Goal: Task Accomplishment & Management: Manage account settings

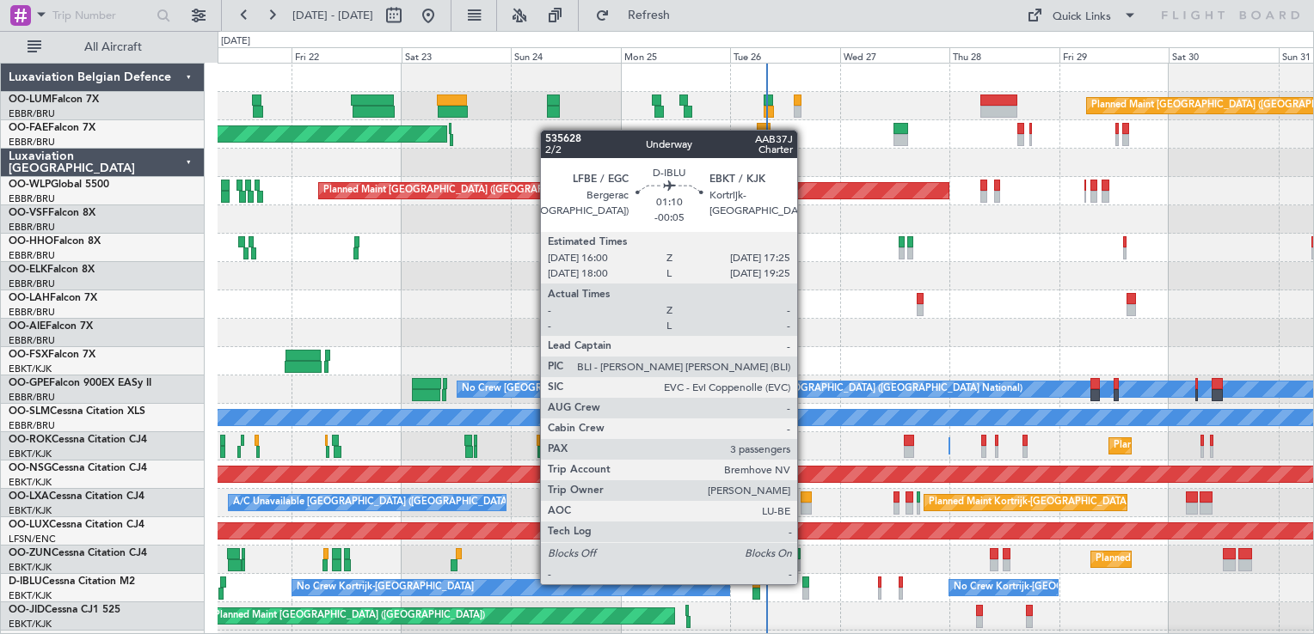
click at [805, 583] on div at bounding box center [805, 583] width 7 height 12
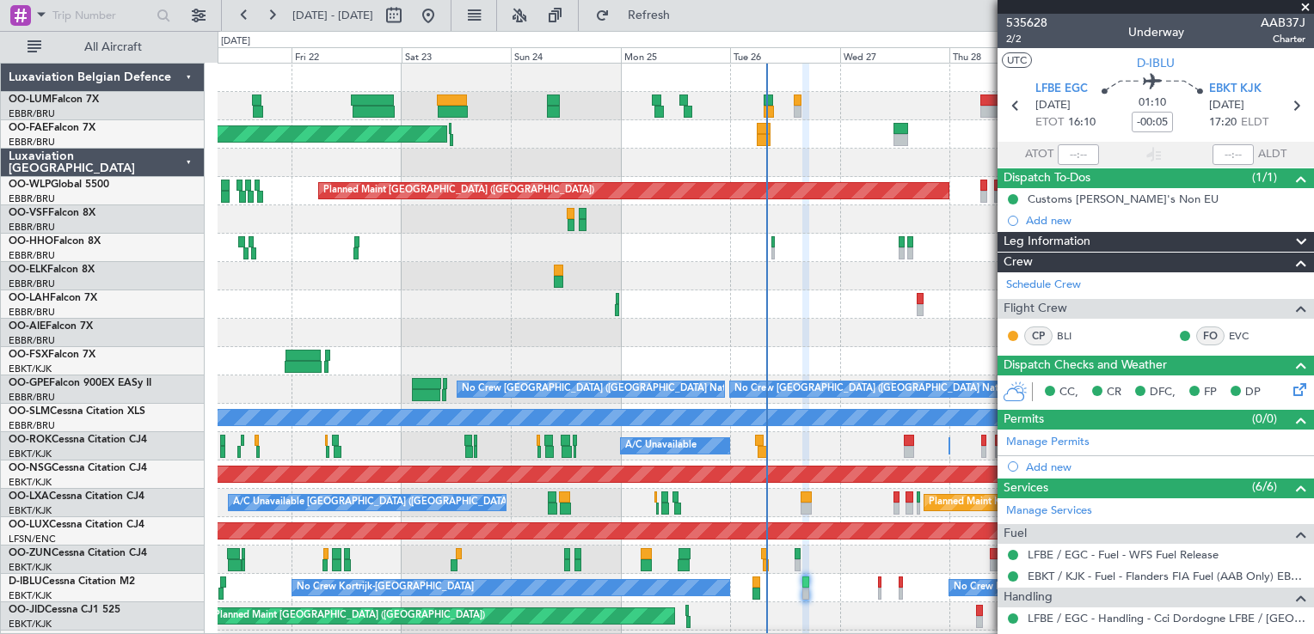
click at [1289, 394] on icon at bounding box center [1296, 387] width 14 height 14
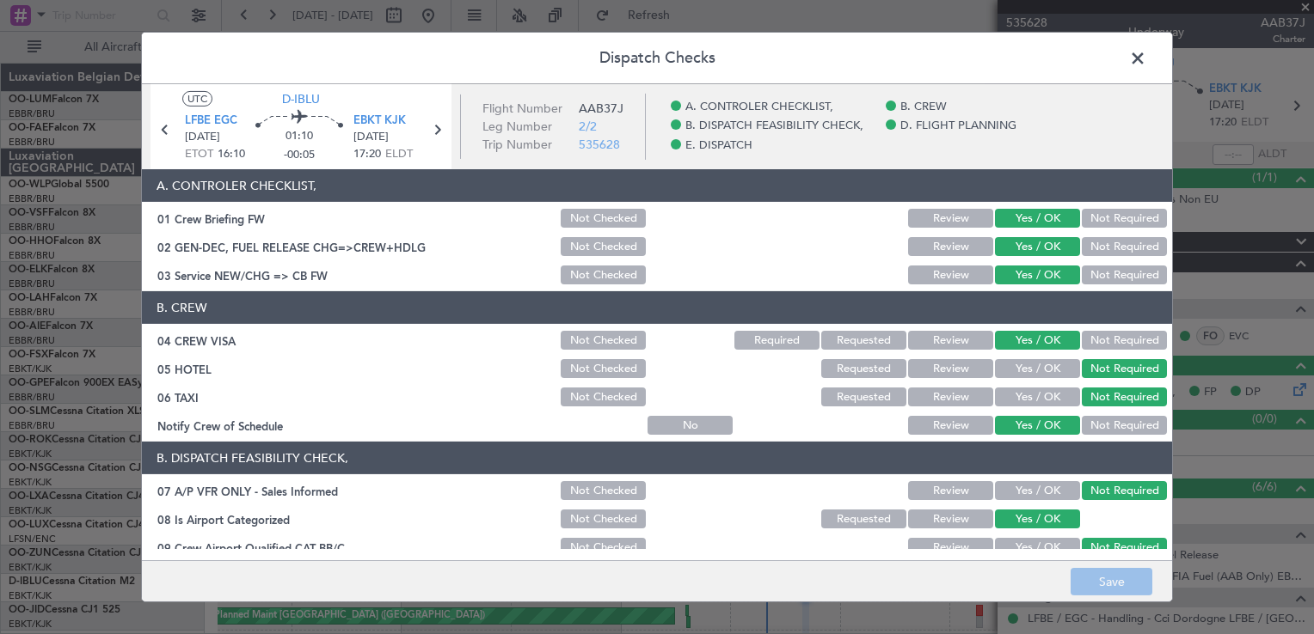
click at [237, 215] on div "01 Crew Briefing FW" at bounding box center [350, 218] width 416 height 17
click at [333, 250] on div "02 GEN-DEC, FUEL RELEASE CHG=>CREW+HDLG" at bounding box center [350, 246] width 416 height 17
click at [1146, 54] on span at bounding box center [1146, 63] width 0 height 34
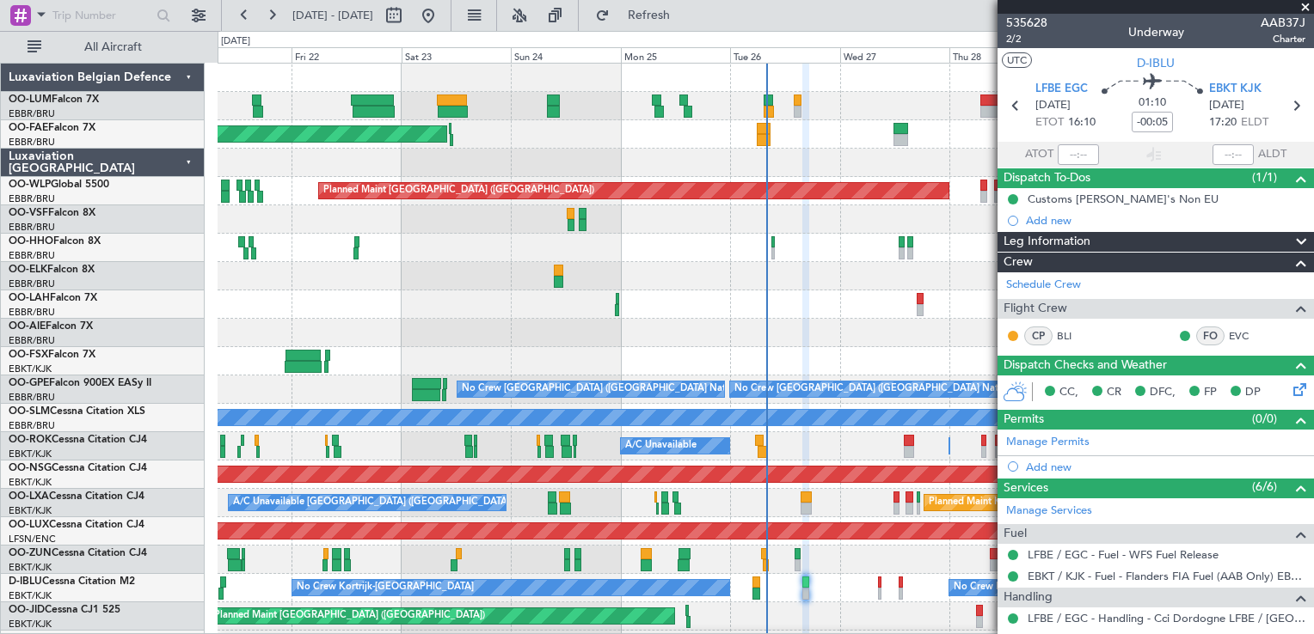
click at [1303, 6] on span at bounding box center [1304, 7] width 17 height 15
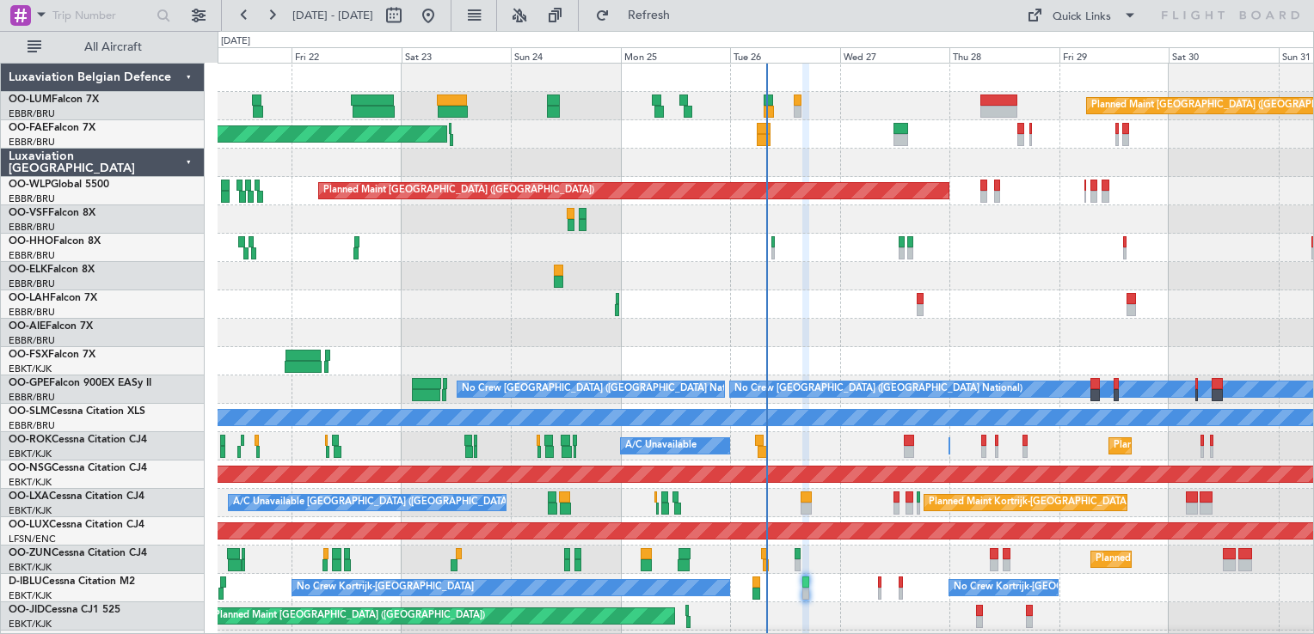
type input "0"
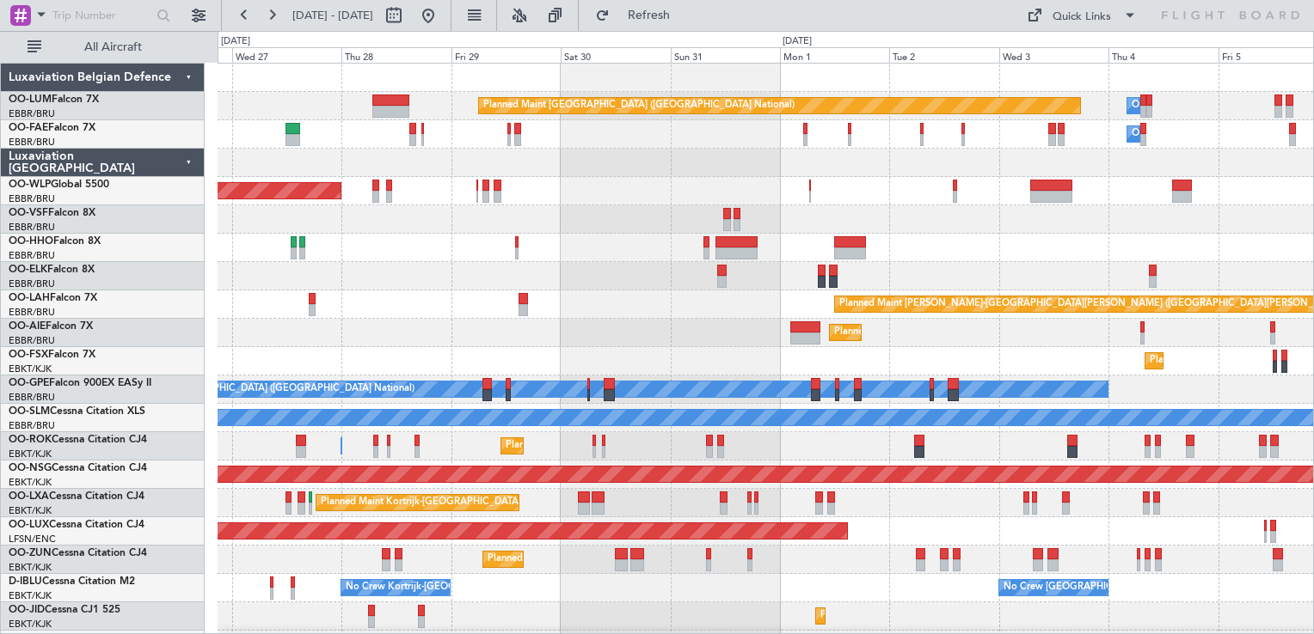
click at [495, 581] on div "Planned Maint [GEOGRAPHIC_DATA] ([GEOGRAPHIC_DATA] National) Owner [GEOGRAPHIC_…" at bounding box center [764, 362] width 1095 height 596
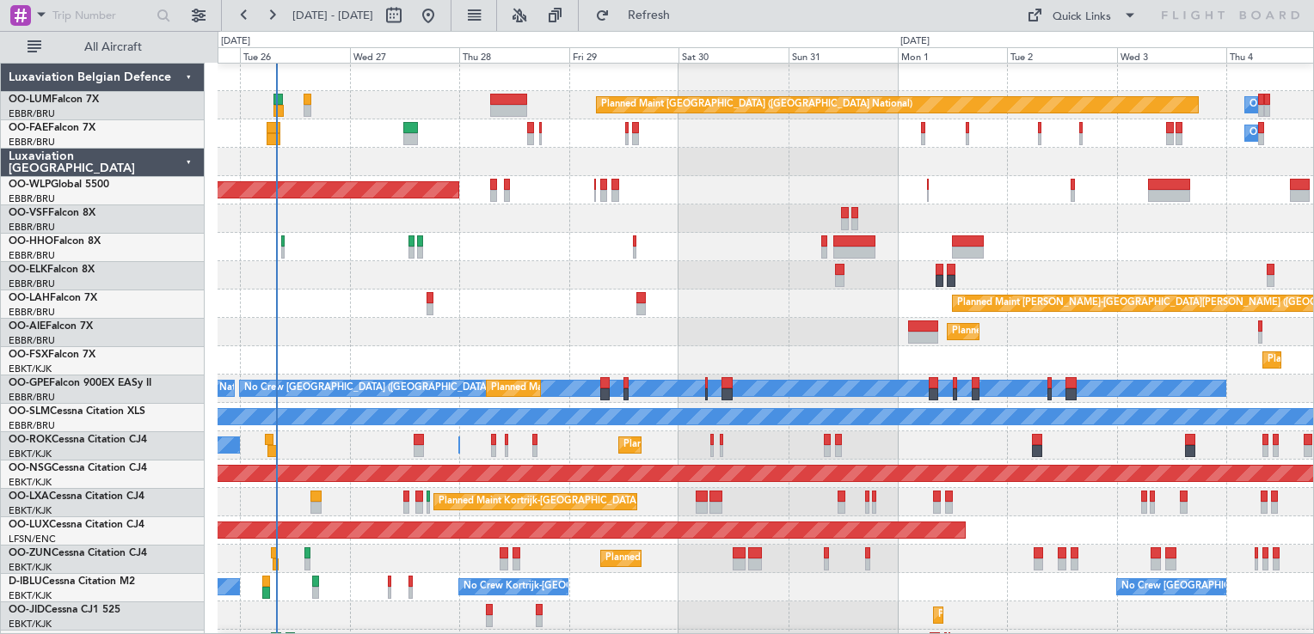
click at [1307, 383] on div "No Crew [GEOGRAPHIC_DATA] ([GEOGRAPHIC_DATA] National) Planned Maint [GEOGRAPHI…" at bounding box center [764, 389] width 1095 height 28
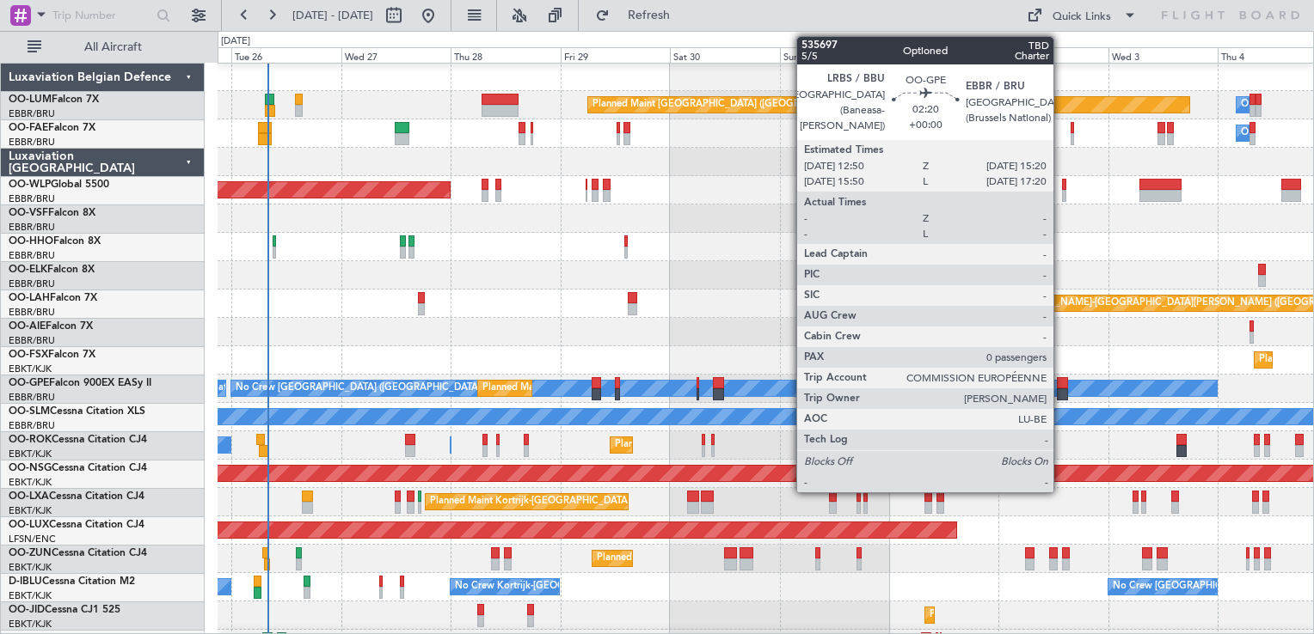
click at [1066, 385] on div at bounding box center [1063, 383] width 12 height 12
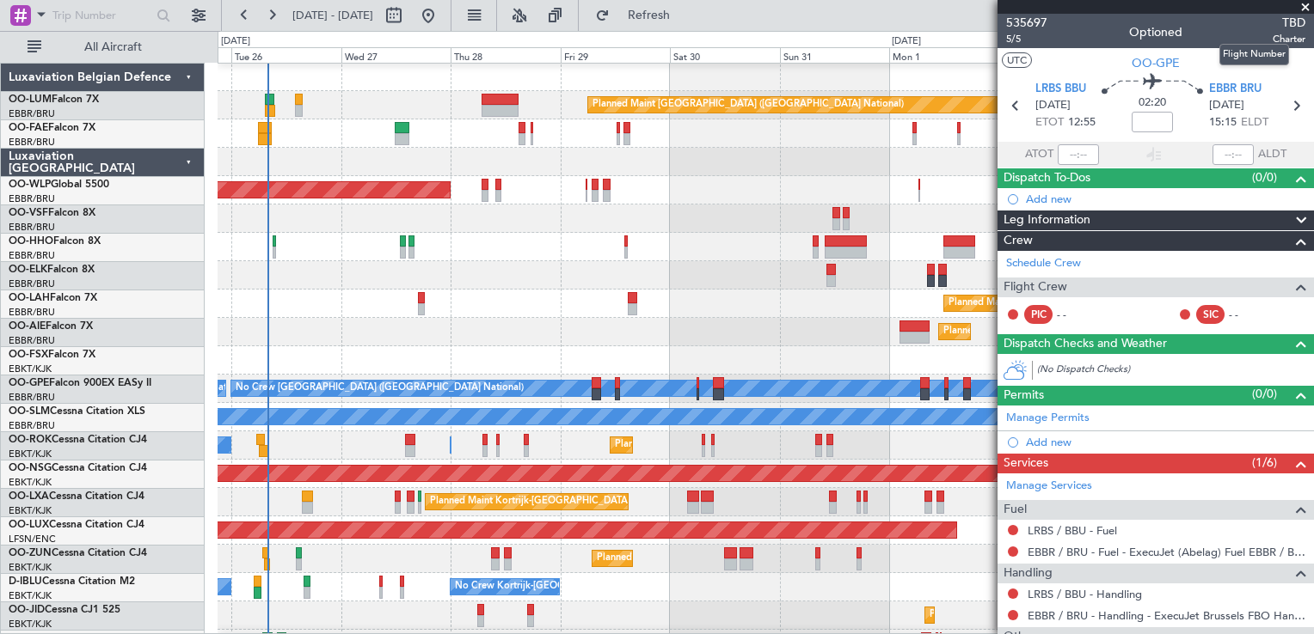
click at [1281, 26] on span "TBD" at bounding box center [1288, 23] width 33 height 18
click at [1276, 22] on span "TBD" at bounding box center [1288, 23] width 33 height 18
click at [1037, 24] on span "535697" at bounding box center [1026, 23] width 41 height 18
click at [1303, 3] on span at bounding box center [1304, 7] width 17 height 15
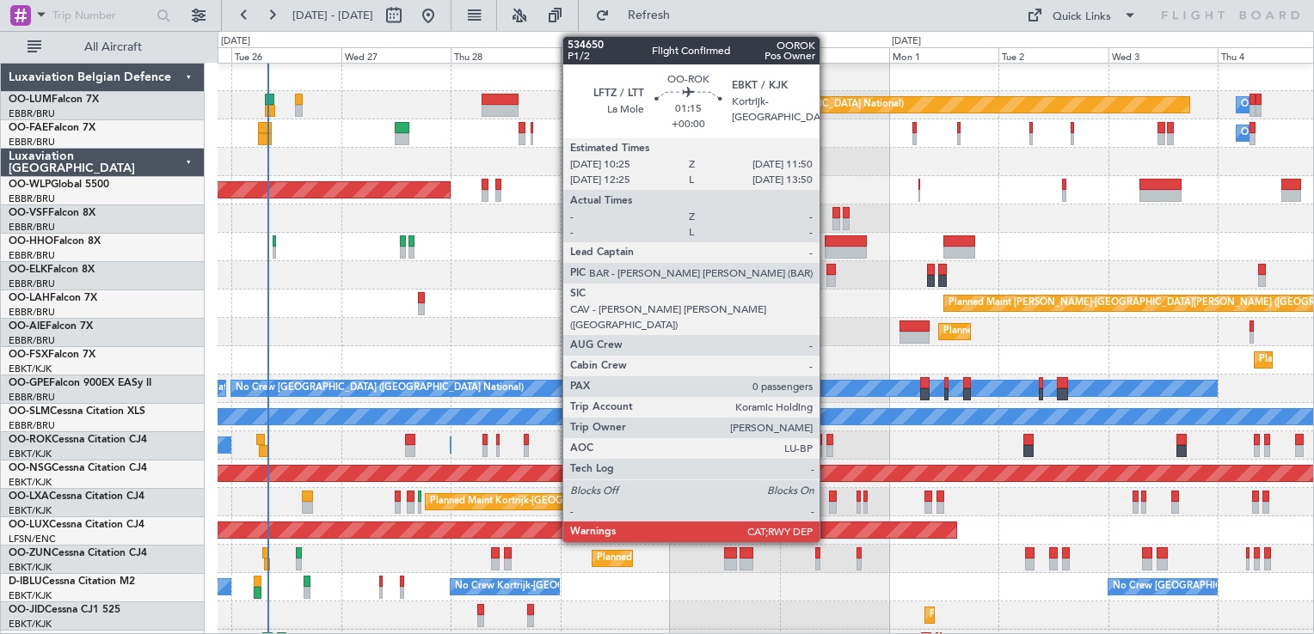
click at [827, 439] on div at bounding box center [829, 440] width 7 height 12
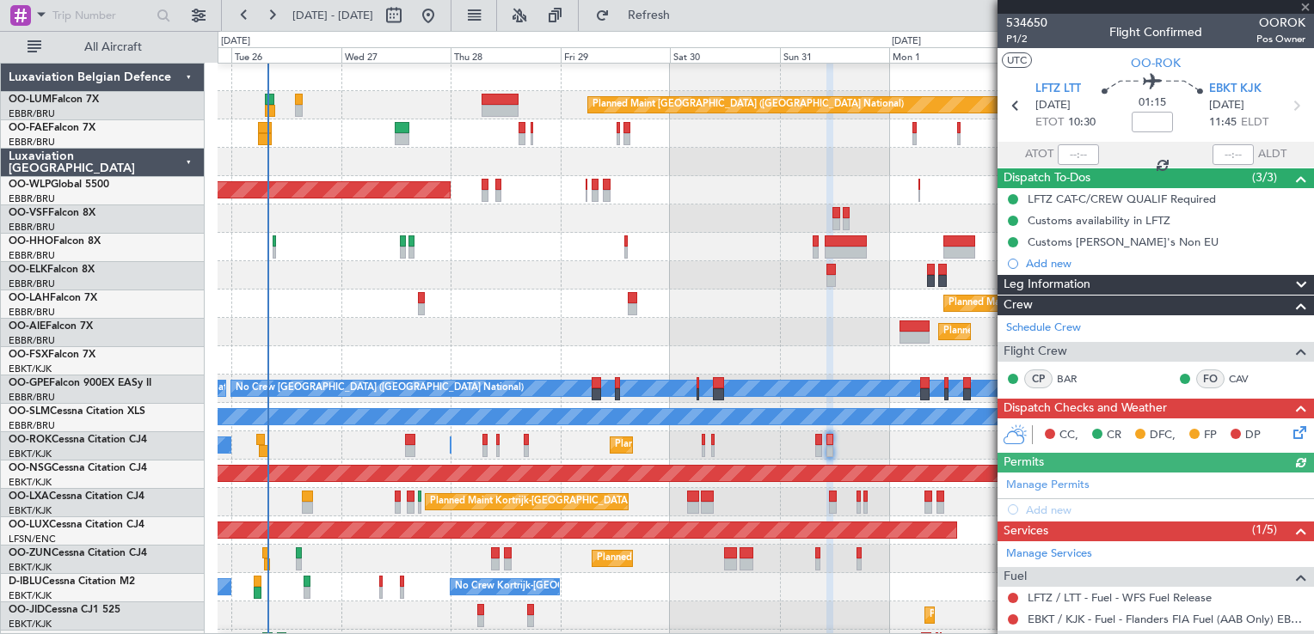
click at [1303, 9] on div at bounding box center [1155, 7] width 316 height 14
click at [864, 3] on div "[DATE] - [DATE] Refresh Quick Links All Aircraft" at bounding box center [657, 15] width 1314 height 31
click at [1307, 9] on span at bounding box center [1304, 7] width 17 height 15
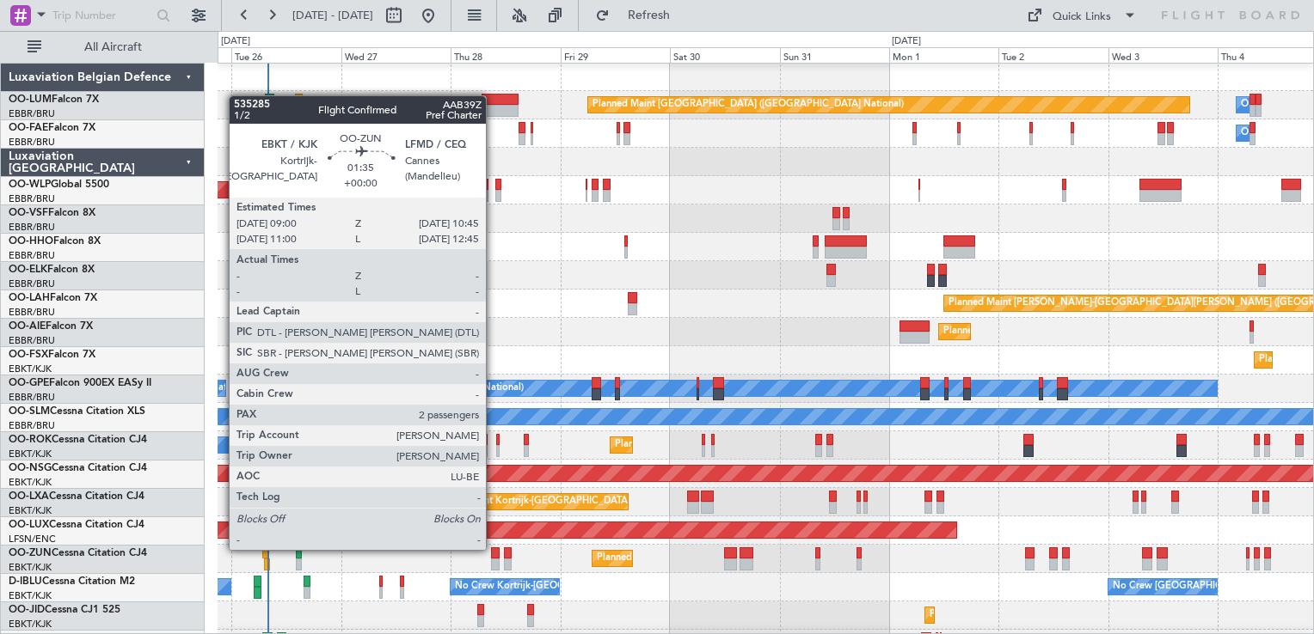
click at [493, 548] on div at bounding box center [495, 554] width 9 height 12
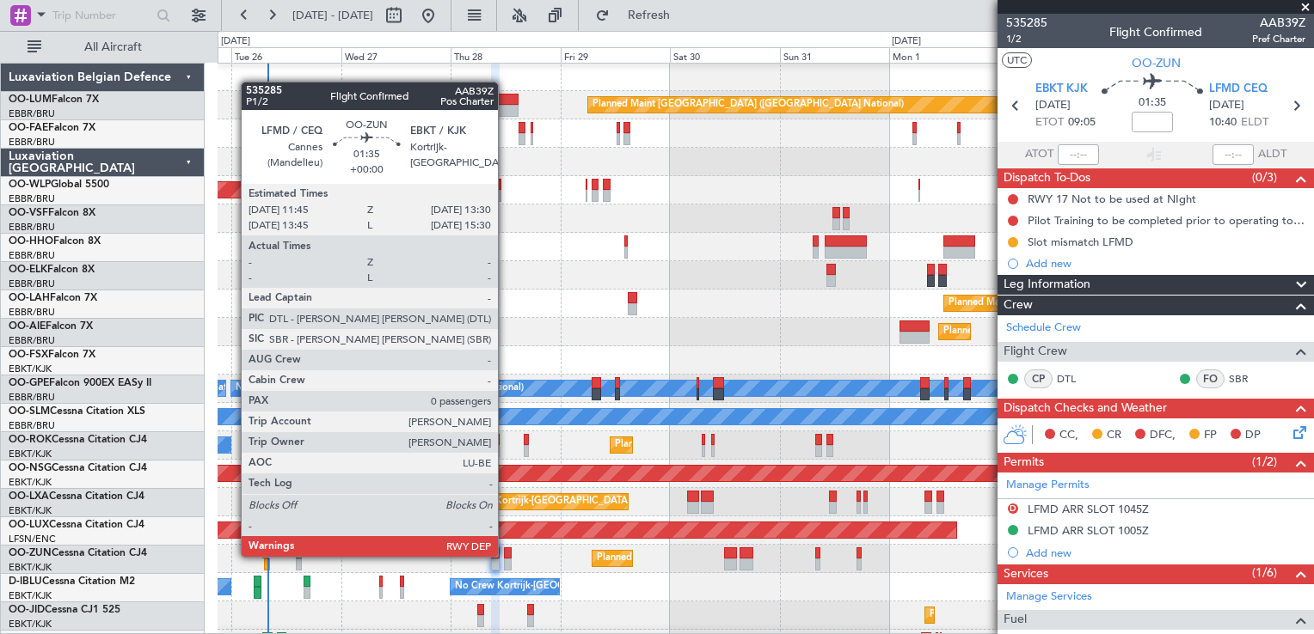
click at [505, 555] on div at bounding box center [508, 554] width 9 height 12
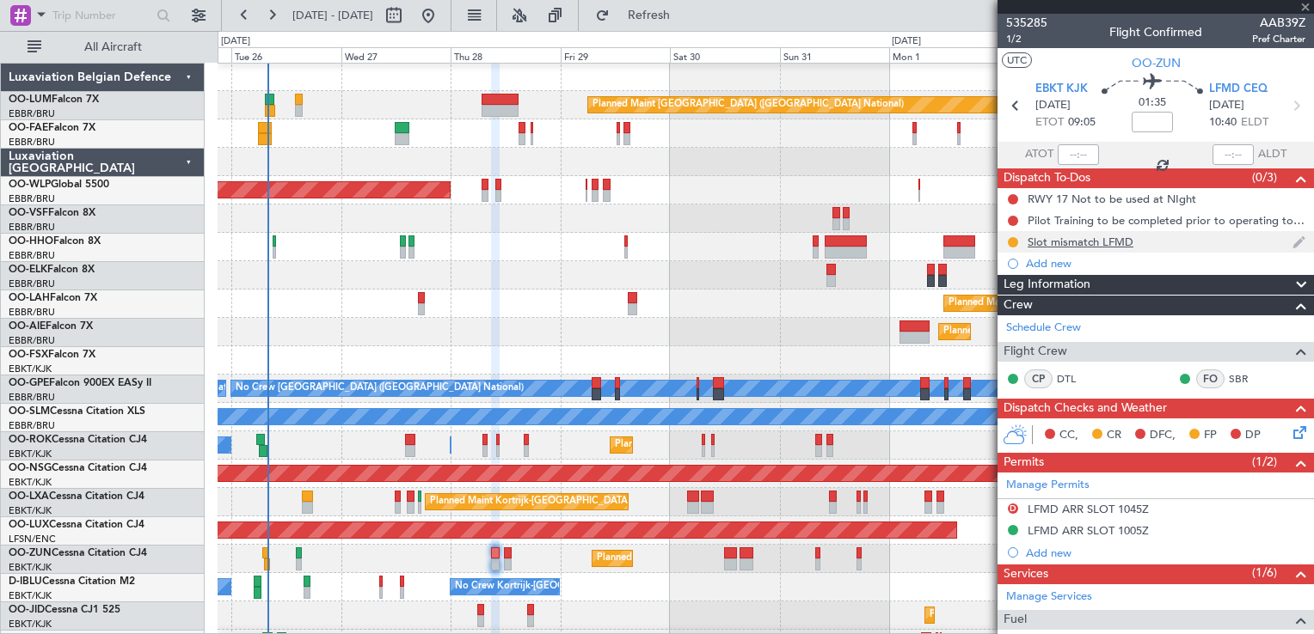
type input "0"
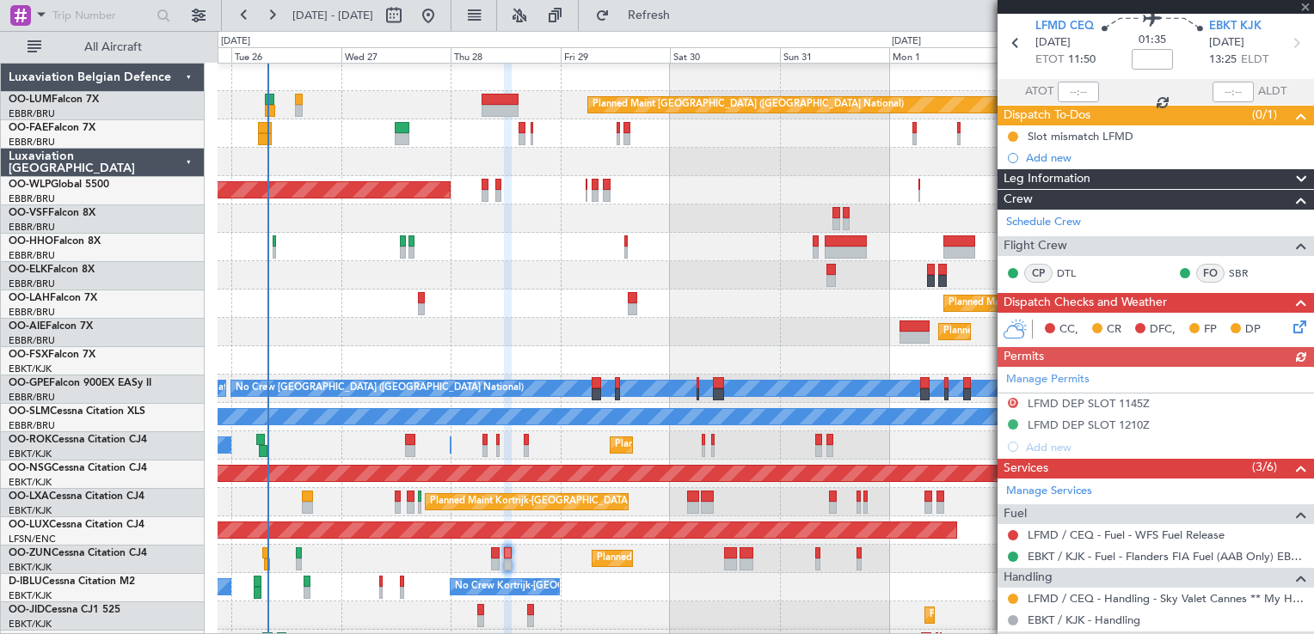
scroll to position [86, 0]
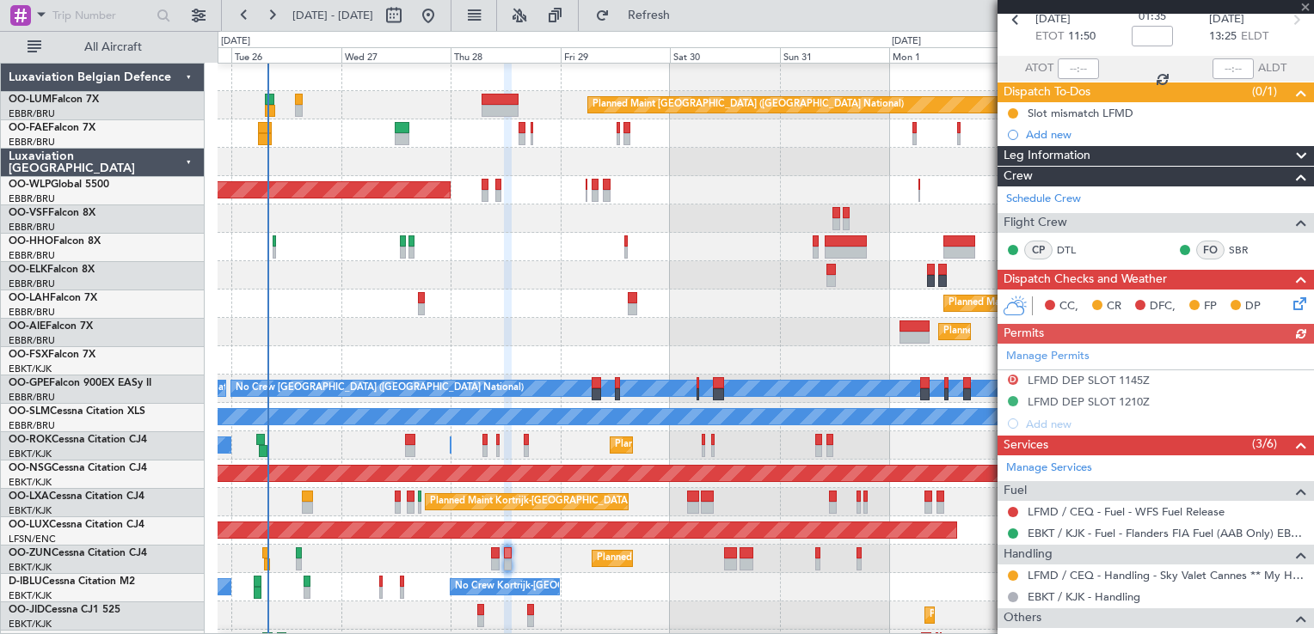
click at [1303, 5] on div at bounding box center [1155, 7] width 316 height 14
click at [1304, 4] on span at bounding box center [1304, 7] width 17 height 15
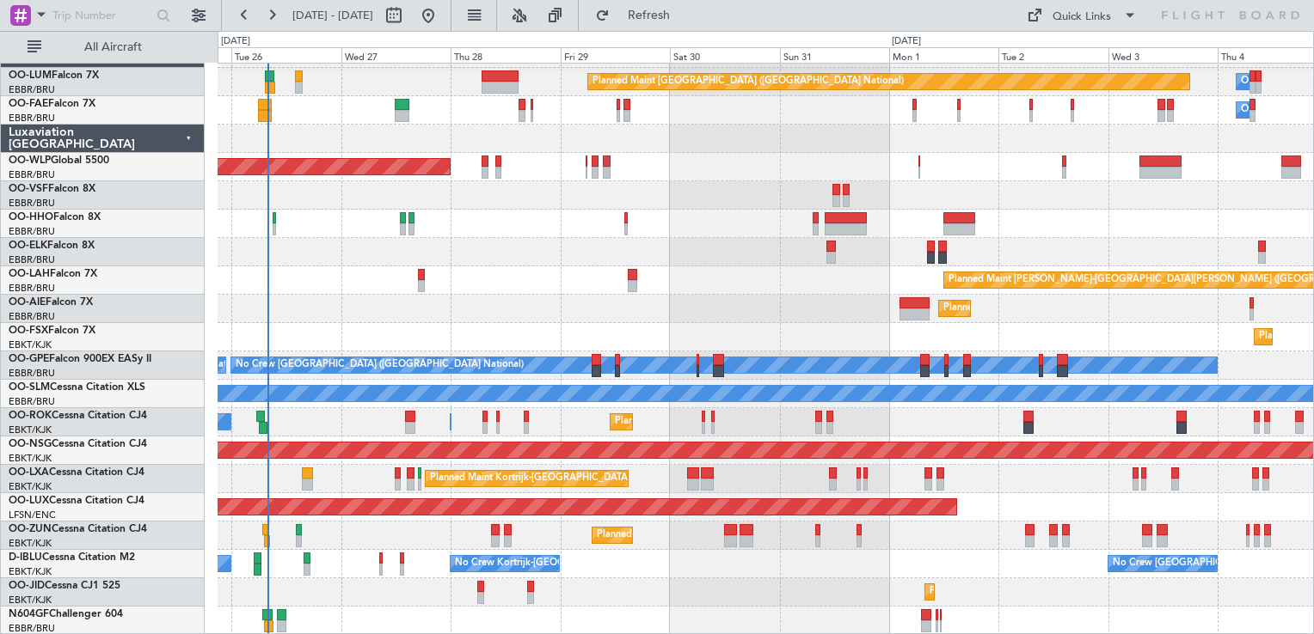
scroll to position [24, 0]
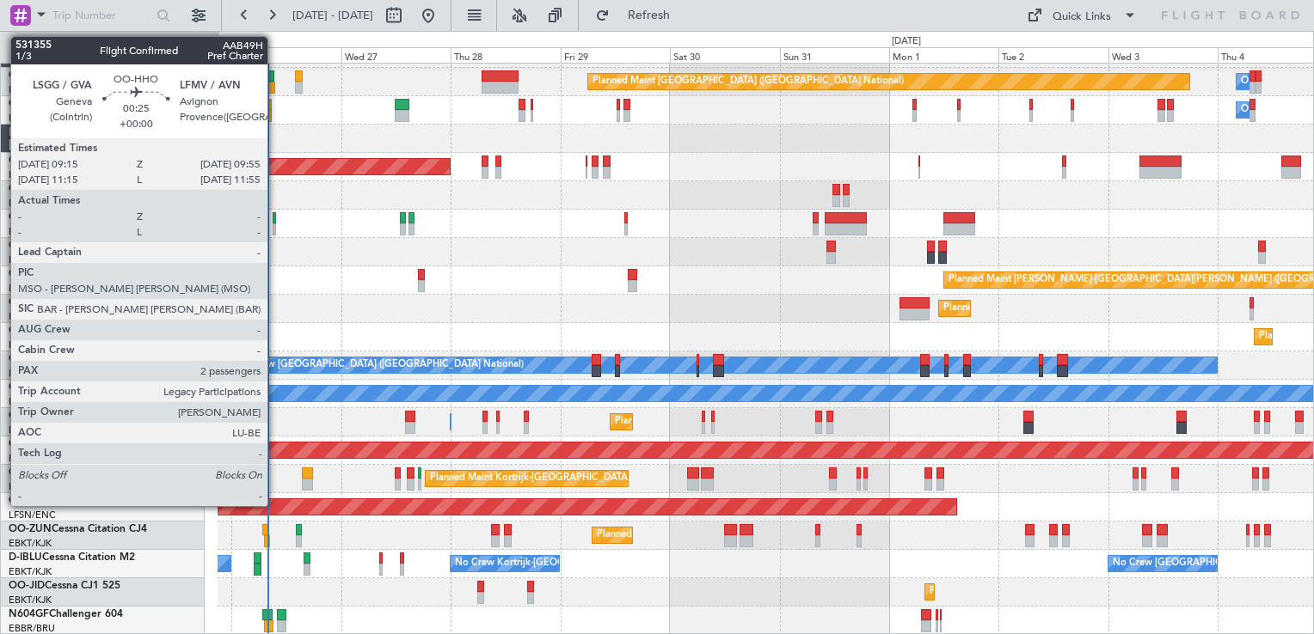
click at [275, 212] on div at bounding box center [274, 218] width 3 height 12
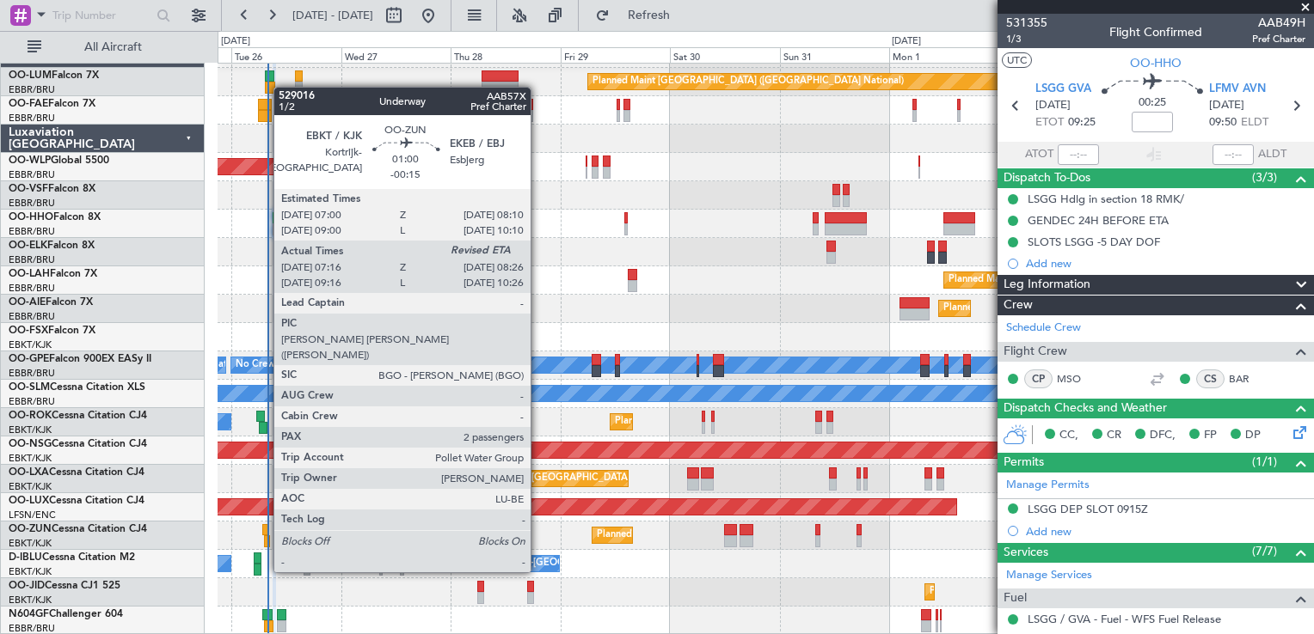
click at [266, 540] on div at bounding box center [267, 542] width 6 height 12
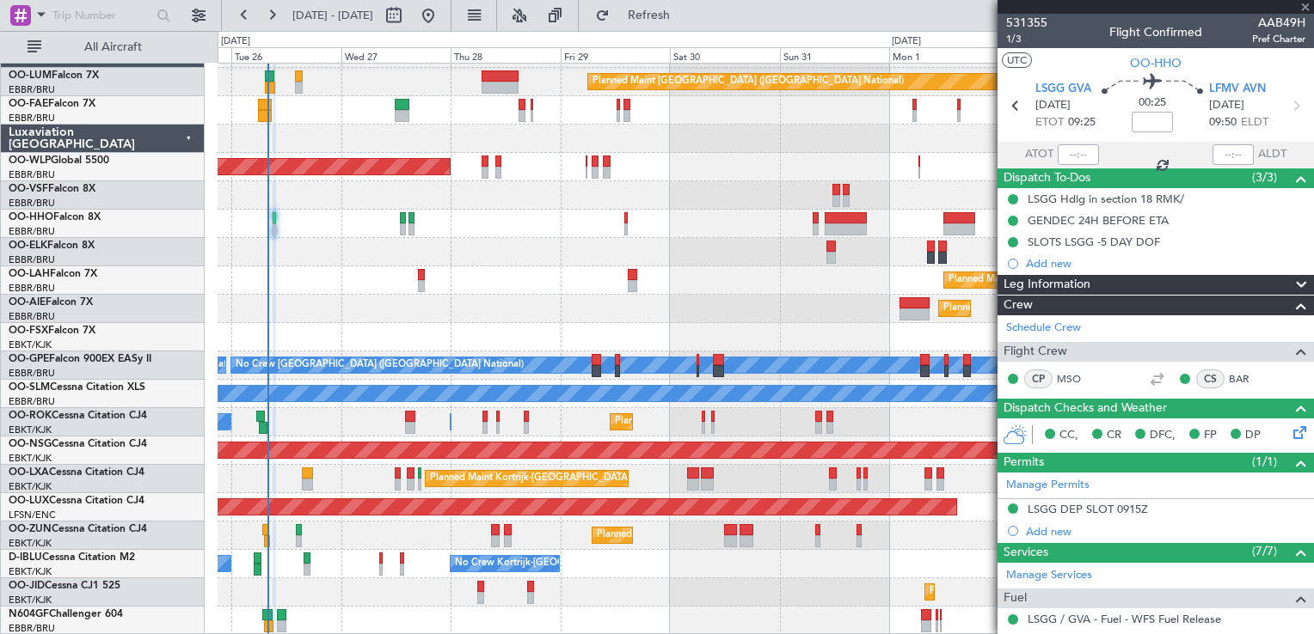
type input "-00:15"
type input "07:21"
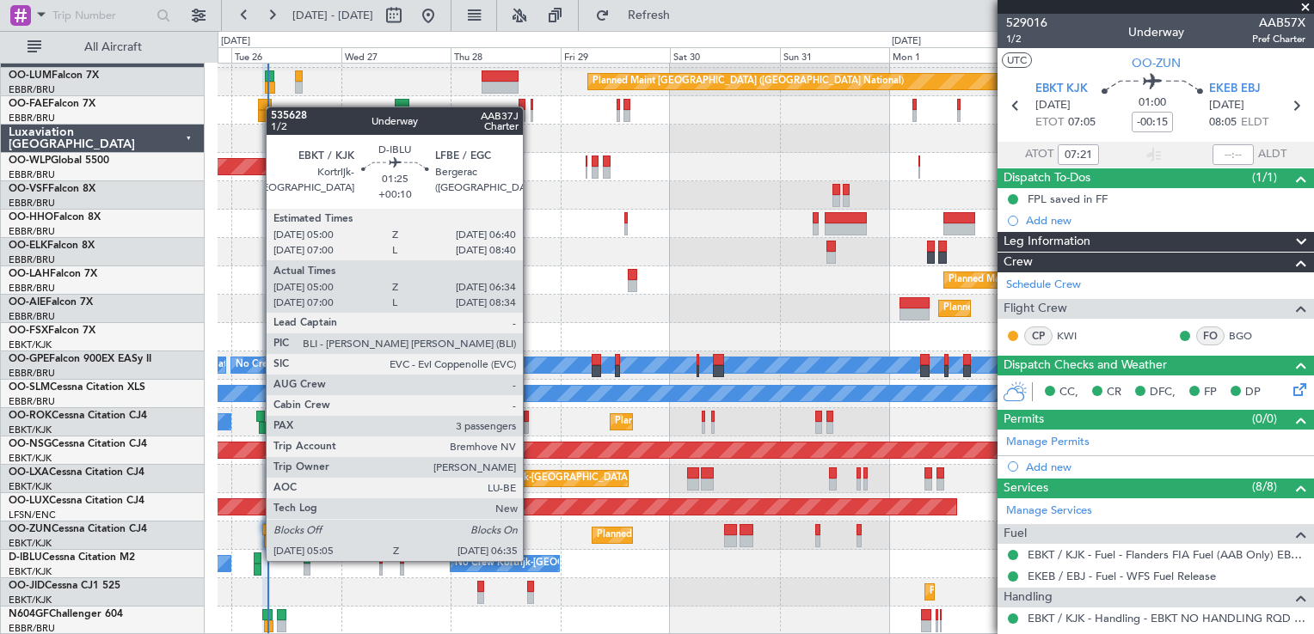
click at [257, 560] on div at bounding box center [258, 559] width 8 height 12
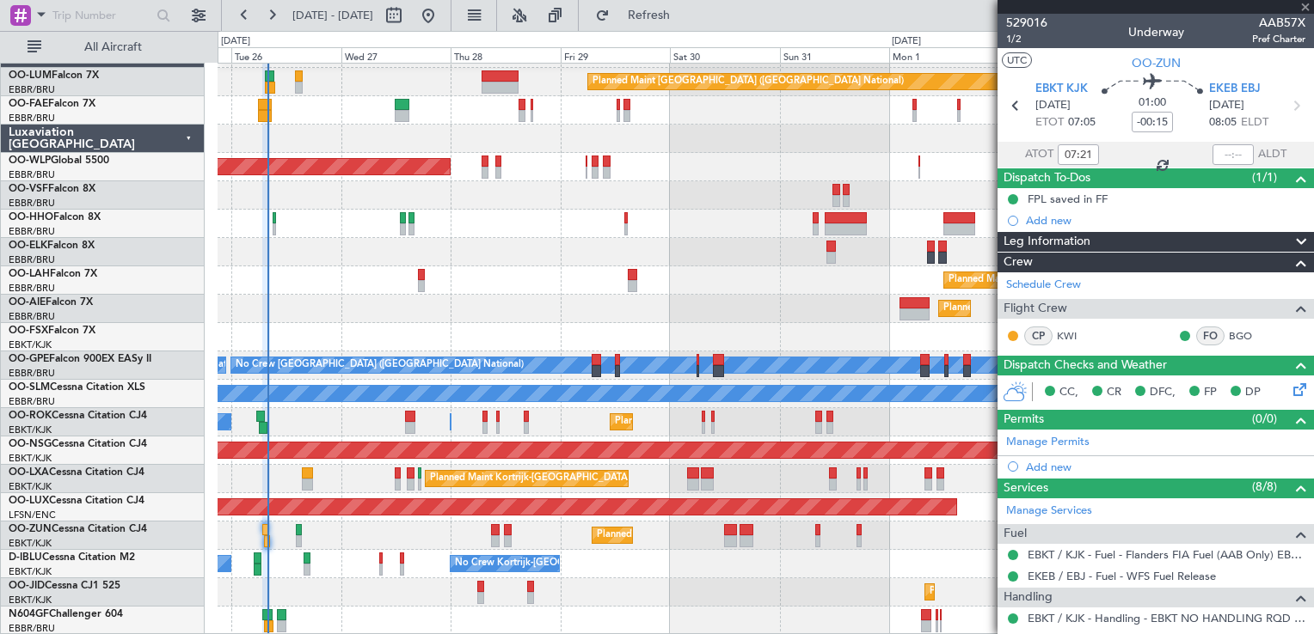
type input "+00:10"
type input "05:10"
type input "06:29"
type input "3"
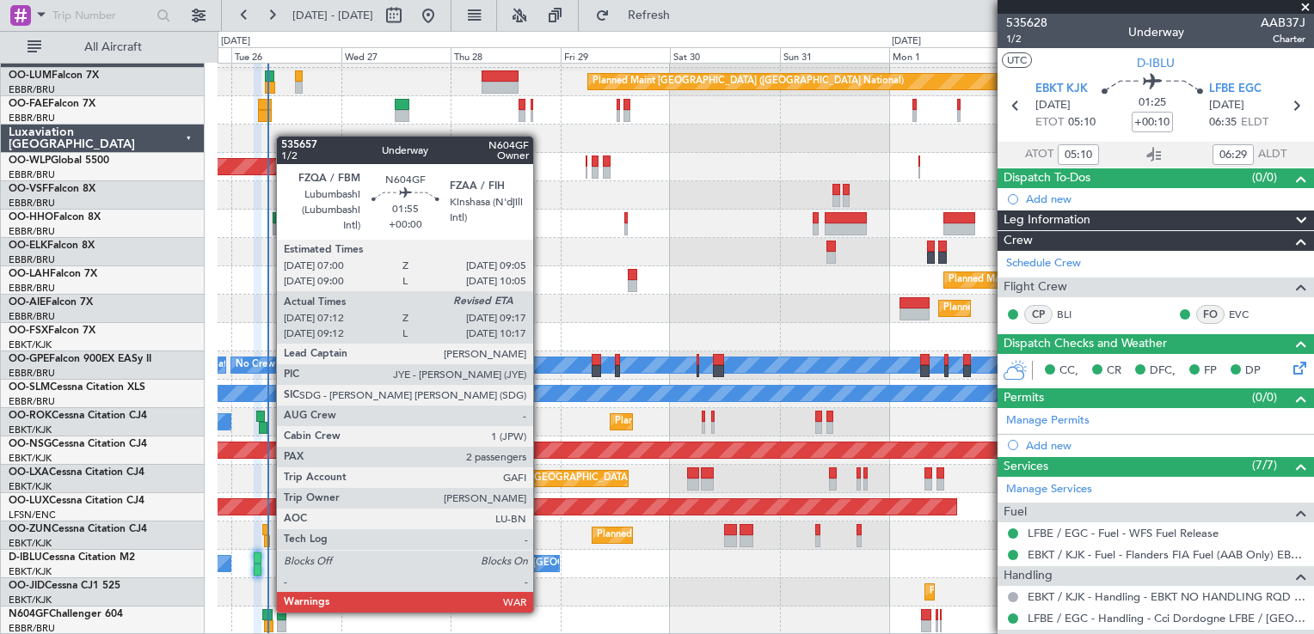
click at [267, 611] on div at bounding box center [267, 615] width 10 height 12
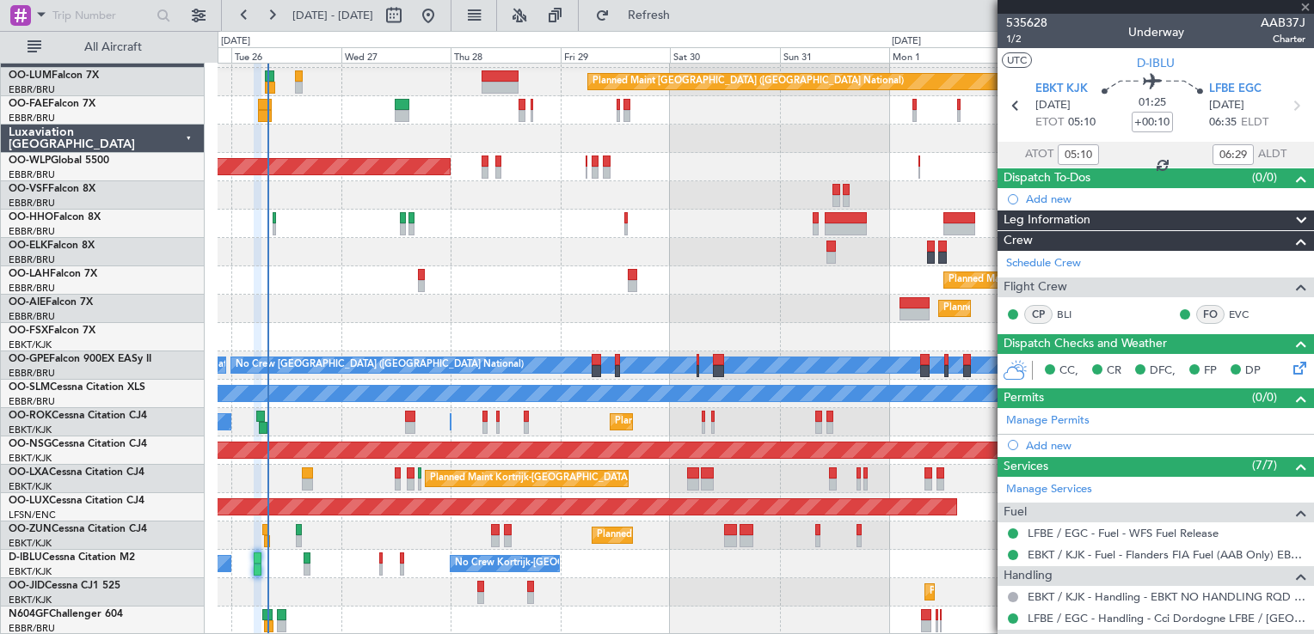
type input "07:17"
type input "2"
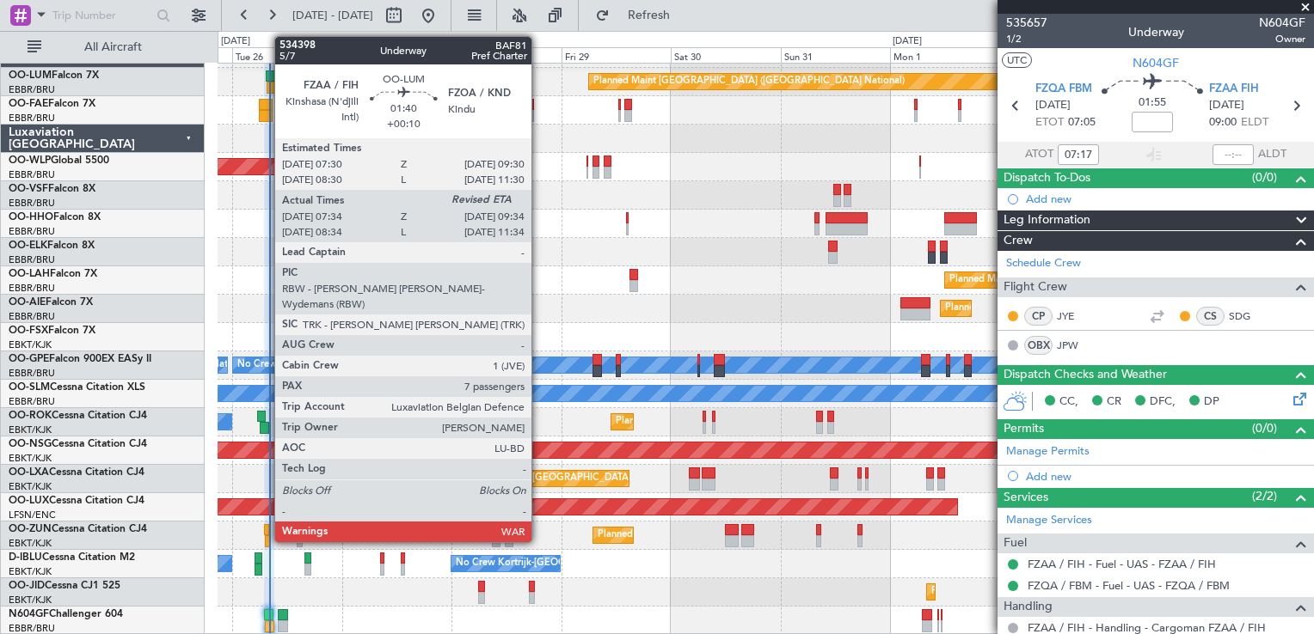
click at [266, 74] on div at bounding box center [270, 76] width 9 height 12
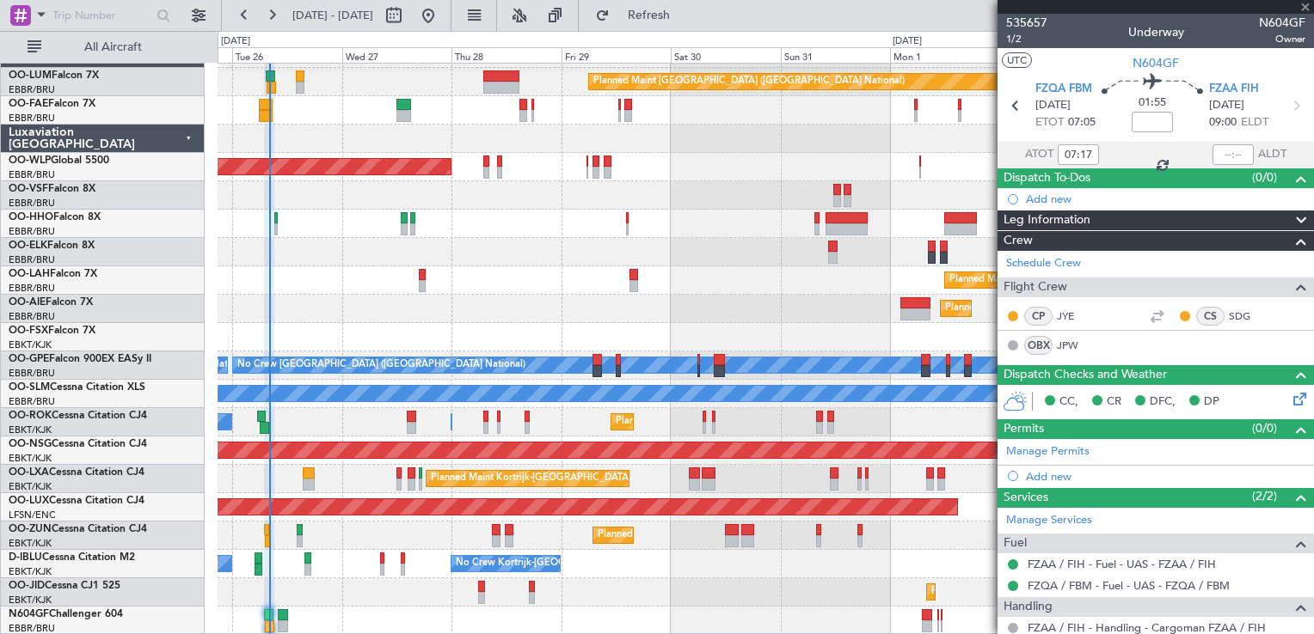
type input "+00:10"
type input "07:44"
type input "7"
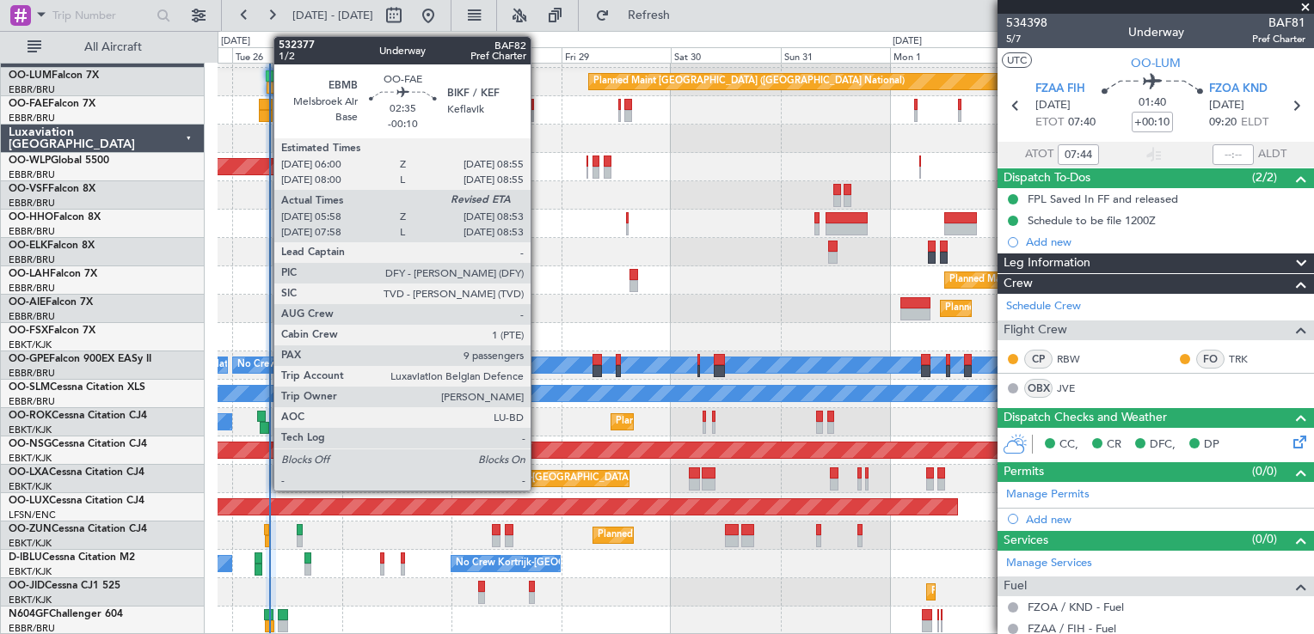
click at [265, 101] on div at bounding box center [266, 105] width 14 height 12
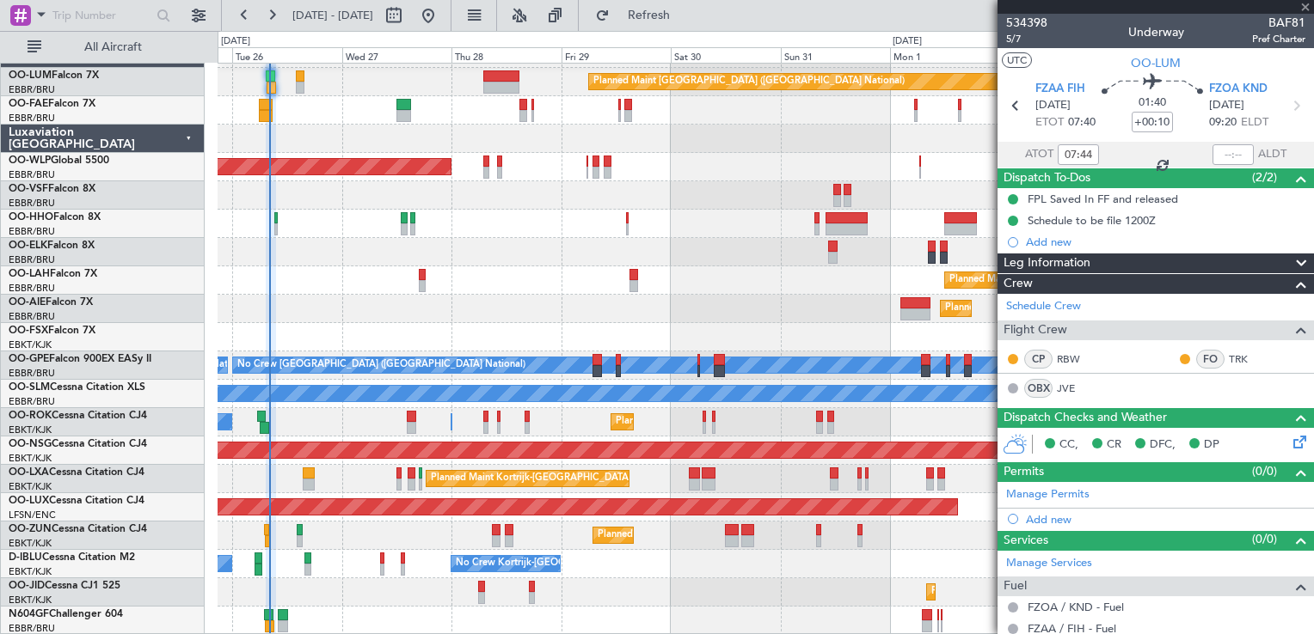
type input "-00:10"
type input "06:08"
type input "9"
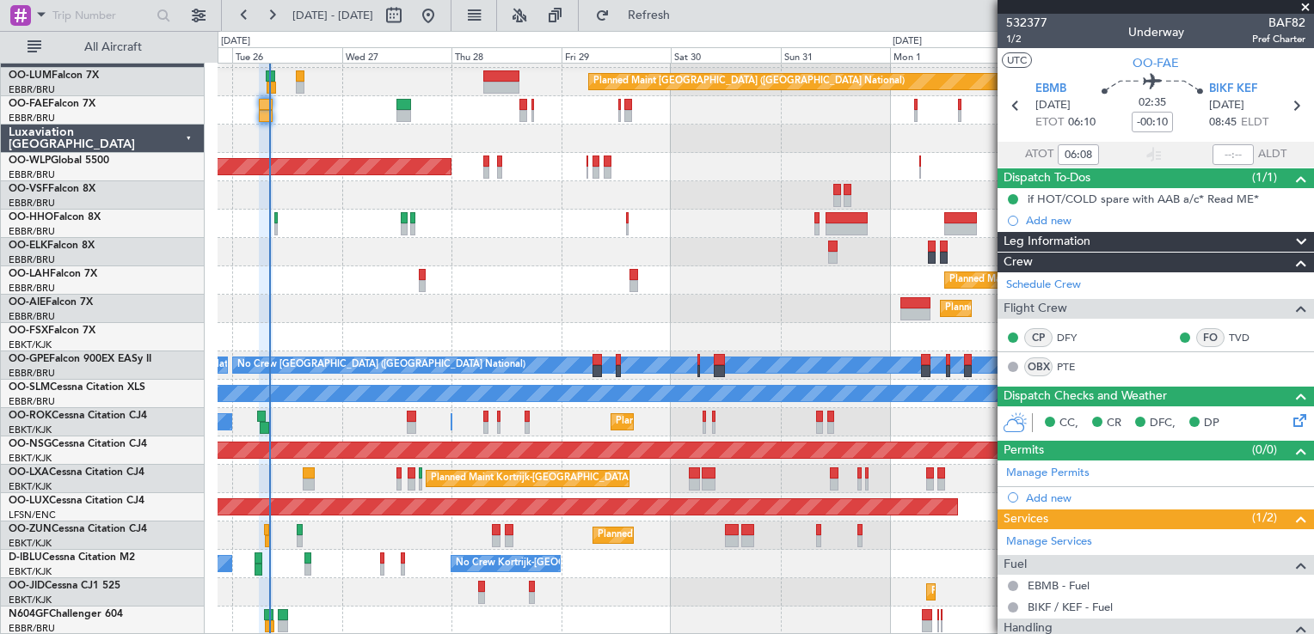
click at [512, 232] on div at bounding box center [764, 224] width 1095 height 28
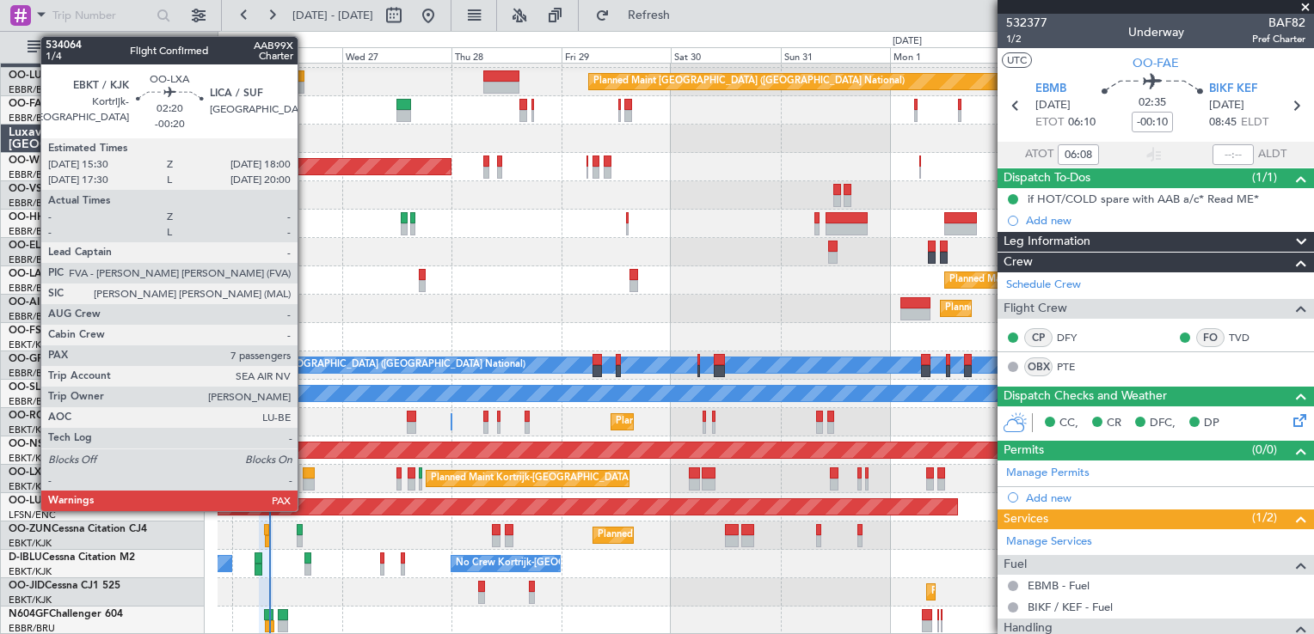
click at [305, 476] on div at bounding box center [309, 474] width 12 height 12
type input "-00:20"
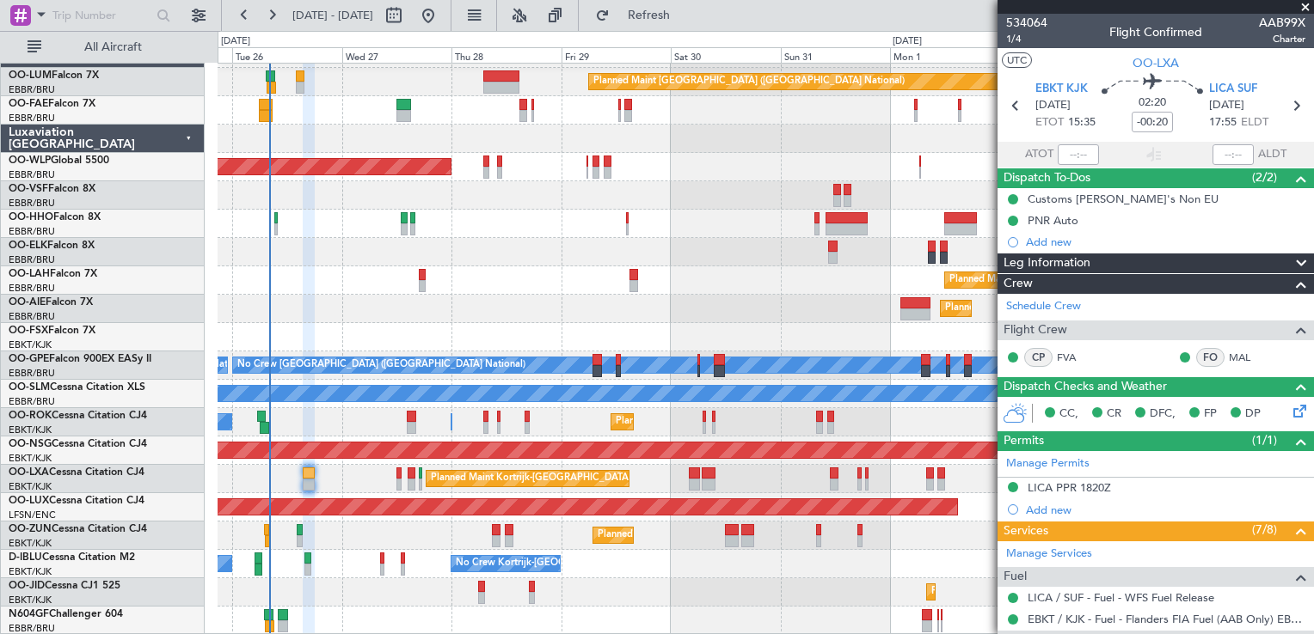
click at [1304, 6] on span at bounding box center [1304, 7] width 17 height 15
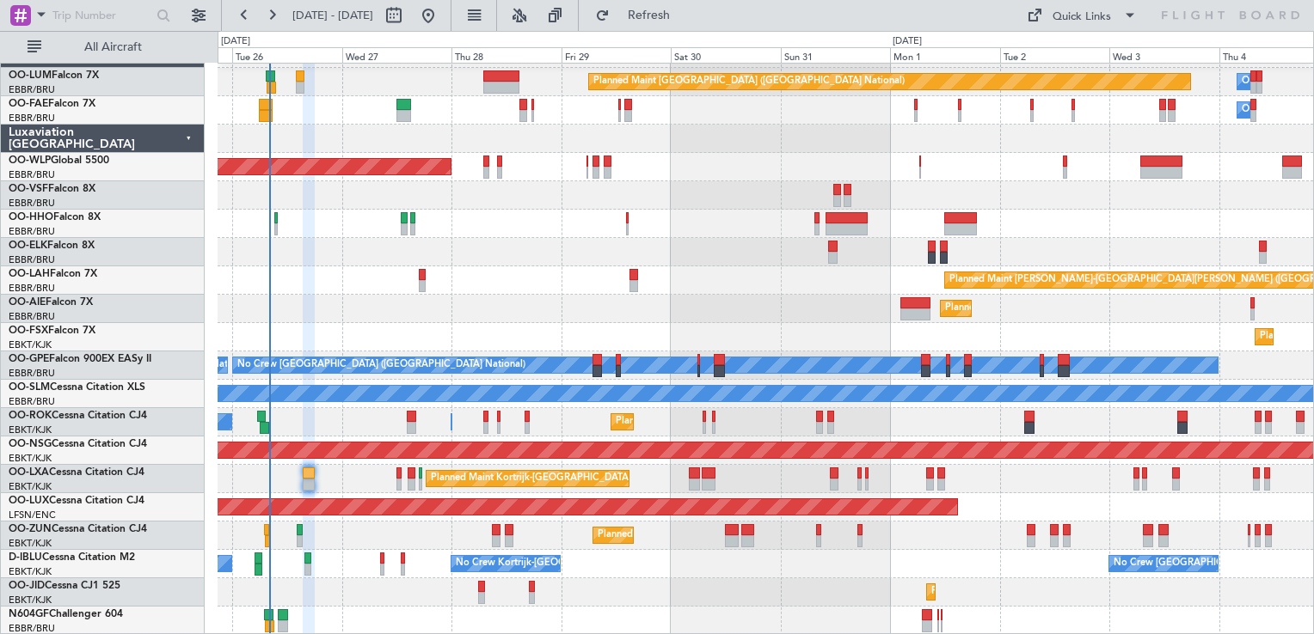
type input "0"
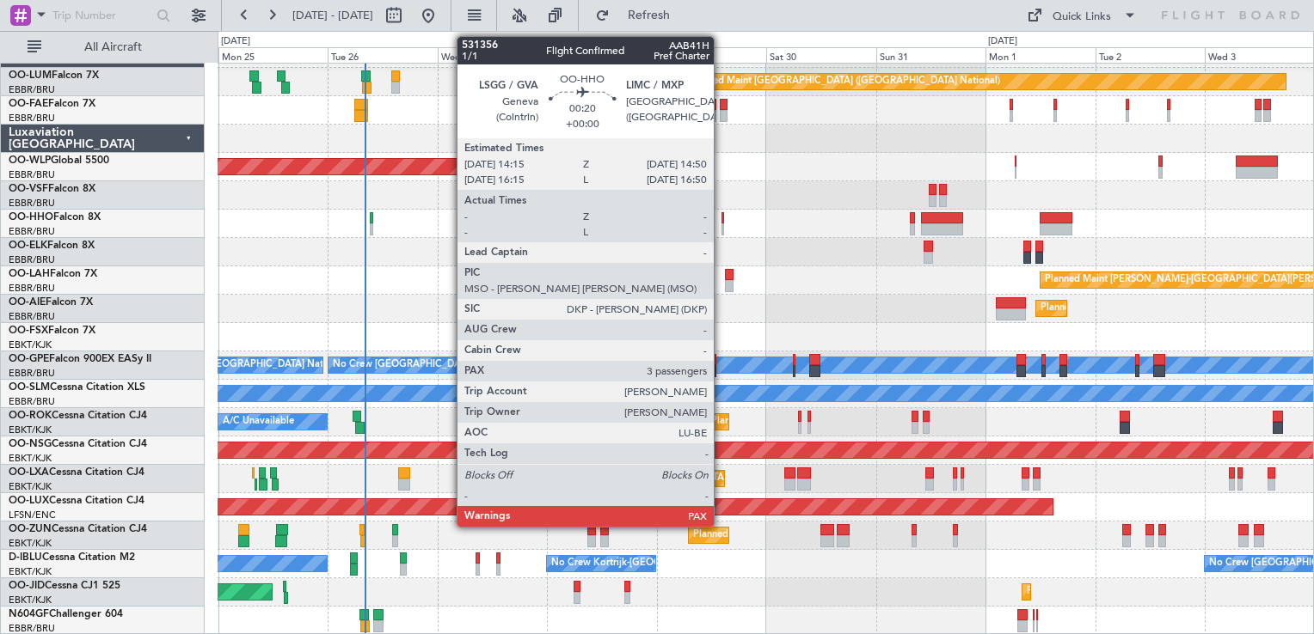
click at [721, 214] on div at bounding box center [722, 218] width 3 height 12
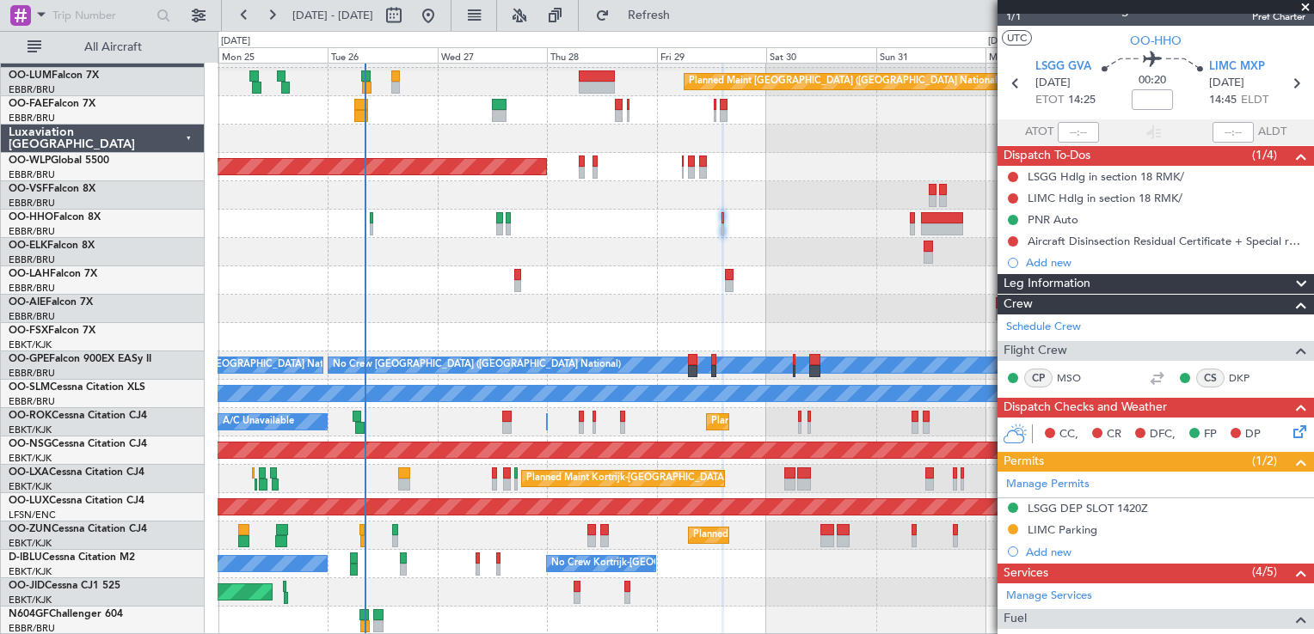
scroll to position [0, 0]
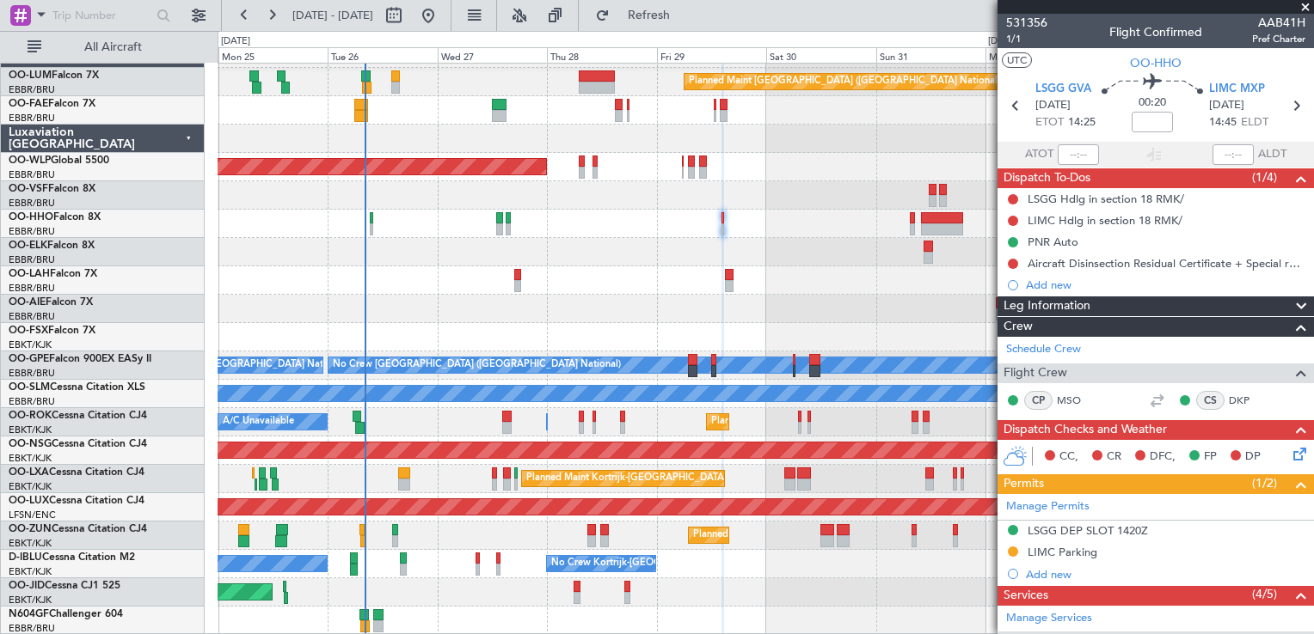
click at [1304, 5] on span at bounding box center [1304, 7] width 17 height 15
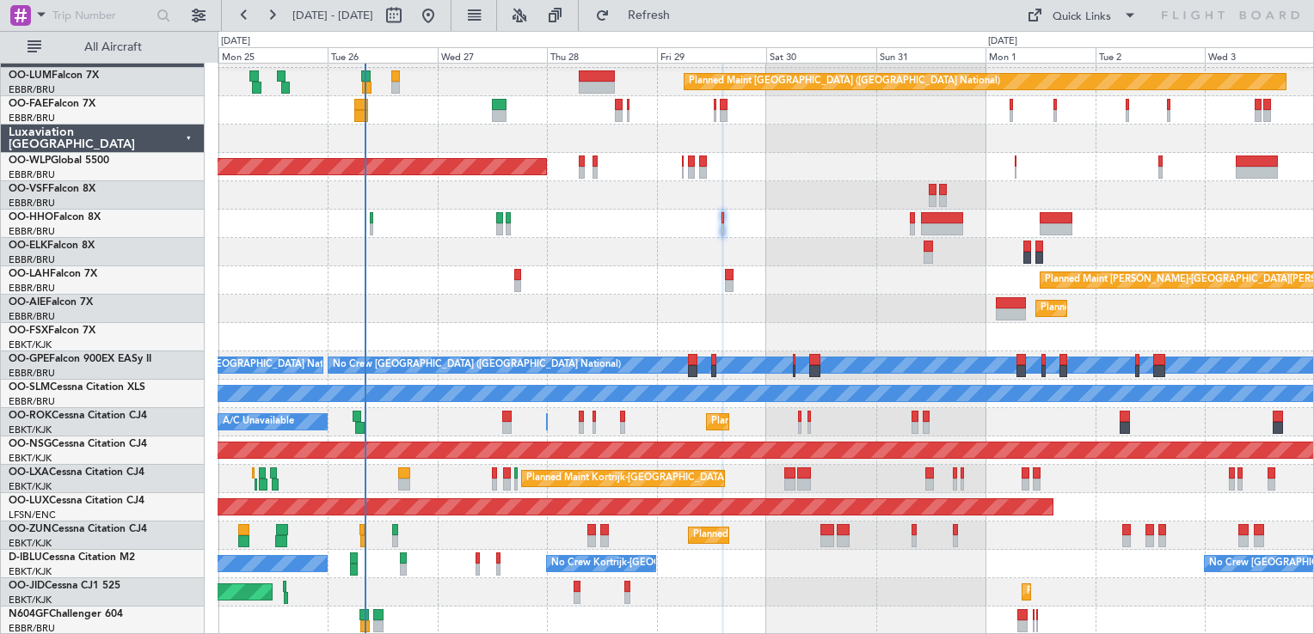
type input "0"
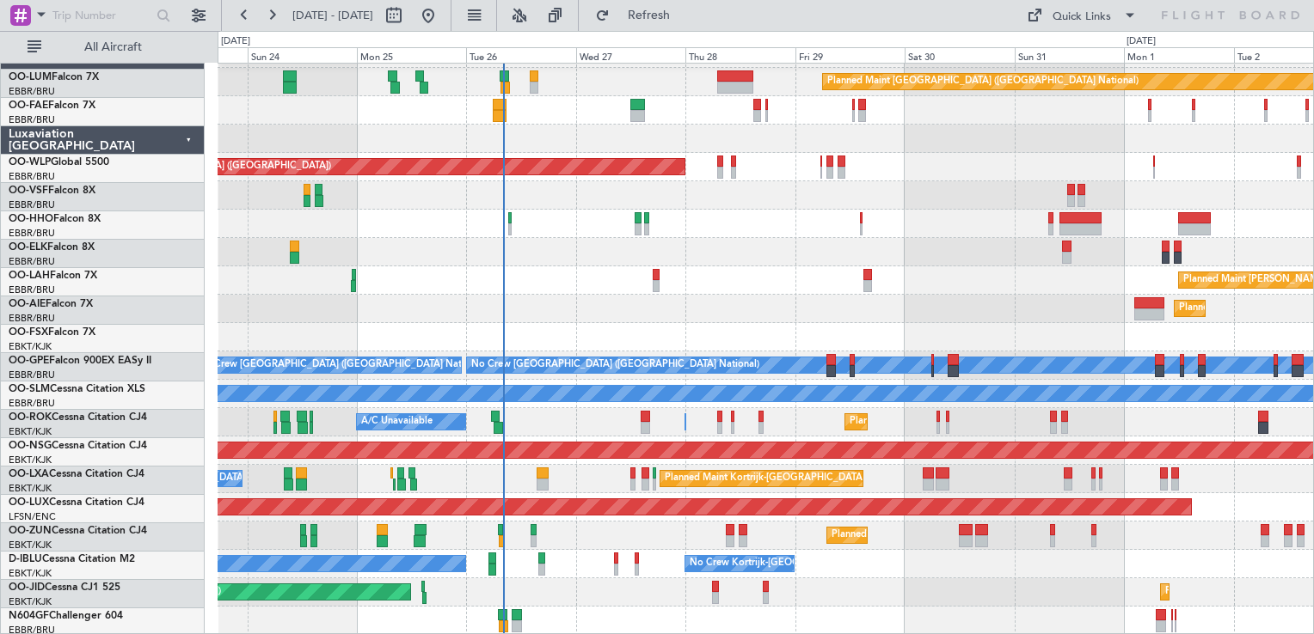
scroll to position [24, 0]
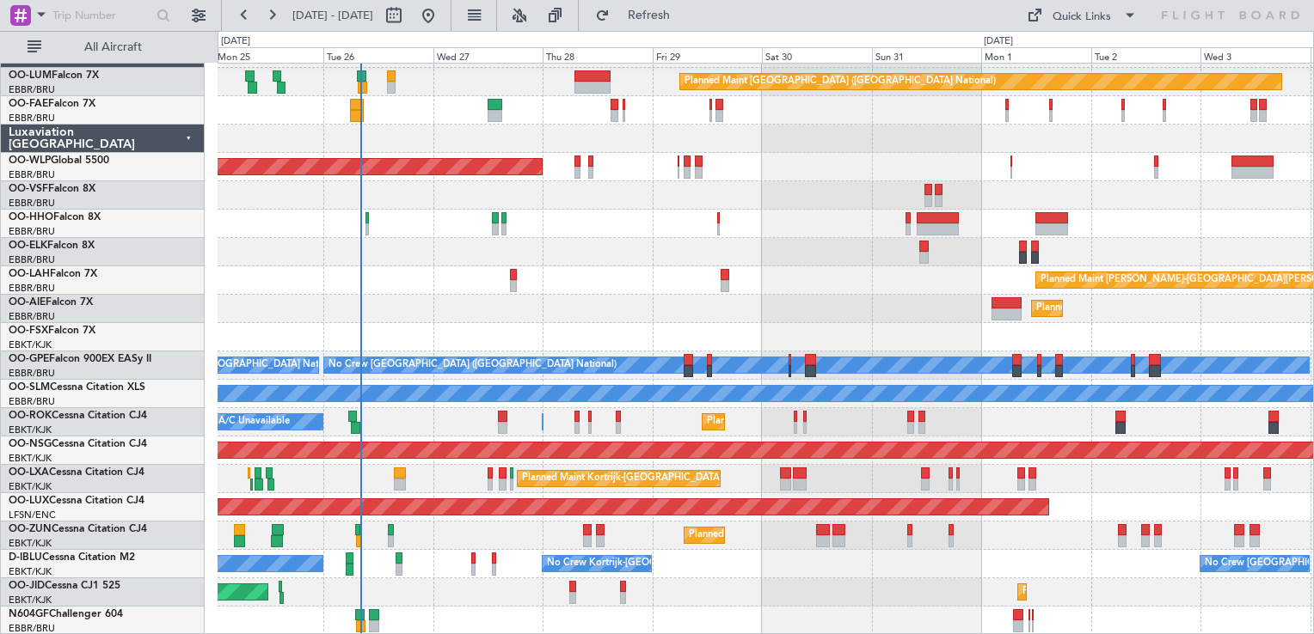
click at [327, 527] on div "Planned Maint [GEOGRAPHIC_DATA] ([GEOGRAPHIC_DATA] National) Owner [GEOGRAPHIC_…" at bounding box center [764, 338] width 1095 height 596
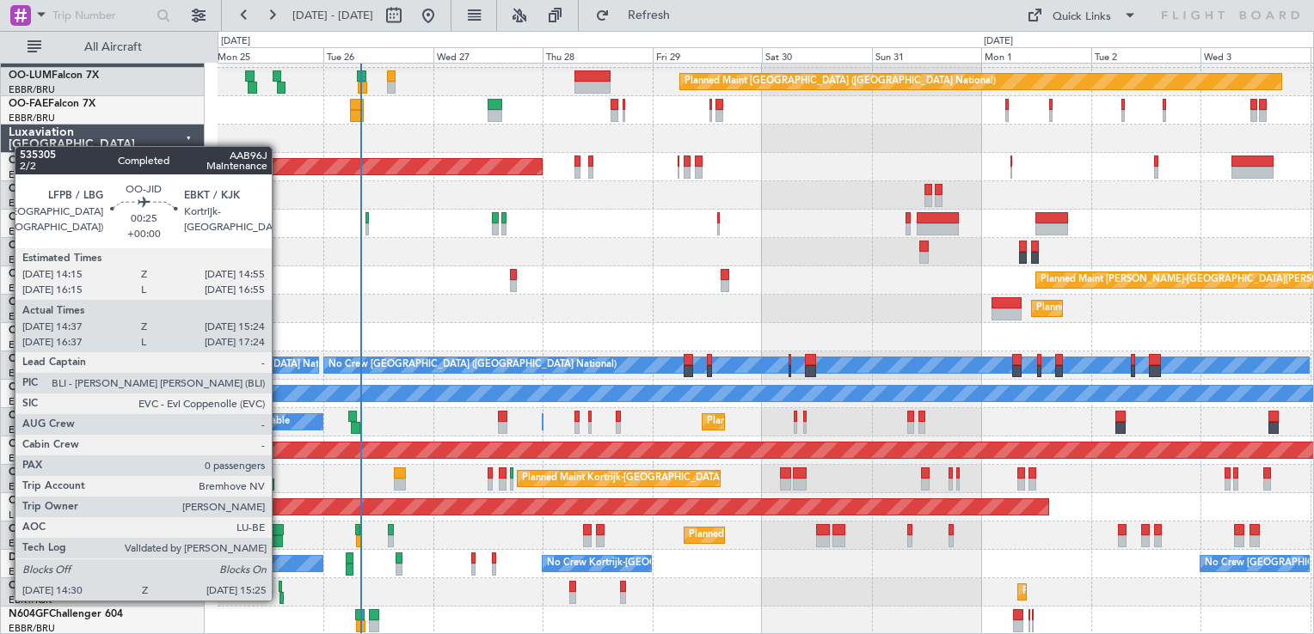
click at [279, 599] on div at bounding box center [281, 598] width 4 height 12
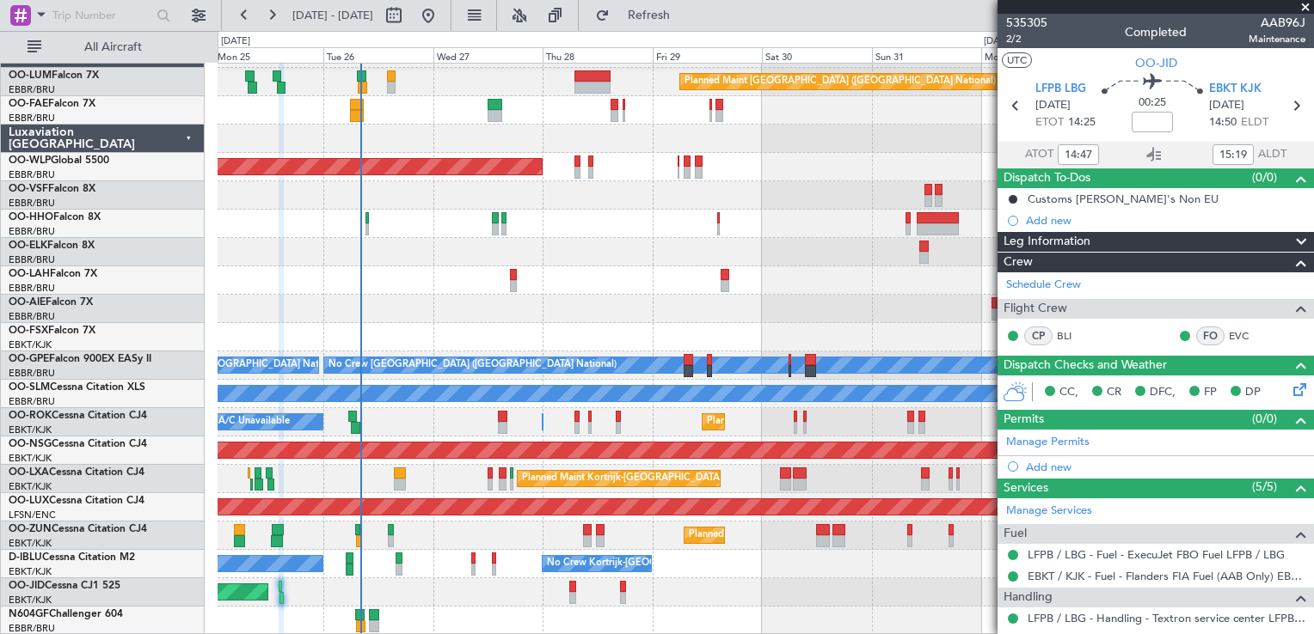
click at [1302, 5] on span at bounding box center [1304, 7] width 17 height 15
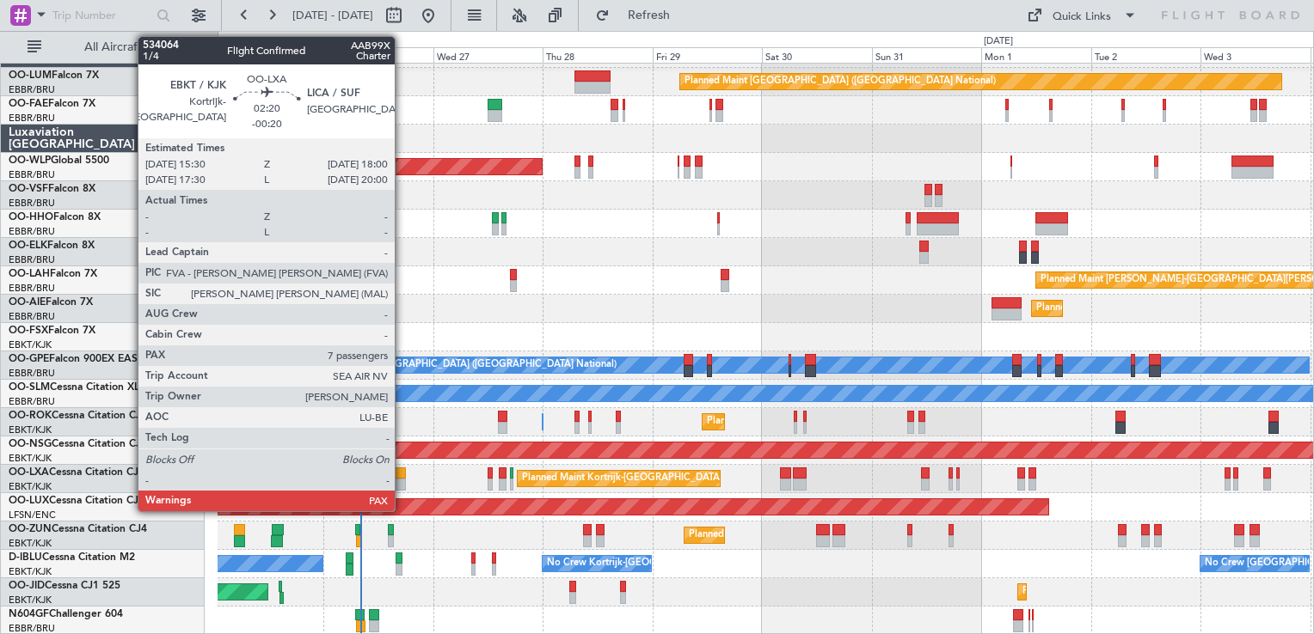
click at [402, 476] on div at bounding box center [400, 474] width 12 height 12
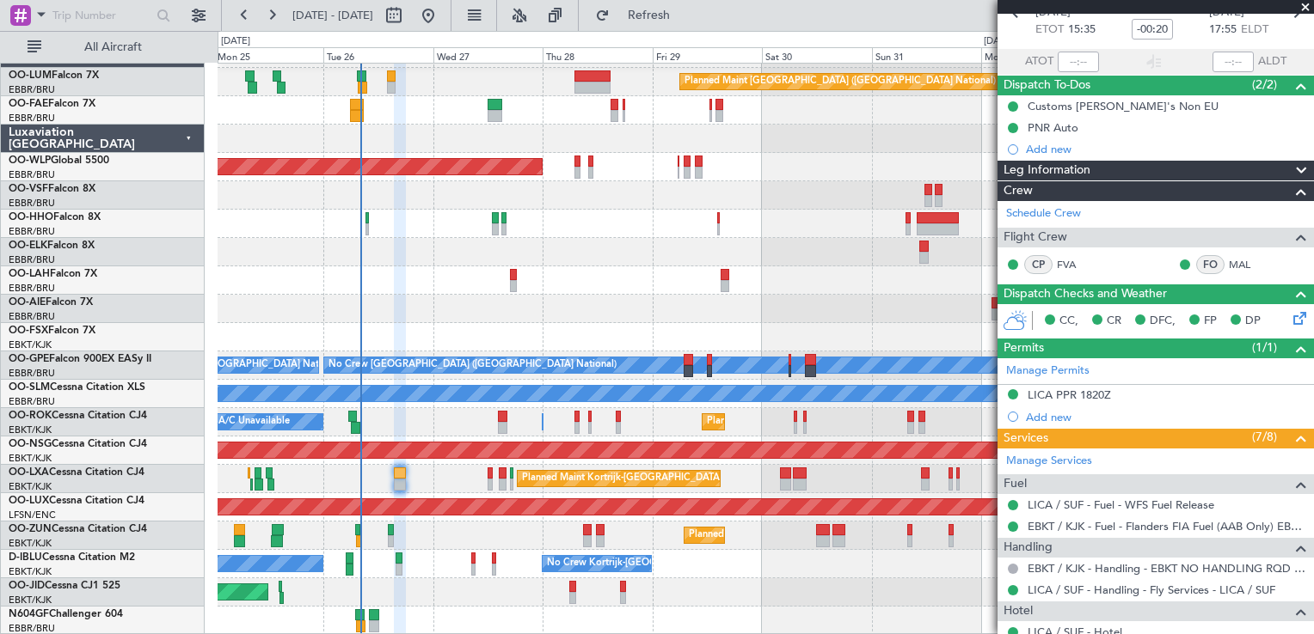
scroll to position [0, 0]
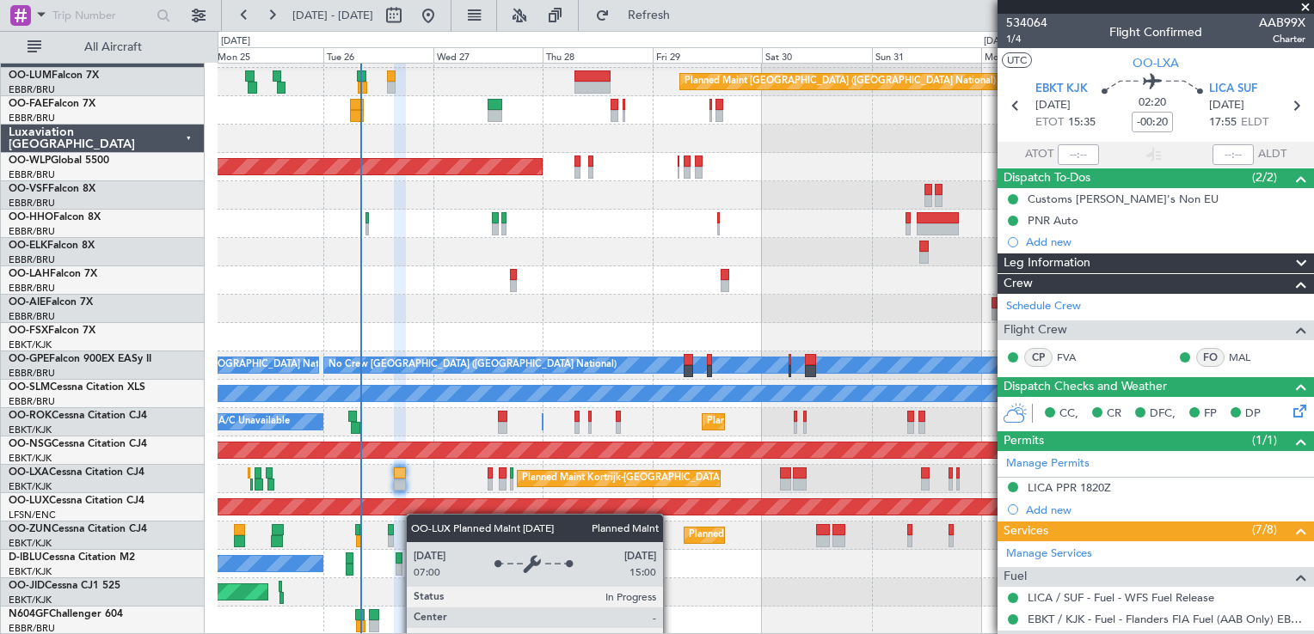
click at [409, 511] on div "Planned Maint [GEOGRAPHIC_DATA] ([GEOGRAPHIC_DATA] National) Owner [GEOGRAPHIC_…" at bounding box center [764, 338] width 1095 height 596
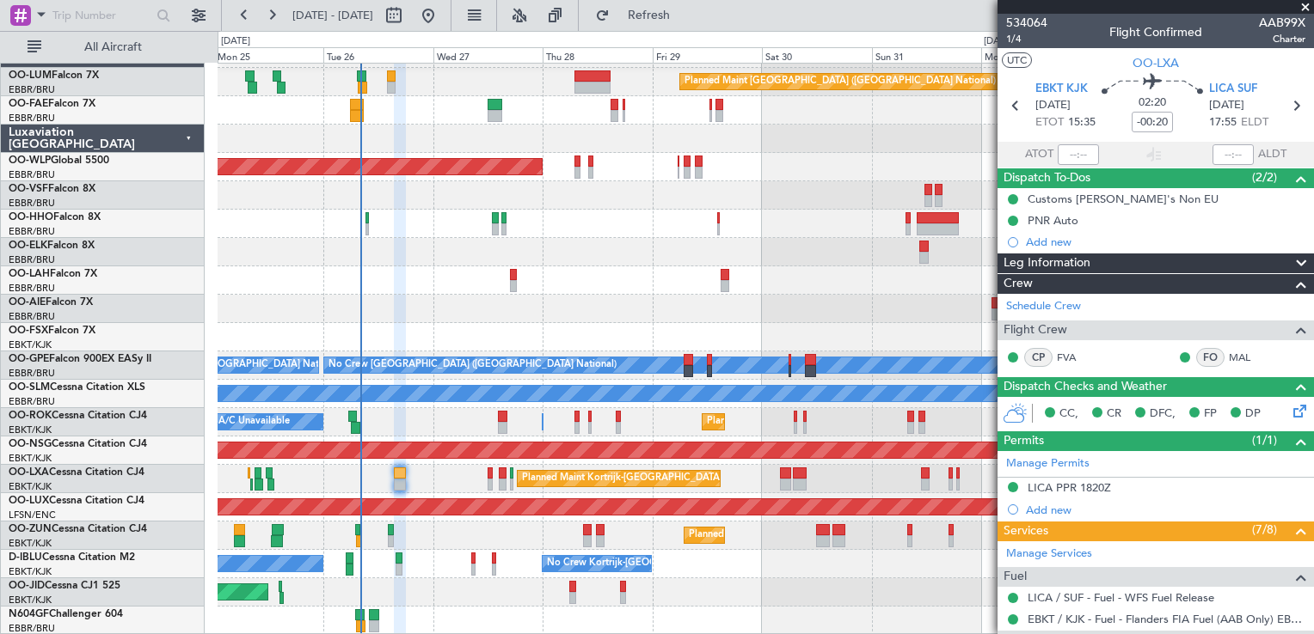
click at [1307, 5] on span at bounding box center [1304, 7] width 17 height 15
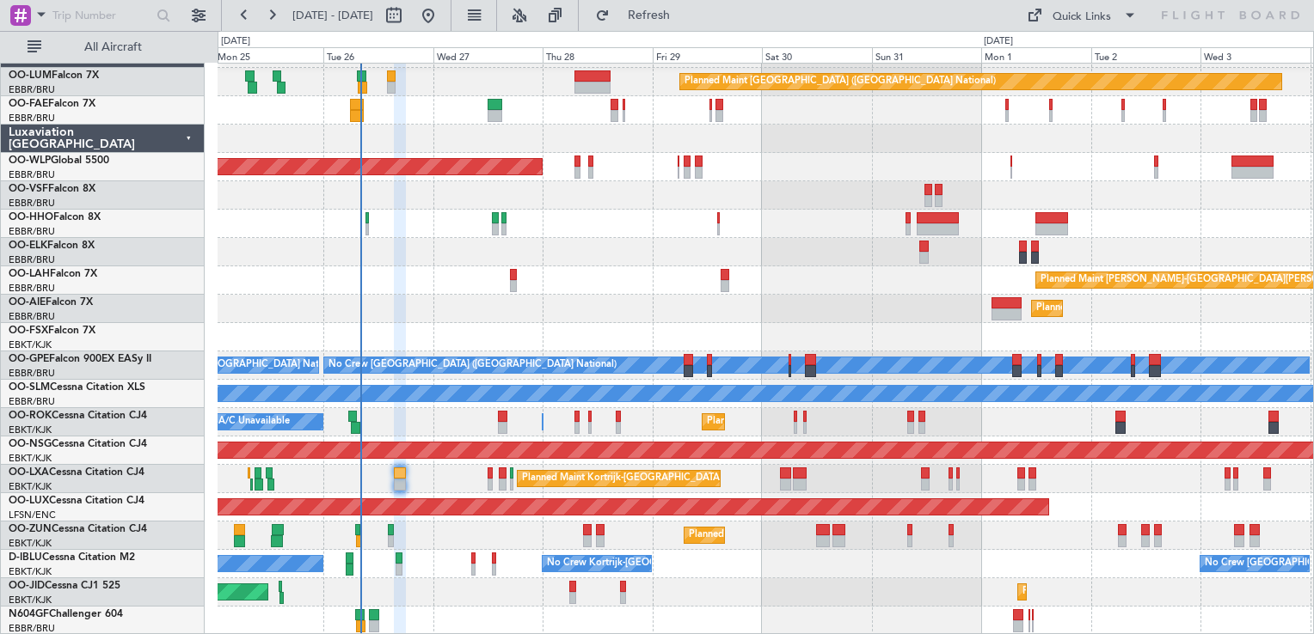
type input "0"
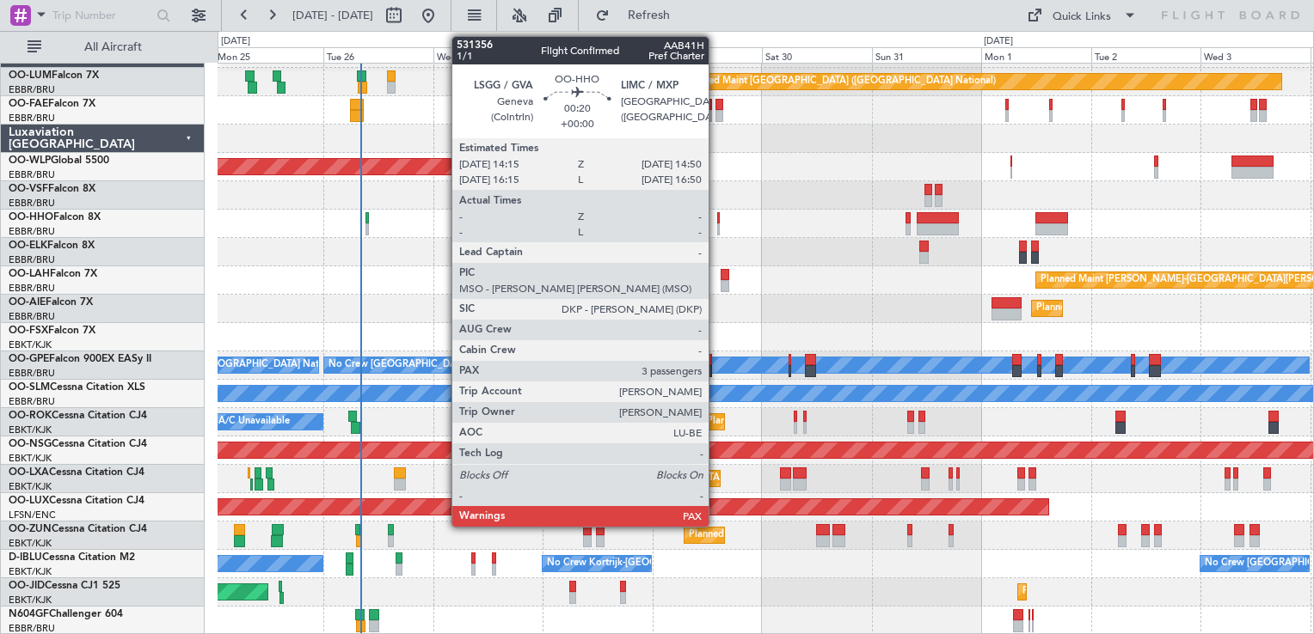
click at [717, 221] on div at bounding box center [718, 218] width 3 height 12
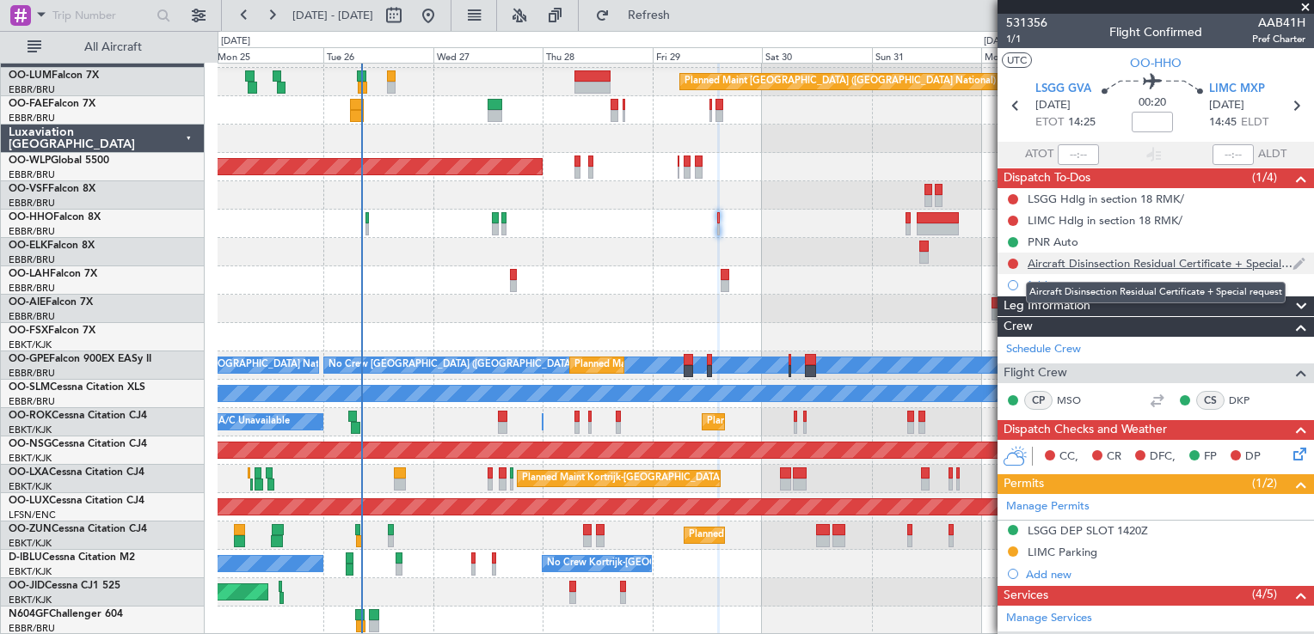
click at [1130, 263] on div "Aircraft Disinsection Residual Certificate + Special request" at bounding box center [1159, 263] width 265 height 15
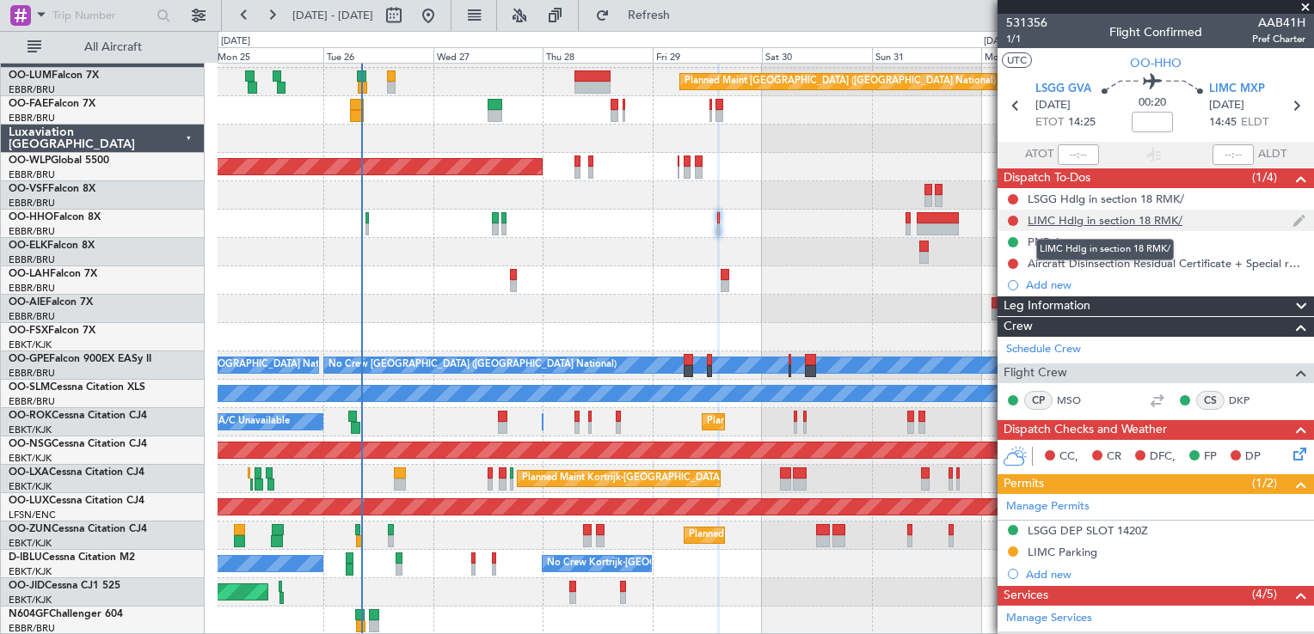
click at [1094, 221] on div "LIMC Hdlg in section 18 RMK/" at bounding box center [1104, 220] width 155 height 15
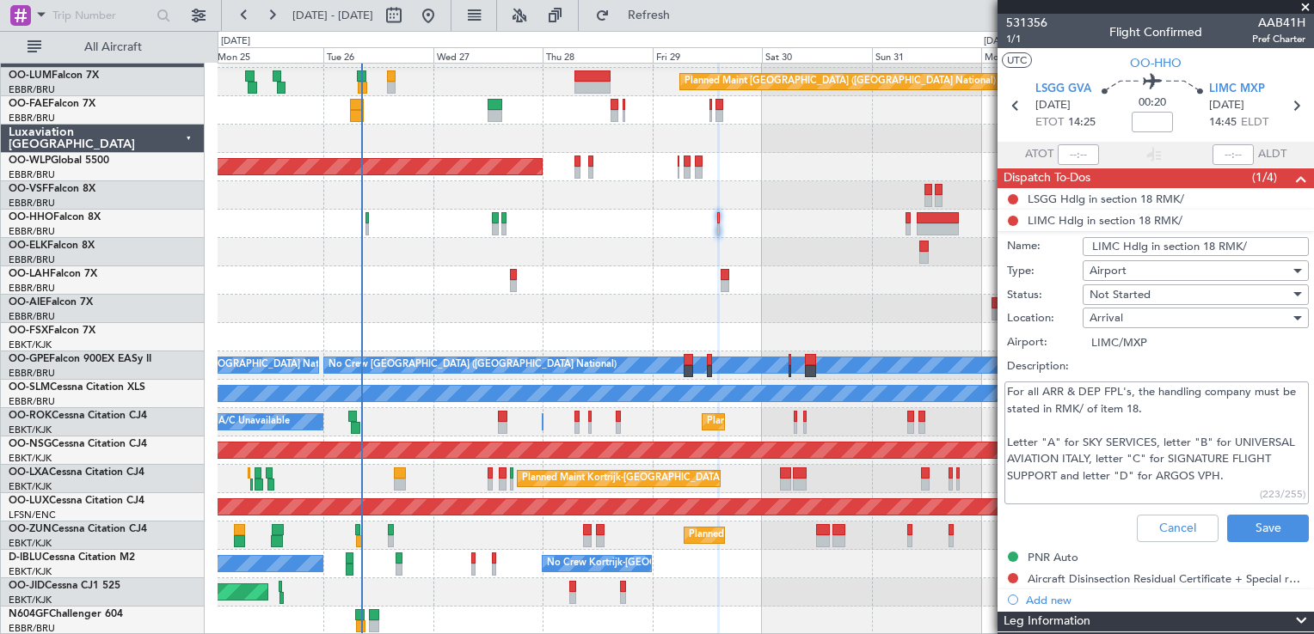
click at [1077, 219] on li "LIMC Hdlg in section 18 RMK/ Name: LIMC Hdlg in section 18 RMK/ Type: Airport S…" at bounding box center [1155, 380] width 316 height 340
click at [1179, 524] on button "Cancel" at bounding box center [1177, 529] width 82 height 28
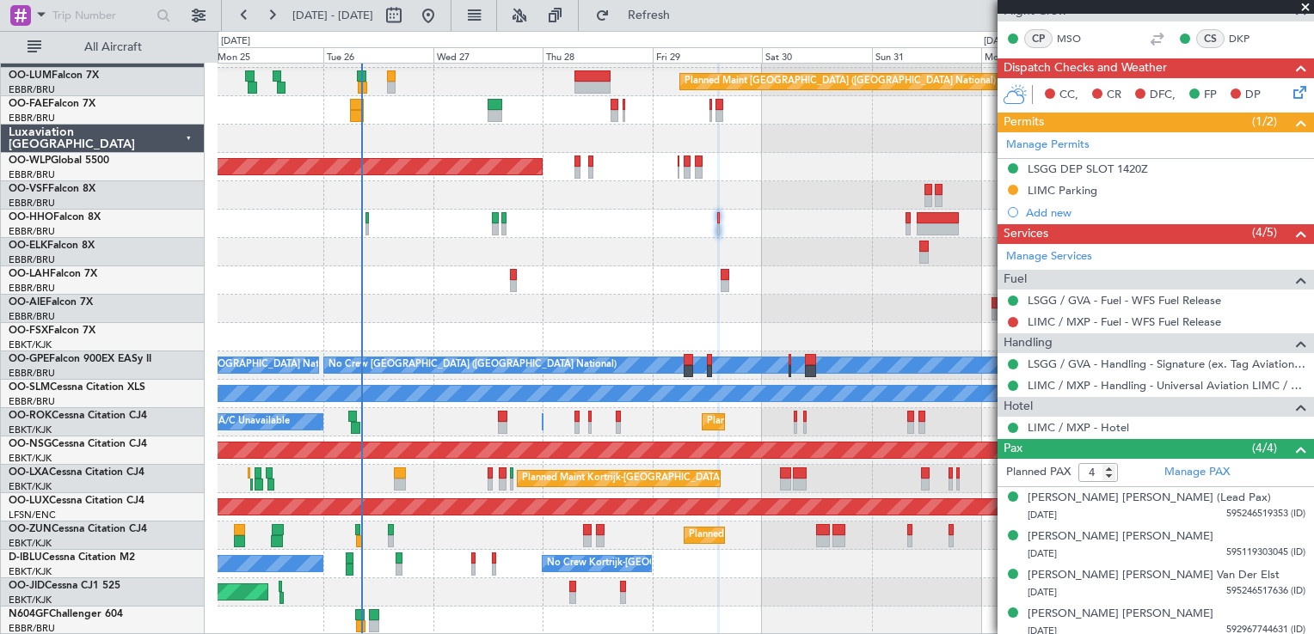
scroll to position [366, 0]
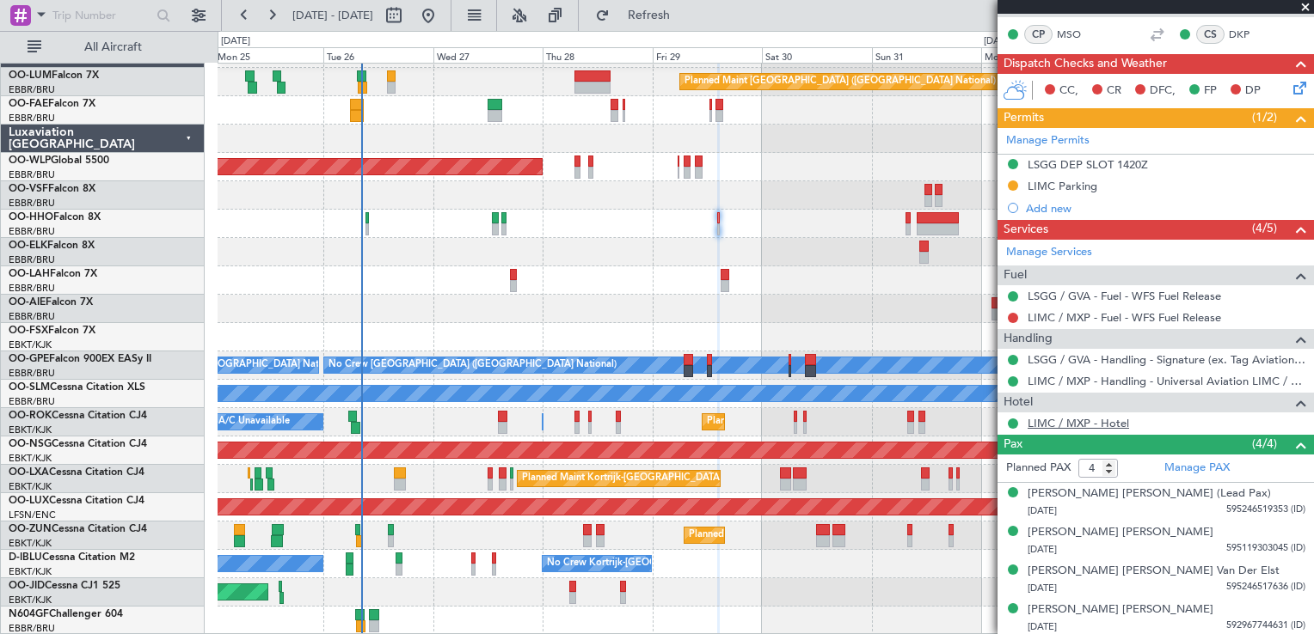
click at [1040, 425] on link "LIMC / MXP - Hotel" at bounding box center [1077, 423] width 101 height 15
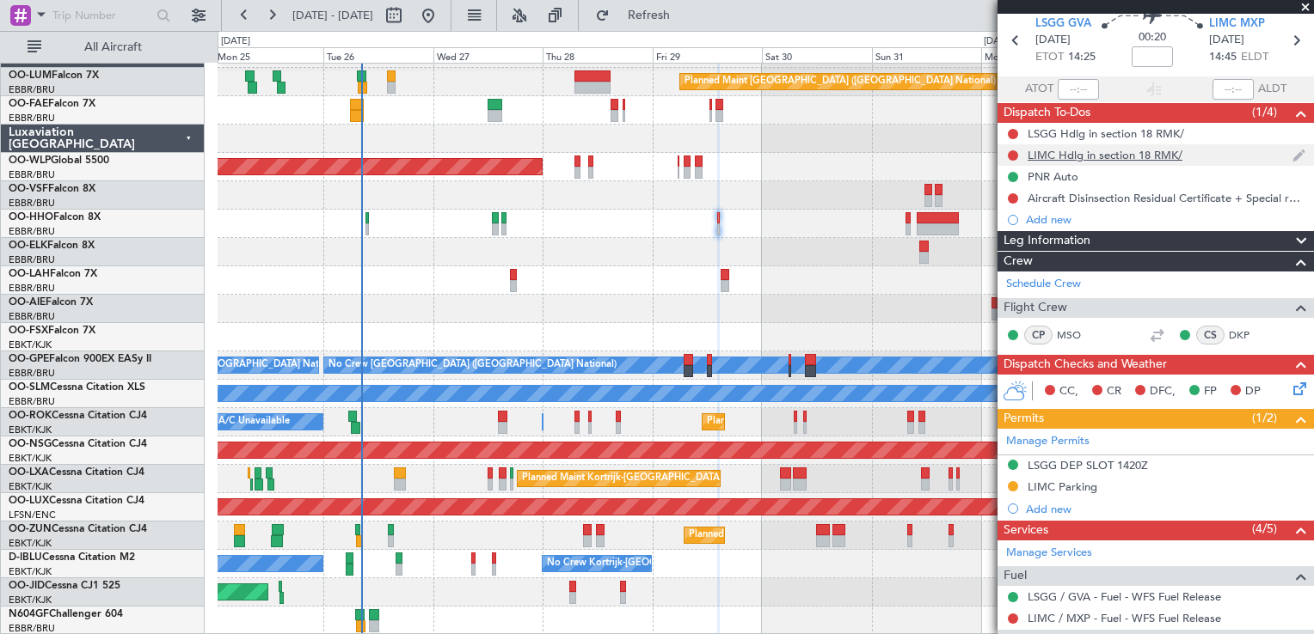
scroll to position [0, 0]
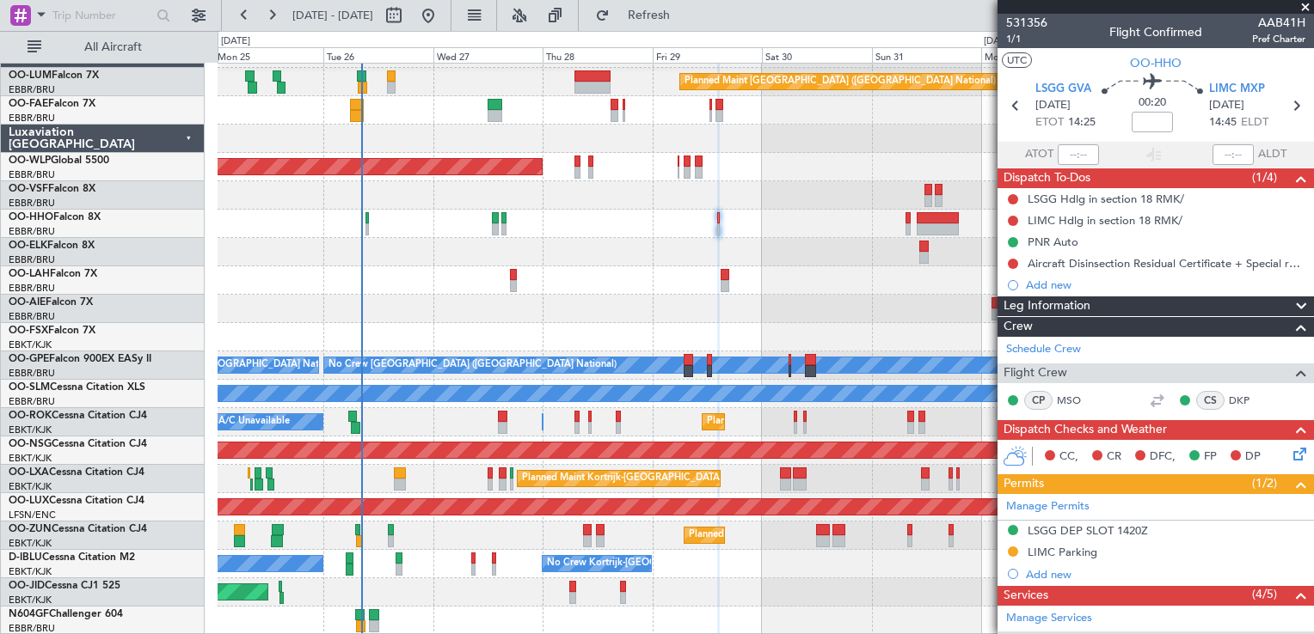
click at [1053, 299] on span "Leg Information" at bounding box center [1046, 307] width 87 height 20
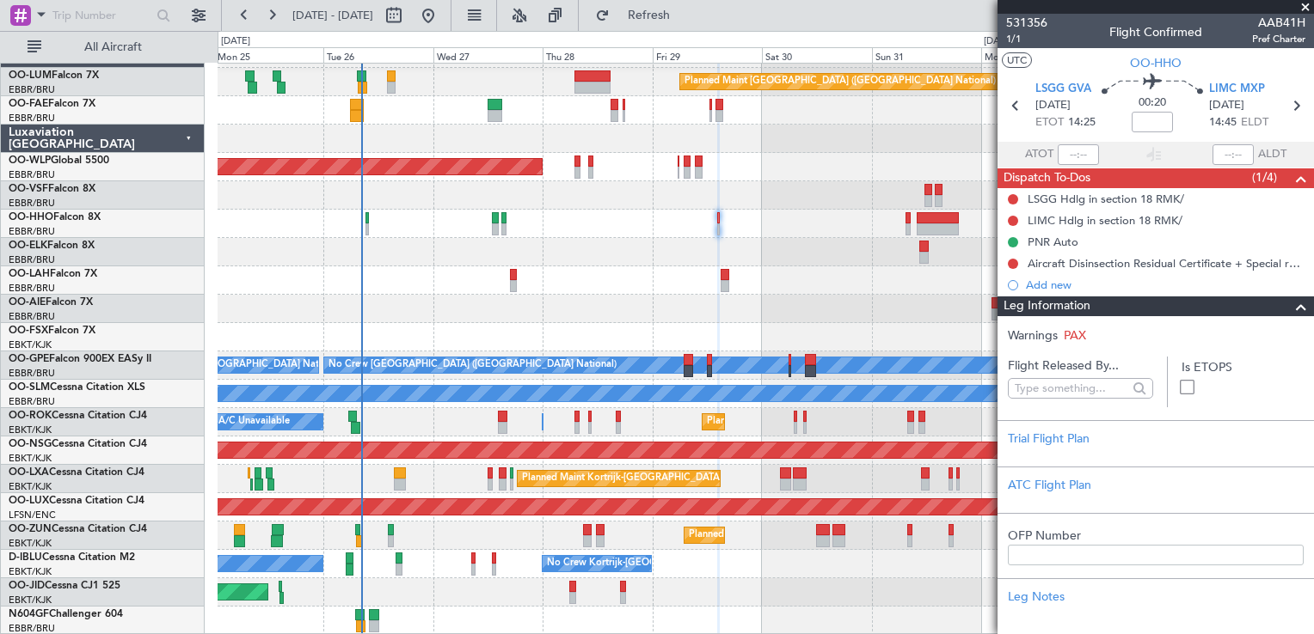
click at [1053, 302] on span "Leg Information" at bounding box center [1046, 307] width 87 height 20
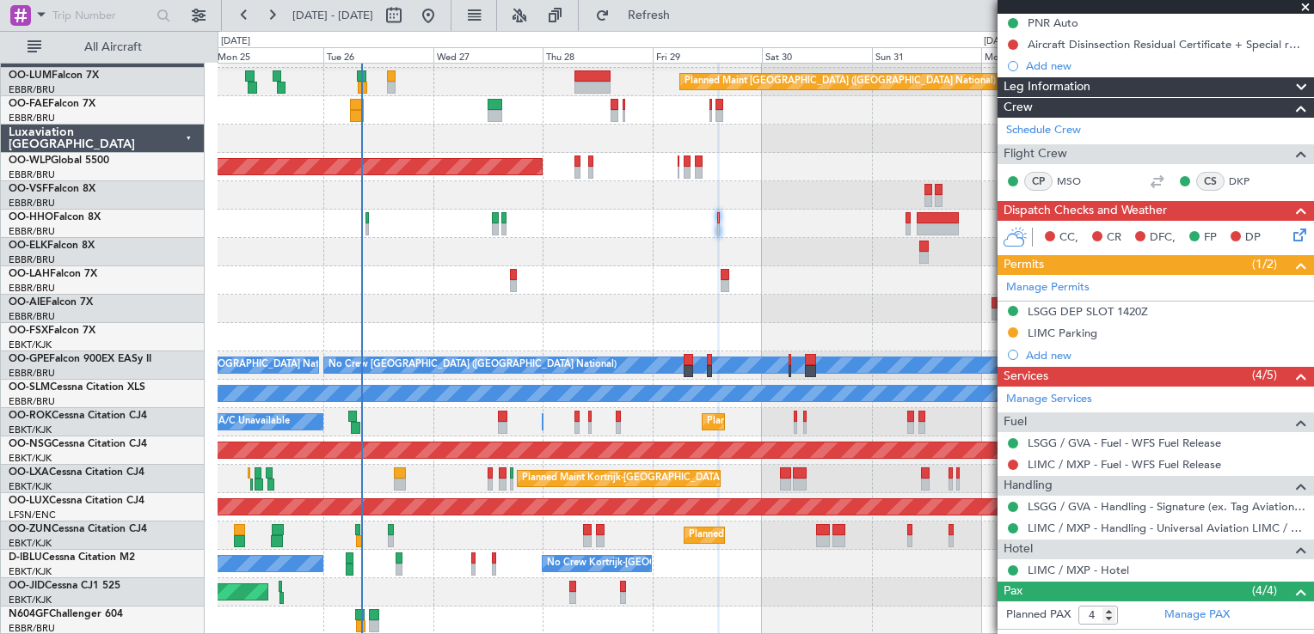
scroll to position [194, 0]
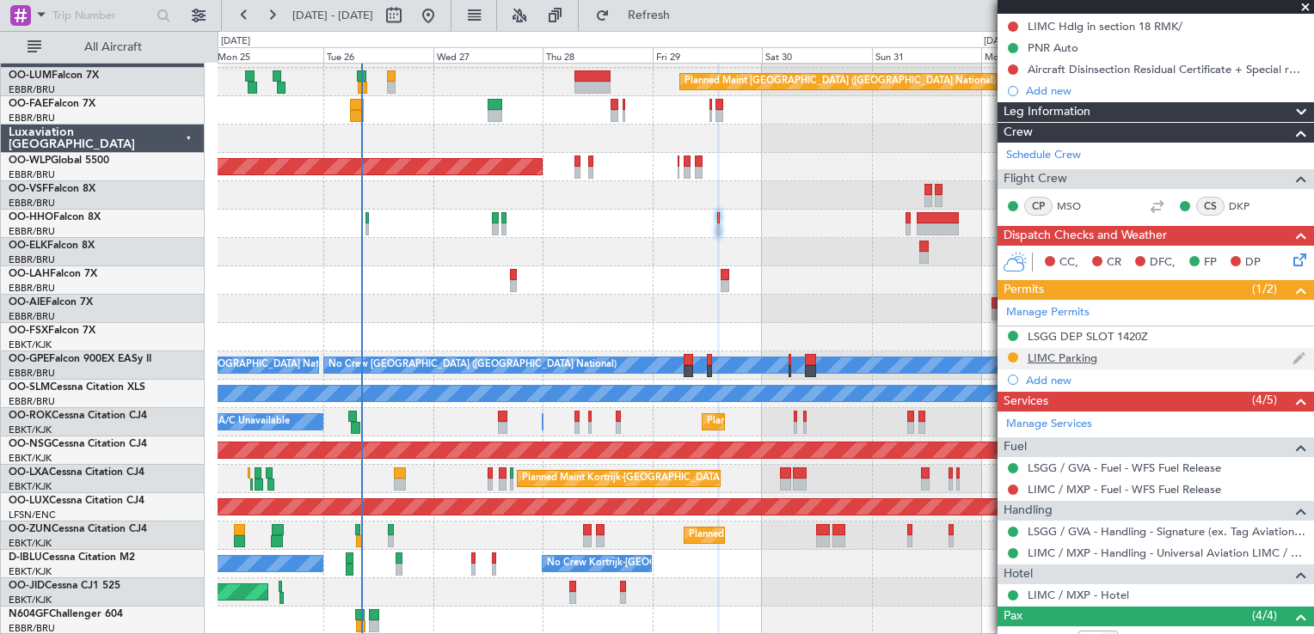
click at [1080, 356] on div "LIMC Parking" at bounding box center [1062, 358] width 70 height 15
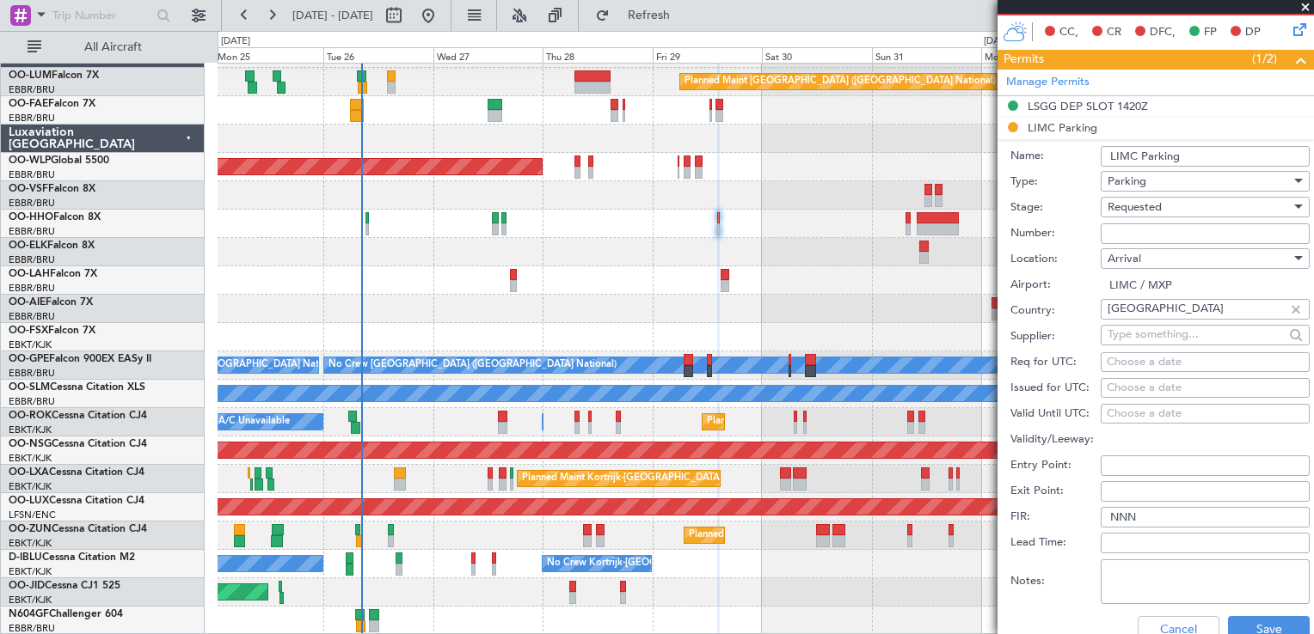
scroll to position [452, 0]
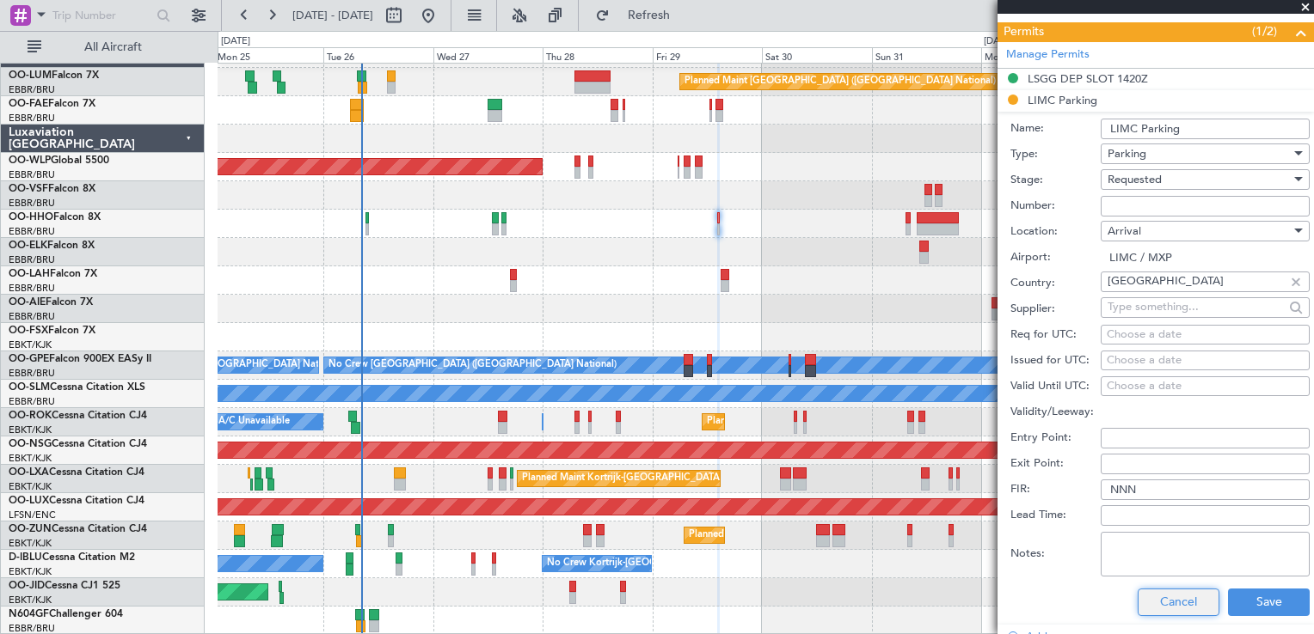
click at [1161, 592] on button "Cancel" at bounding box center [1178, 603] width 82 height 28
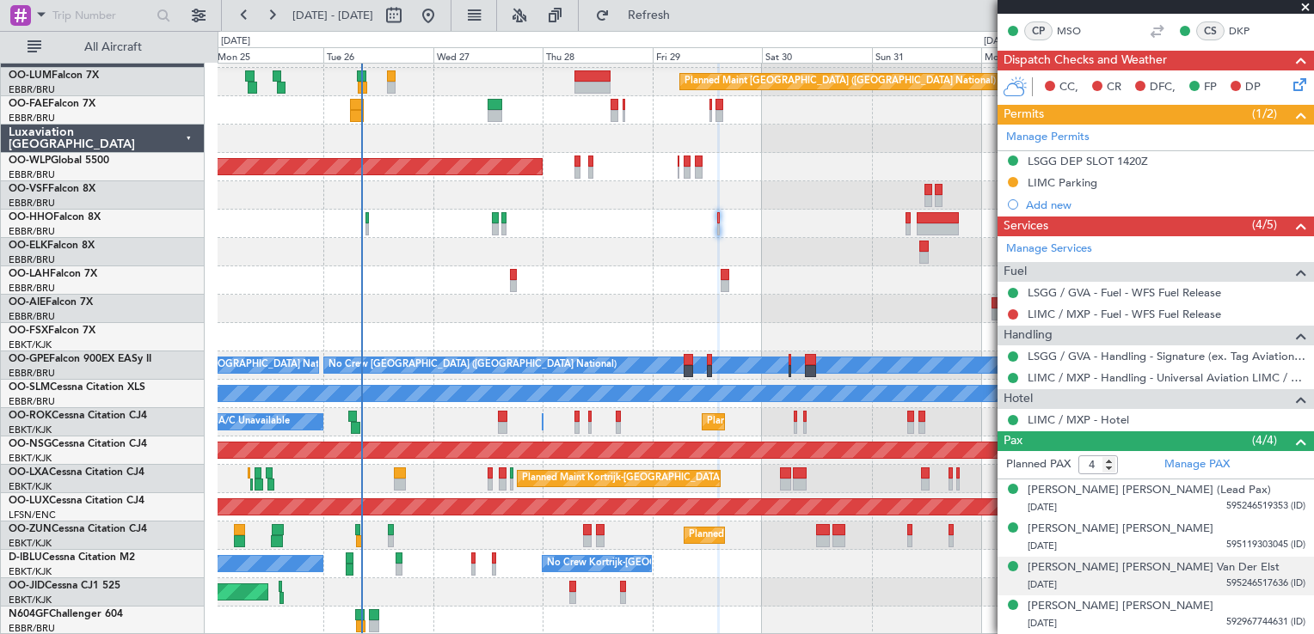
scroll to position [366, 0]
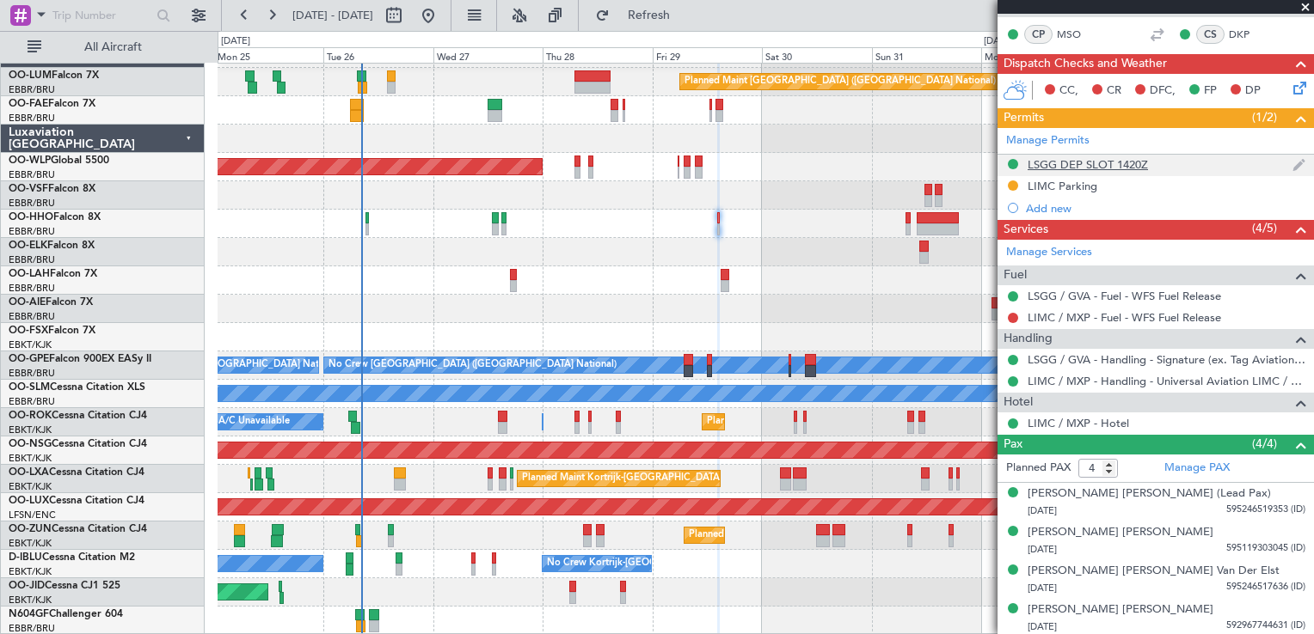
click at [1033, 165] on div "LSGG DEP SLOT 1420Z" at bounding box center [1087, 164] width 120 height 15
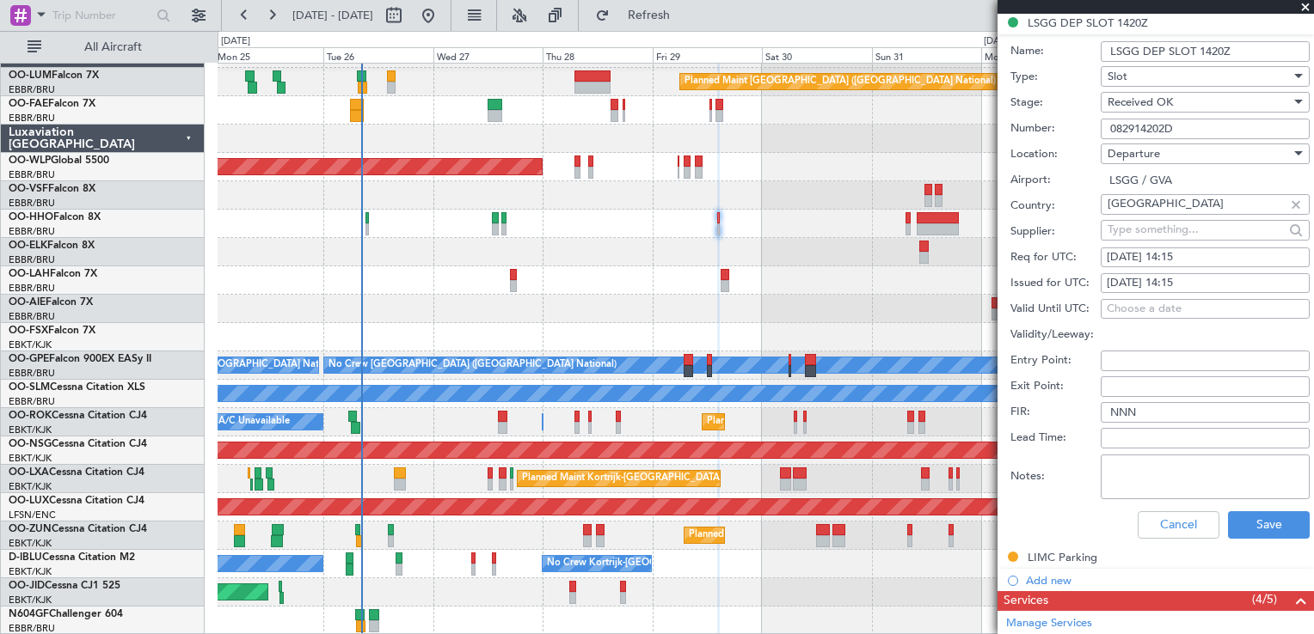
scroll to position [538, 0]
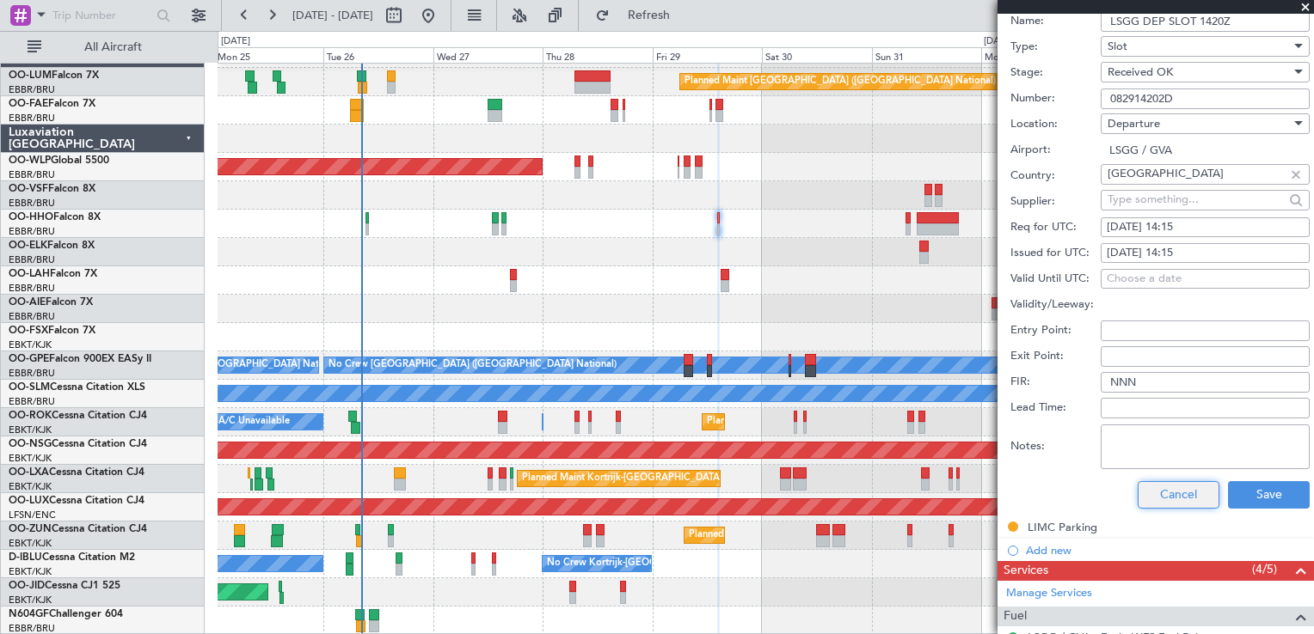
click at [1157, 493] on button "Cancel" at bounding box center [1178, 495] width 82 height 28
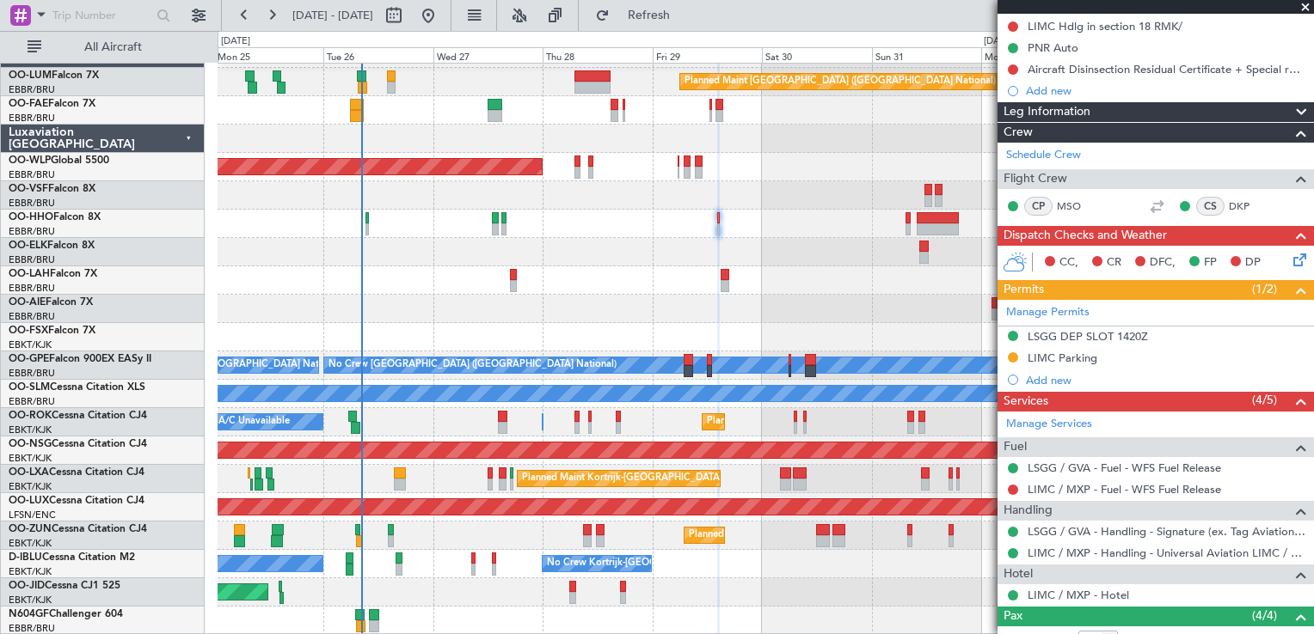
scroll to position [108, 0]
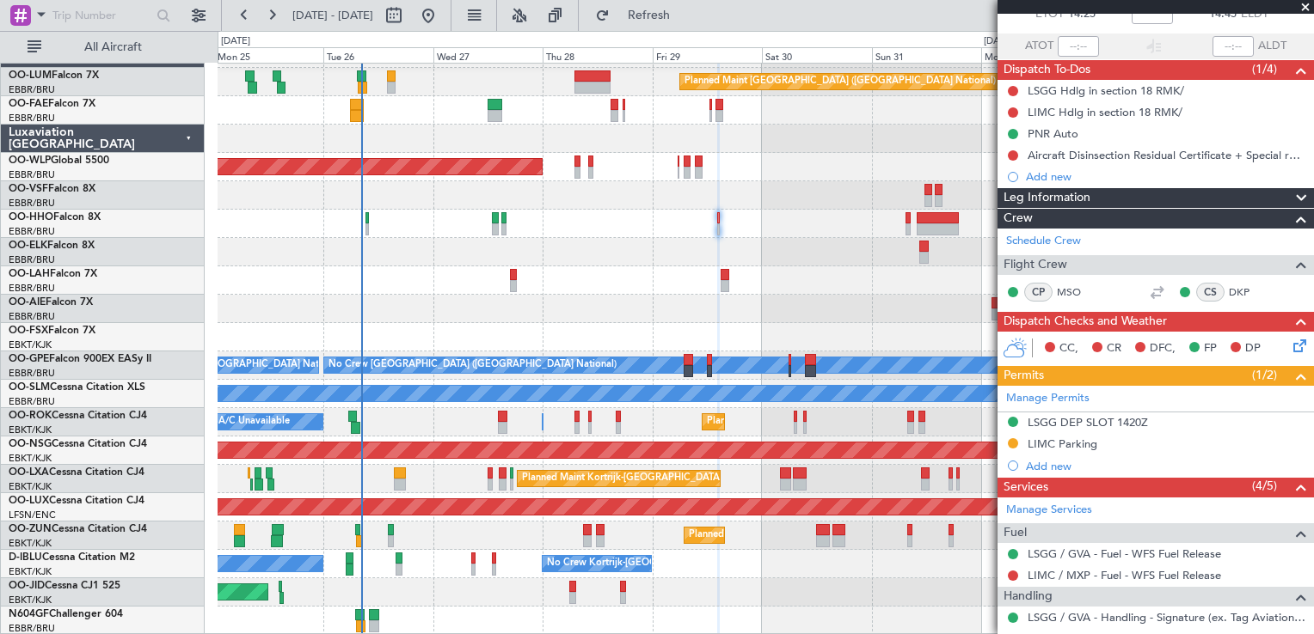
click at [1289, 349] on icon at bounding box center [1296, 343] width 14 height 14
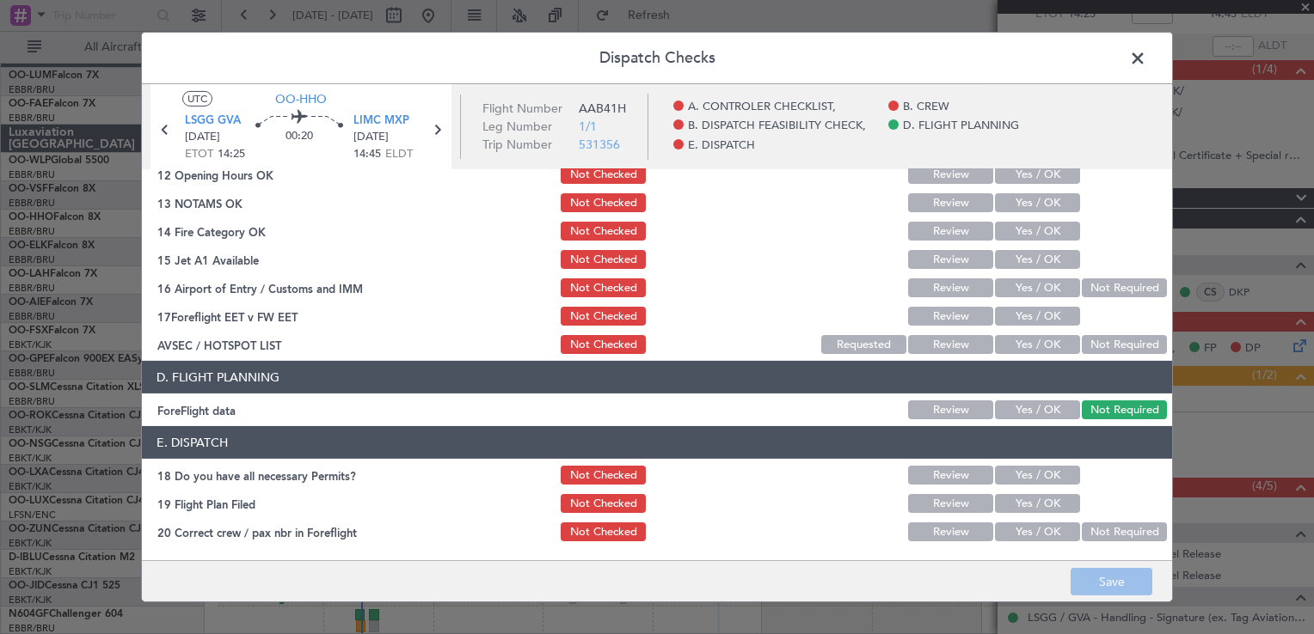
scroll to position [485, 0]
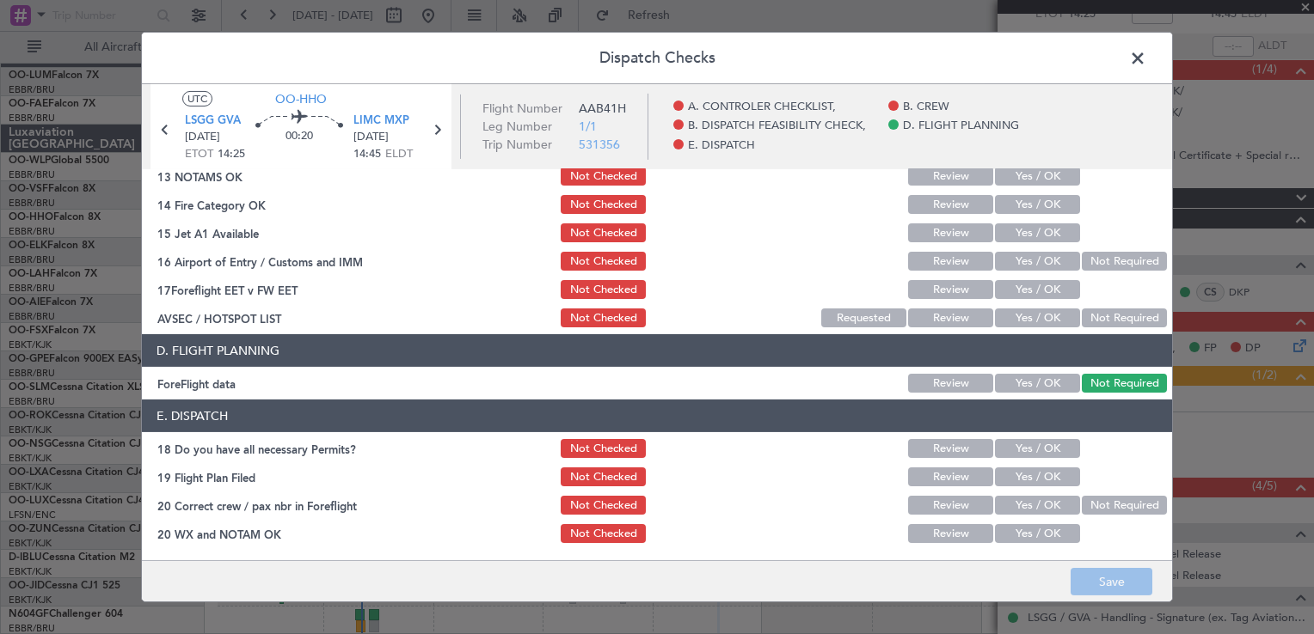
drag, startPoint x: 342, startPoint y: 395, endPoint x: 320, endPoint y: 401, distance: 23.1
drag, startPoint x: 320, startPoint y: 401, endPoint x: 266, endPoint y: 352, distance: 72.4
drag, startPoint x: 266, startPoint y: 352, endPoint x: 234, endPoint y: 338, distance: 35.4
click at [234, 338] on header "D. FLIGHT PLANNING" at bounding box center [657, 350] width 1030 height 33
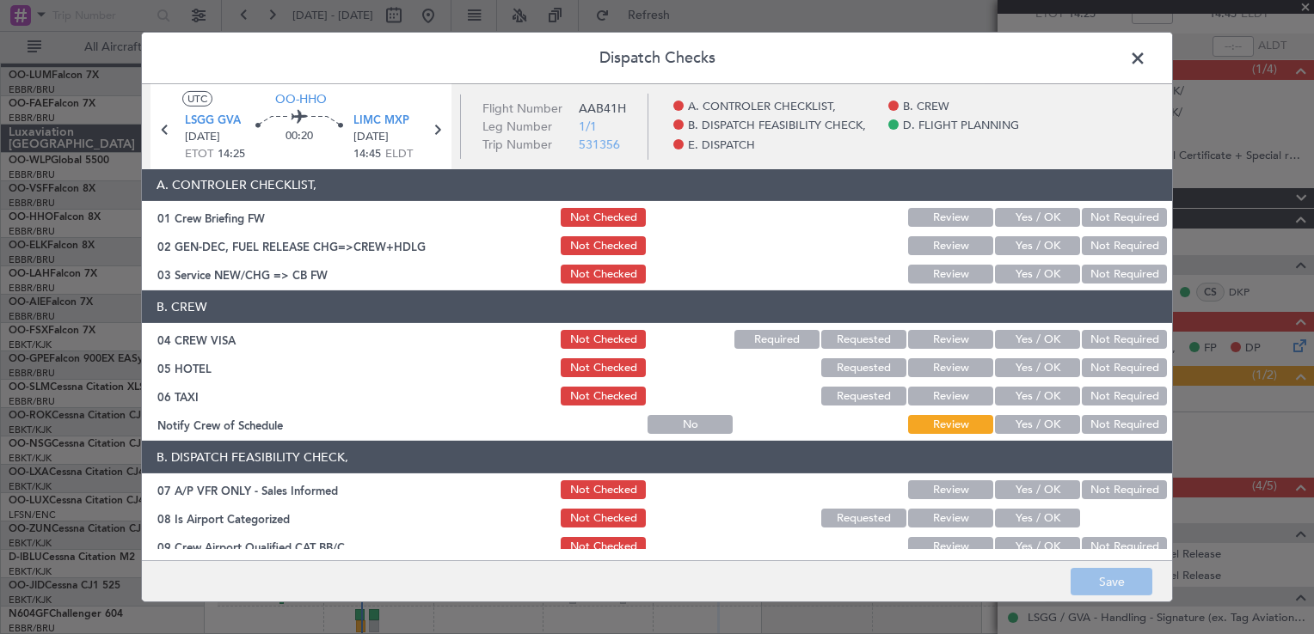
scroll to position [0, 0]
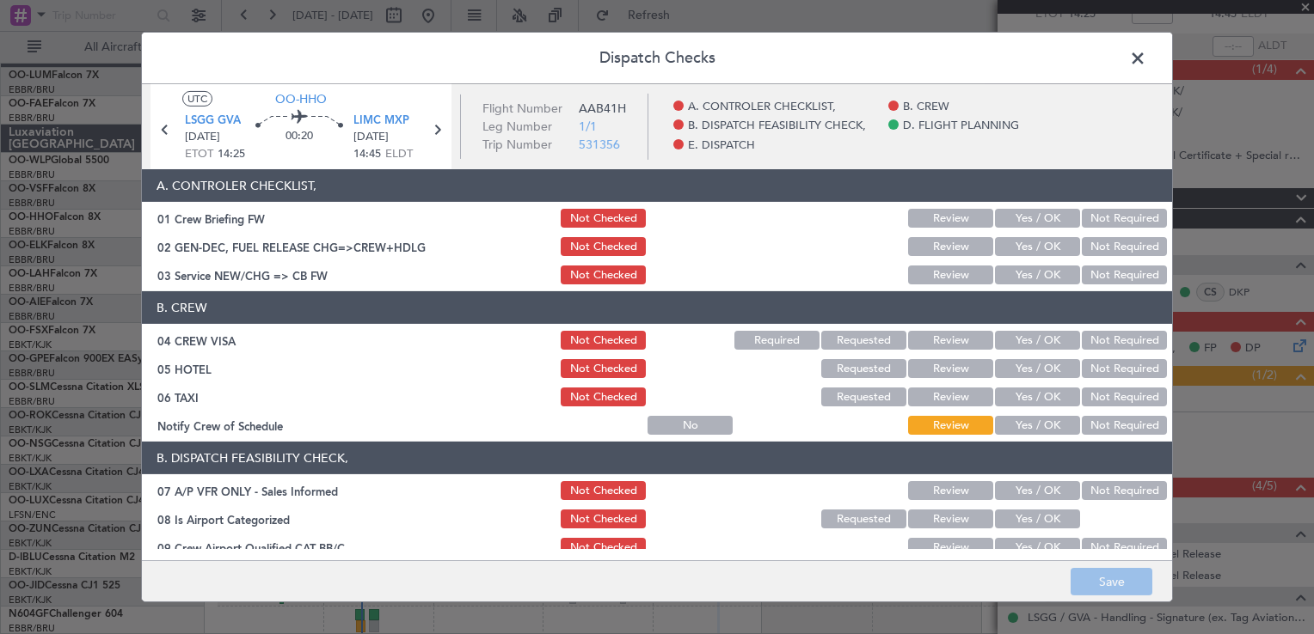
click at [1146, 54] on span at bounding box center [1146, 63] width 0 height 34
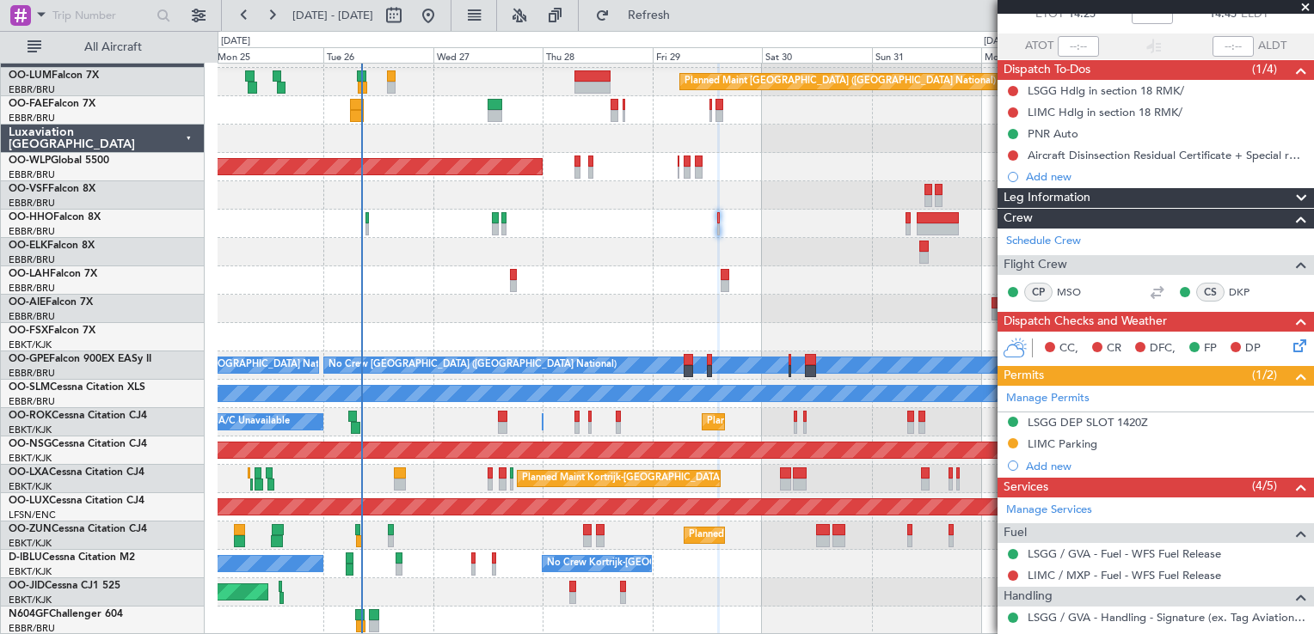
click at [1308, 8] on span at bounding box center [1304, 7] width 17 height 15
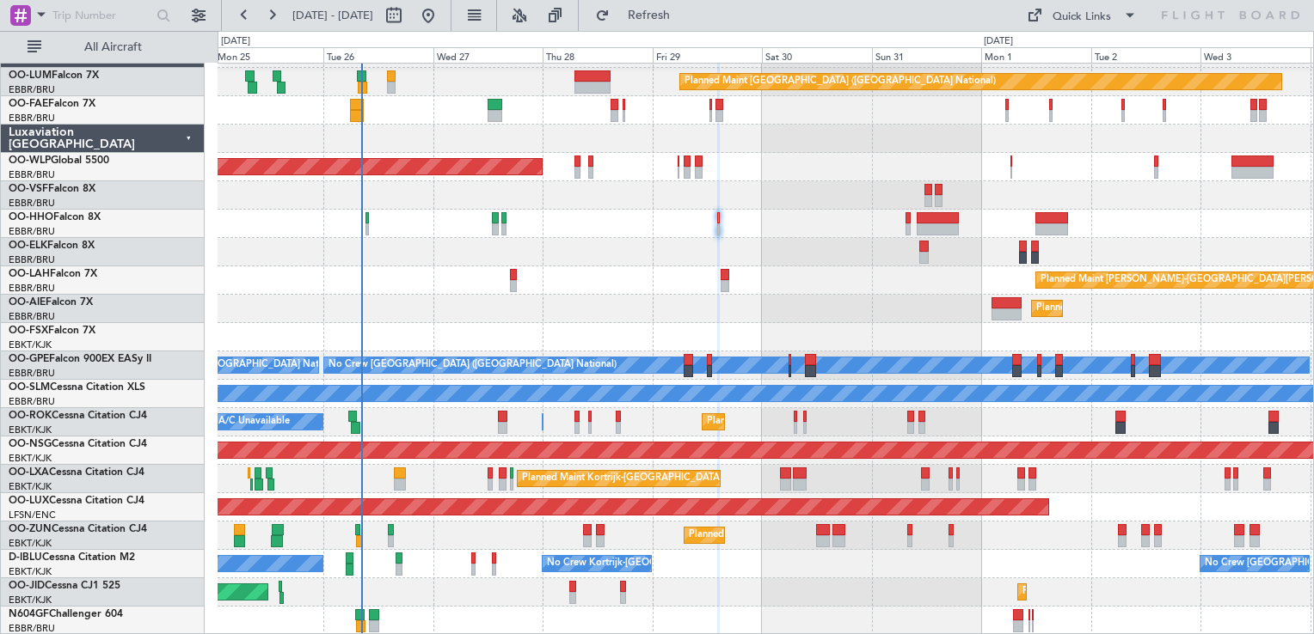
type input "0"
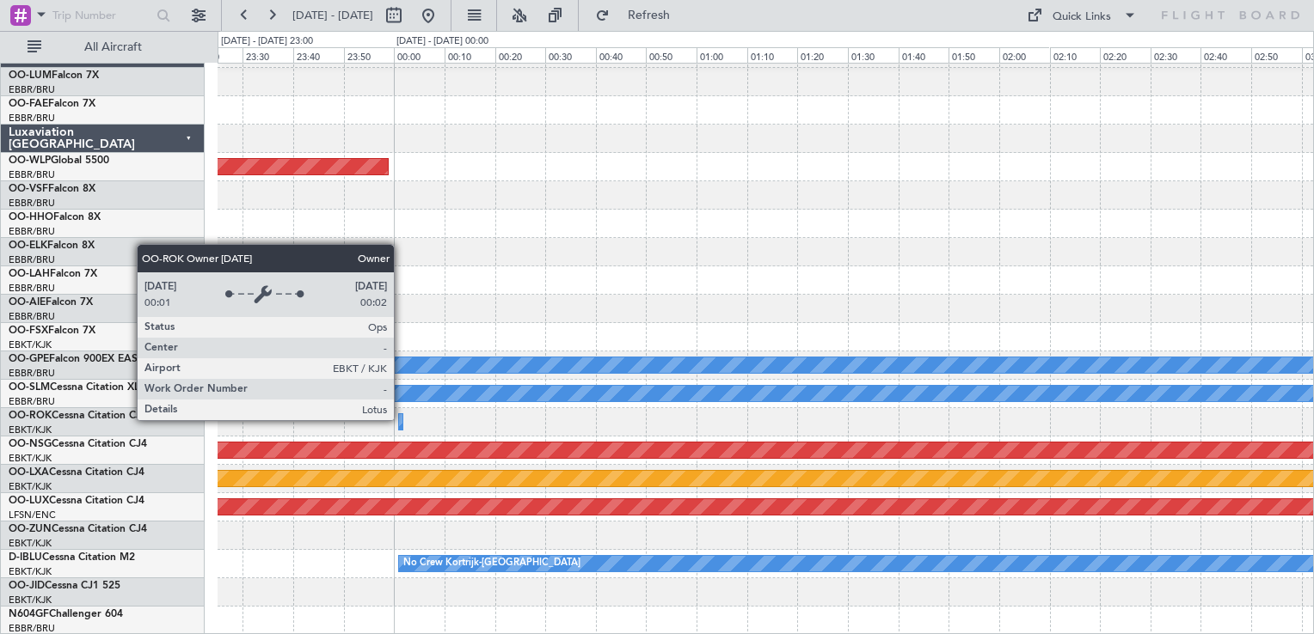
click at [401, 420] on div "Owner [GEOGRAPHIC_DATA]-[GEOGRAPHIC_DATA]" at bounding box center [403, 421] width 9 height 15
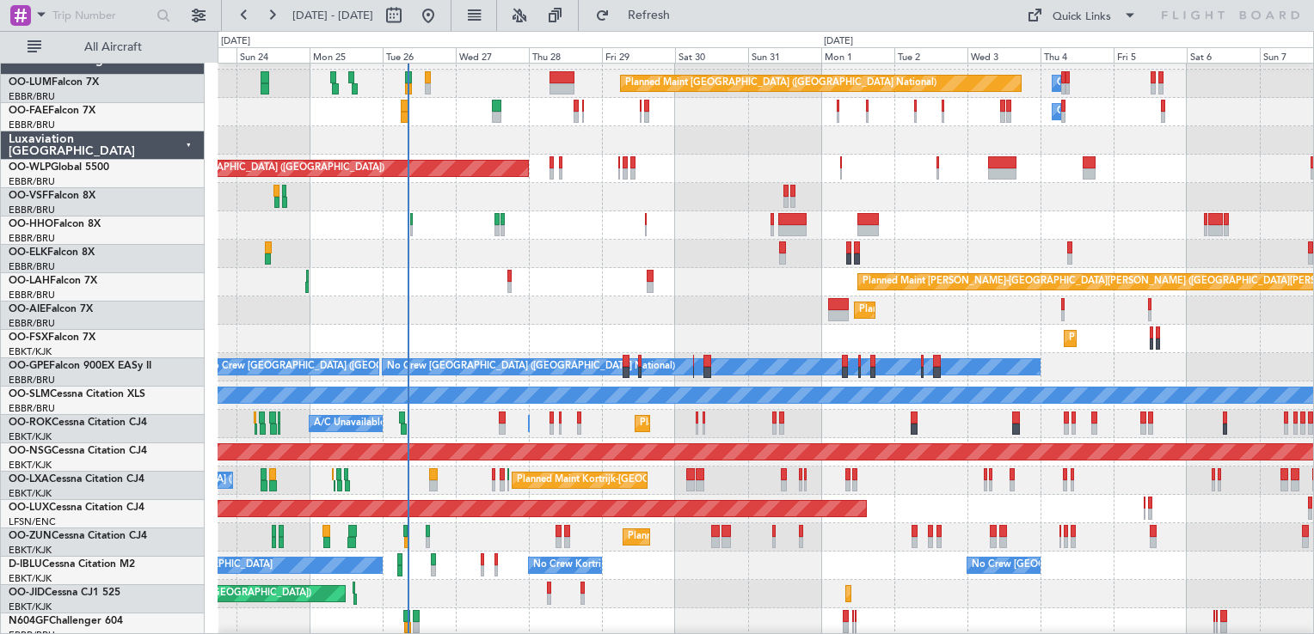
scroll to position [24, 0]
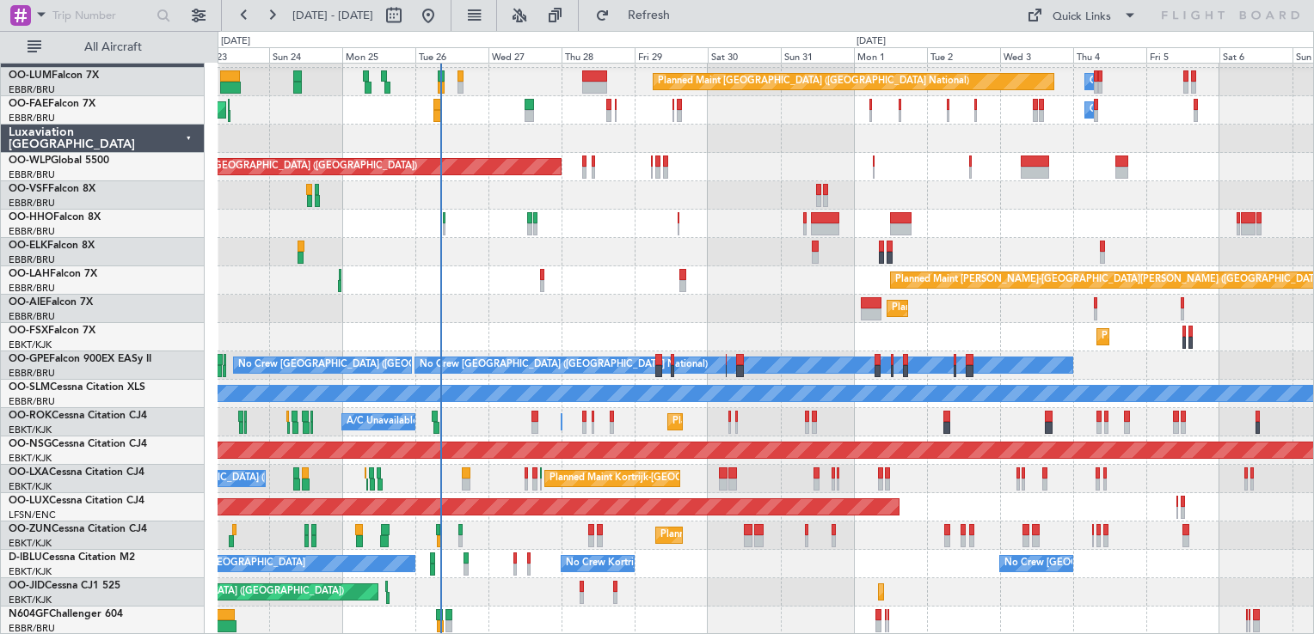
click at [849, 415] on div "Planned Maint Kortrijk-[GEOGRAPHIC_DATA] Owner [GEOGRAPHIC_DATA]-[GEOGRAPHIC_DA…" at bounding box center [764, 422] width 1095 height 28
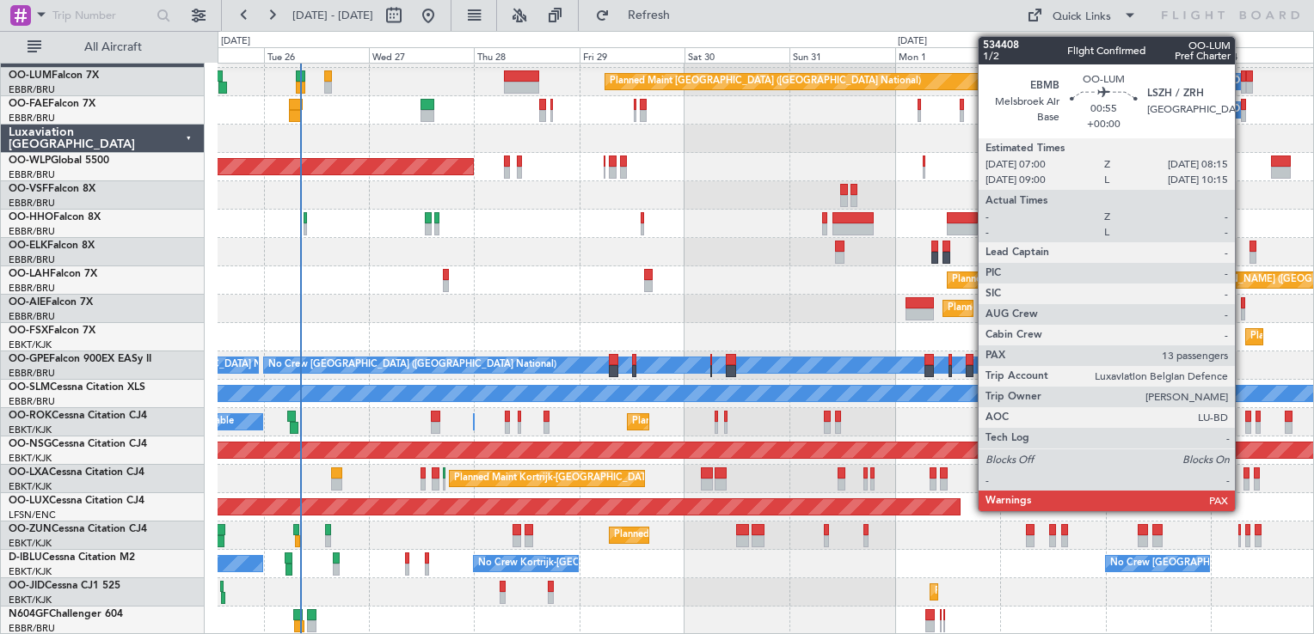
click at [1242, 77] on div at bounding box center [1243, 76] width 6 height 12
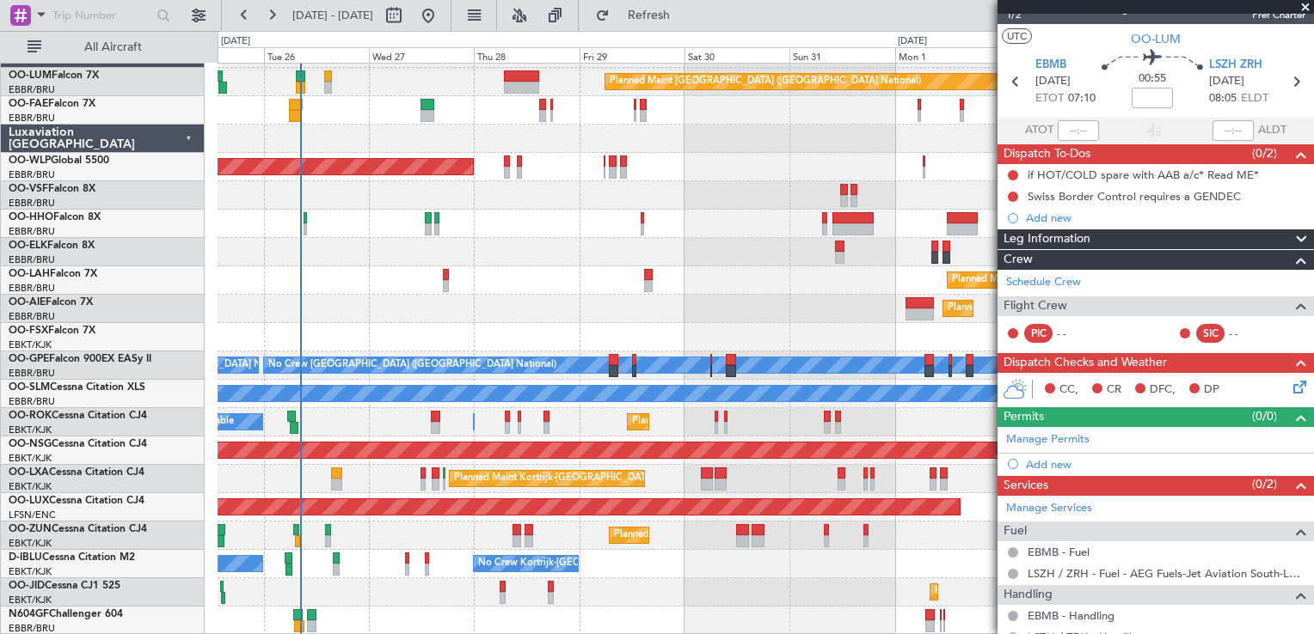
scroll to position [0, 0]
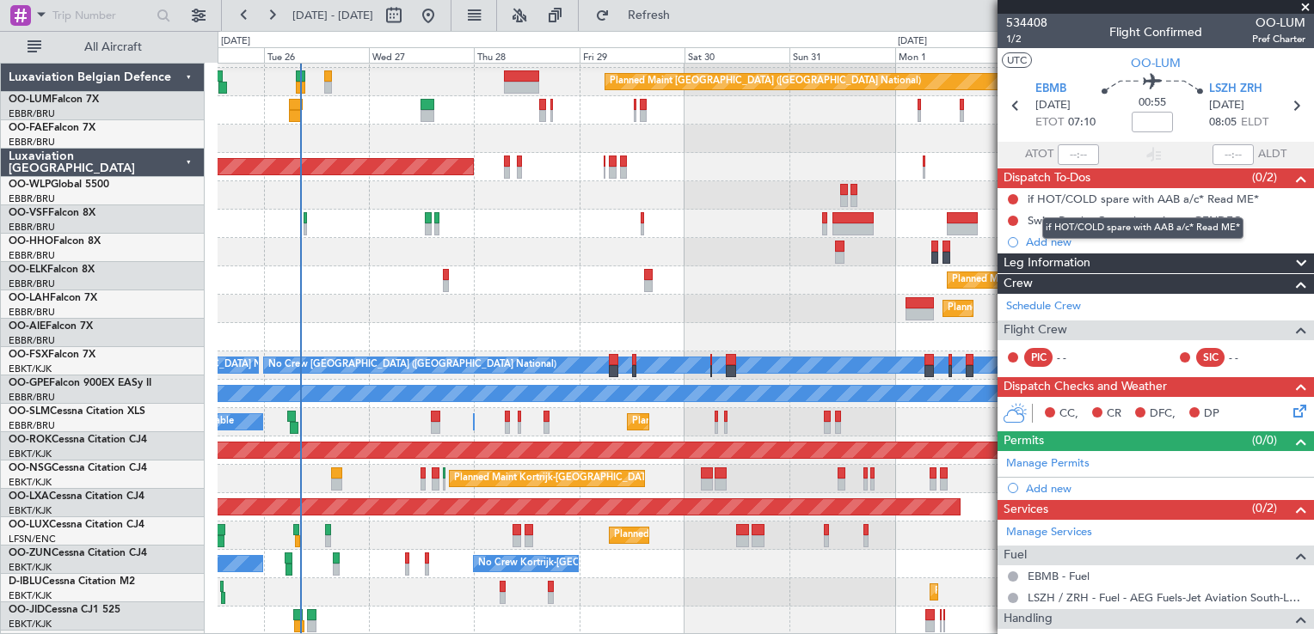
scroll to position [24, 0]
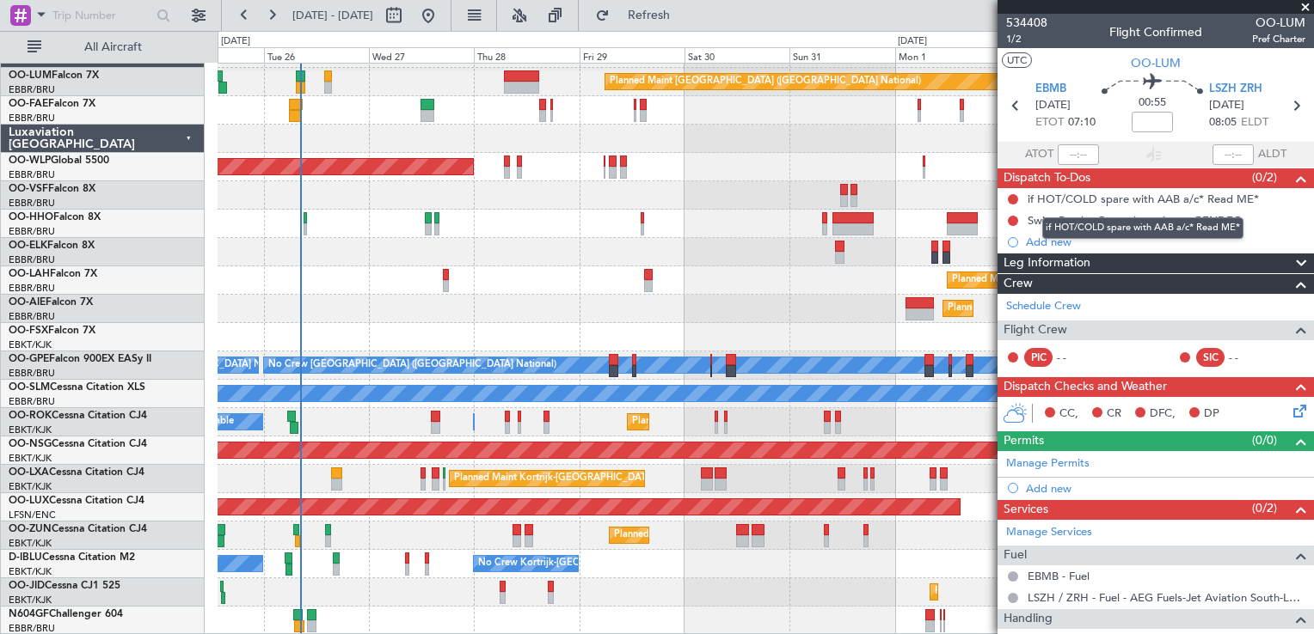
click at [1191, 199] on div "if HOT/COLD spare with AAB a/c* Read ME*" at bounding box center [1142, 199] width 231 height 15
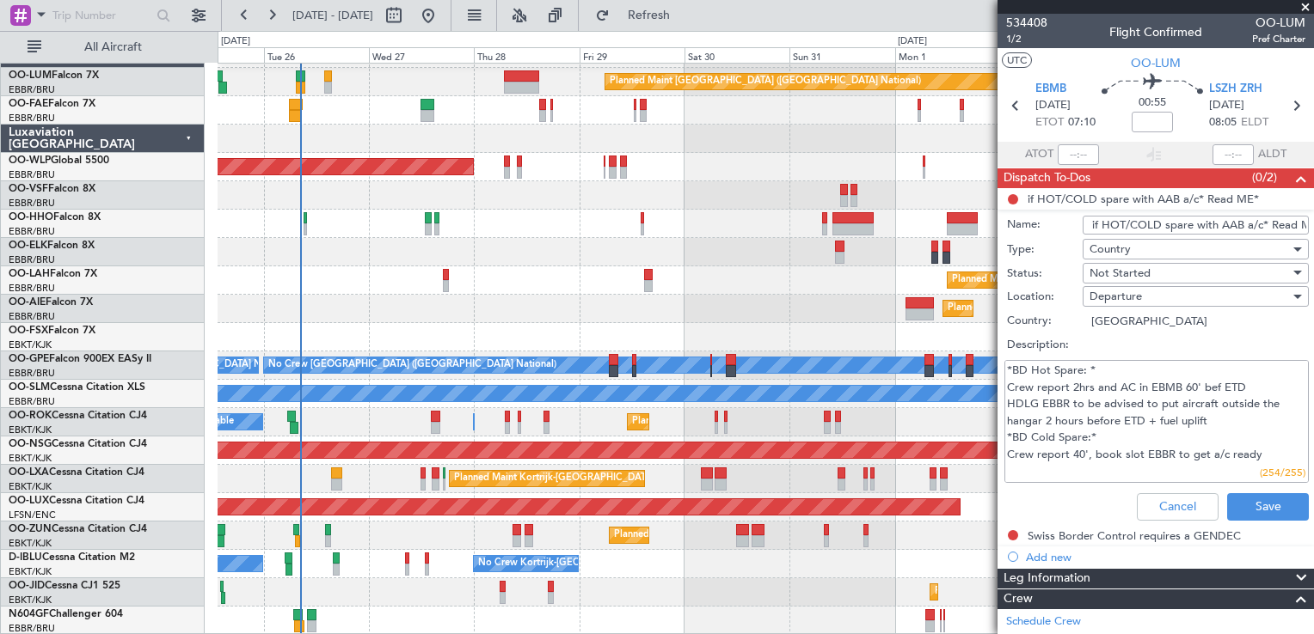
scroll to position [16, 0]
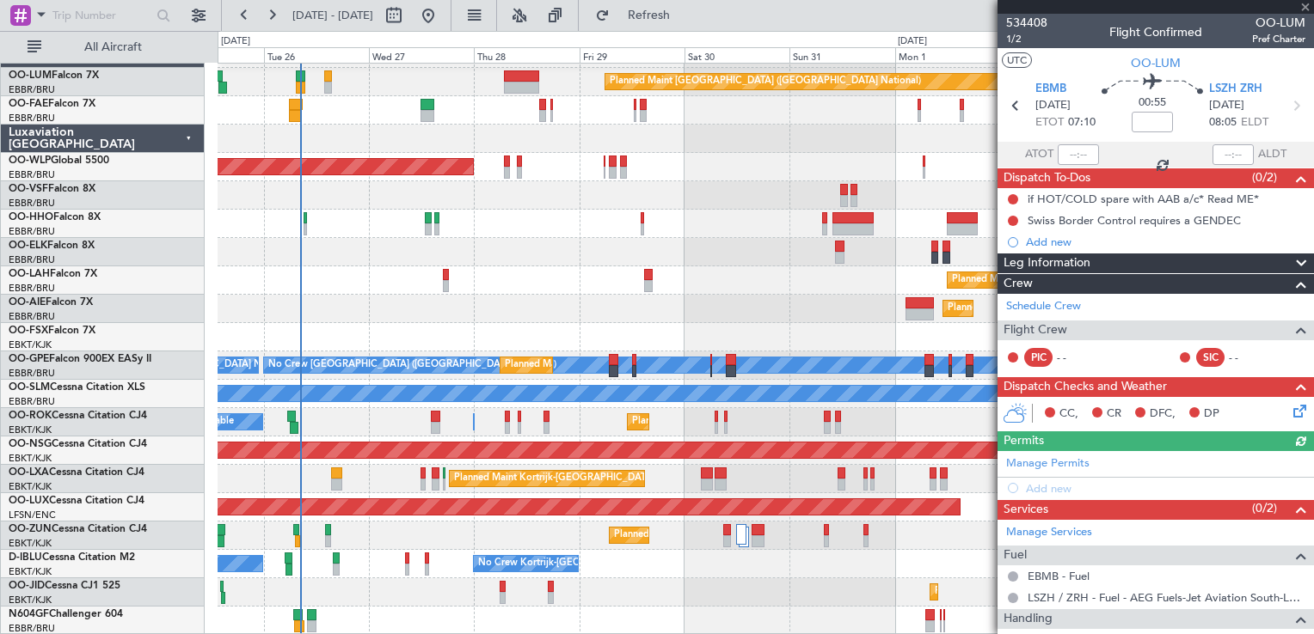
click at [1304, 3] on div at bounding box center [1155, 7] width 316 height 14
click at [1303, 6] on span at bounding box center [1304, 7] width 17 height 15
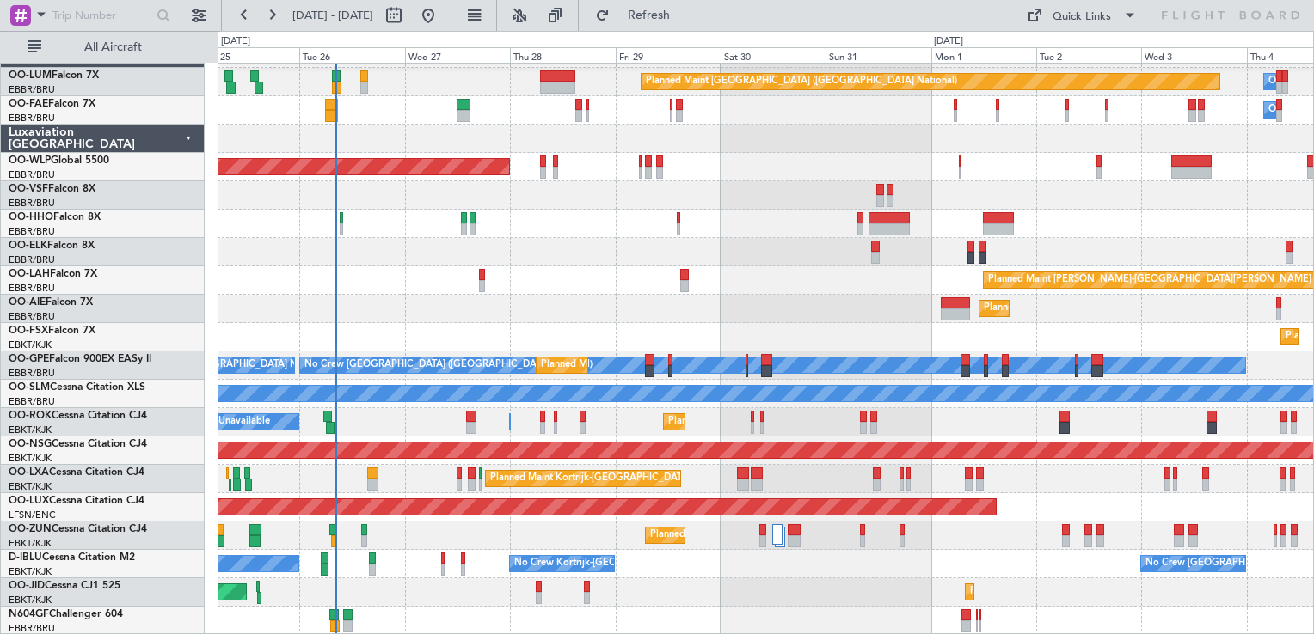
click at [530, 493] on div "Planned Maint Brussels (Brussels National) Owner Melsbroek Air Base Owner Melsb…" at bounding box center [764, 338] width 1095 height 596
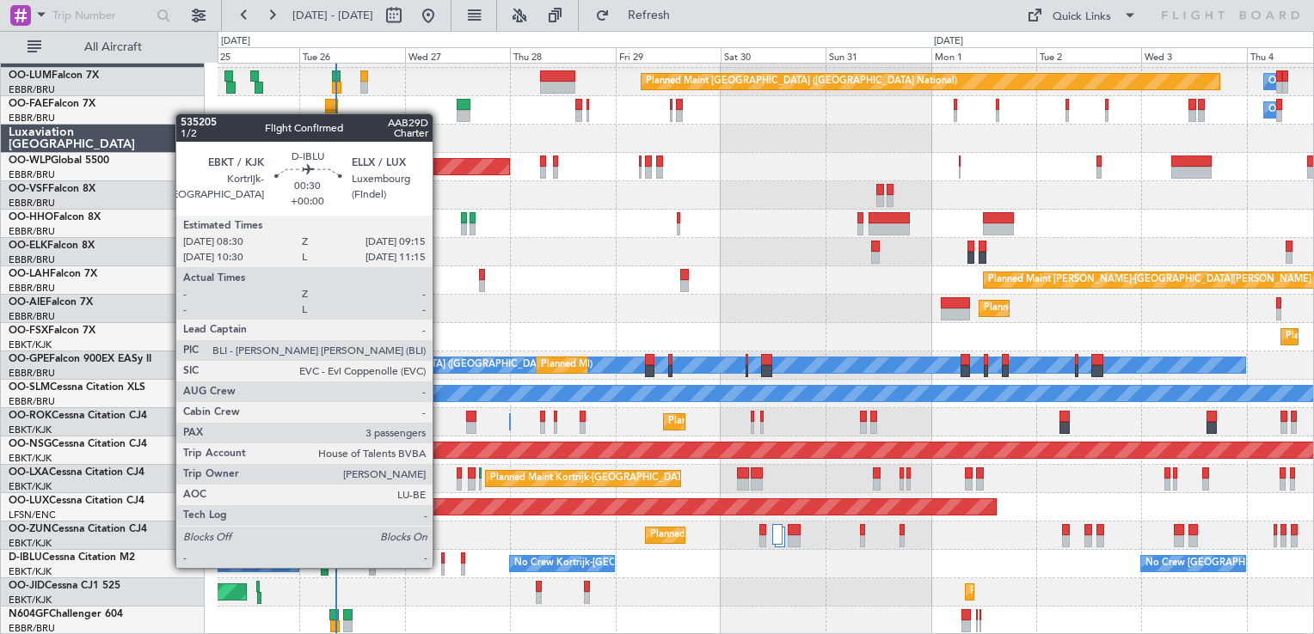
click at [441, 567] on div at bounding box center [442, 570] width 3 height 12
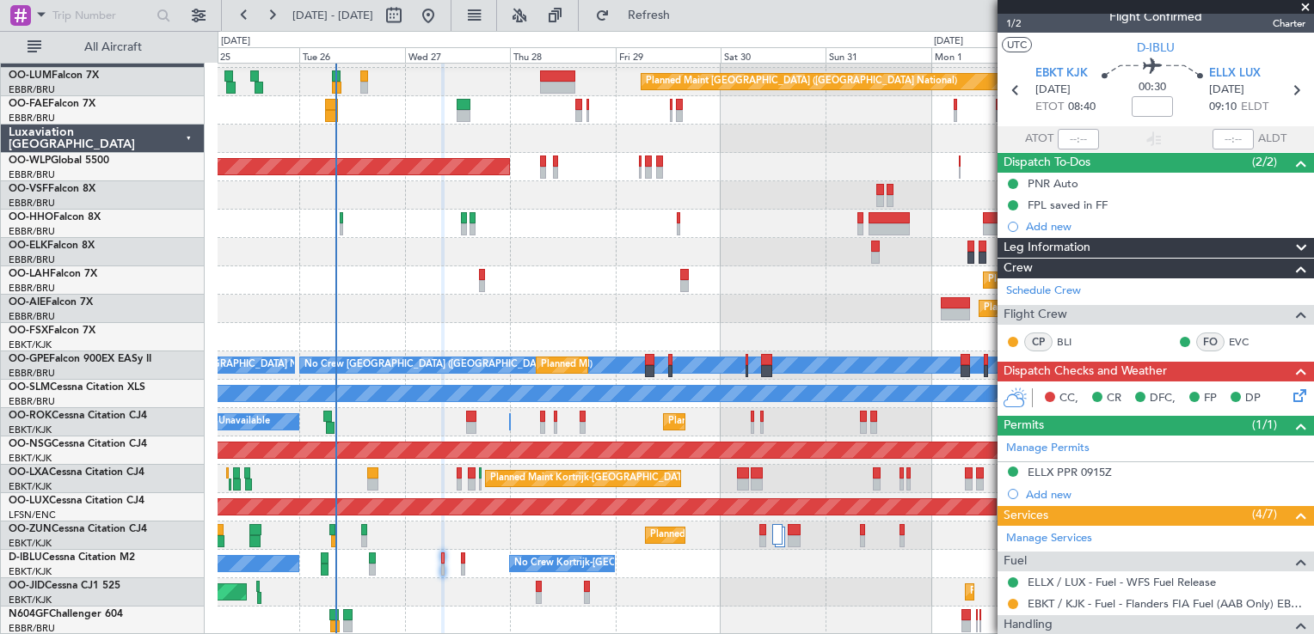
scroll to position [0, 0]
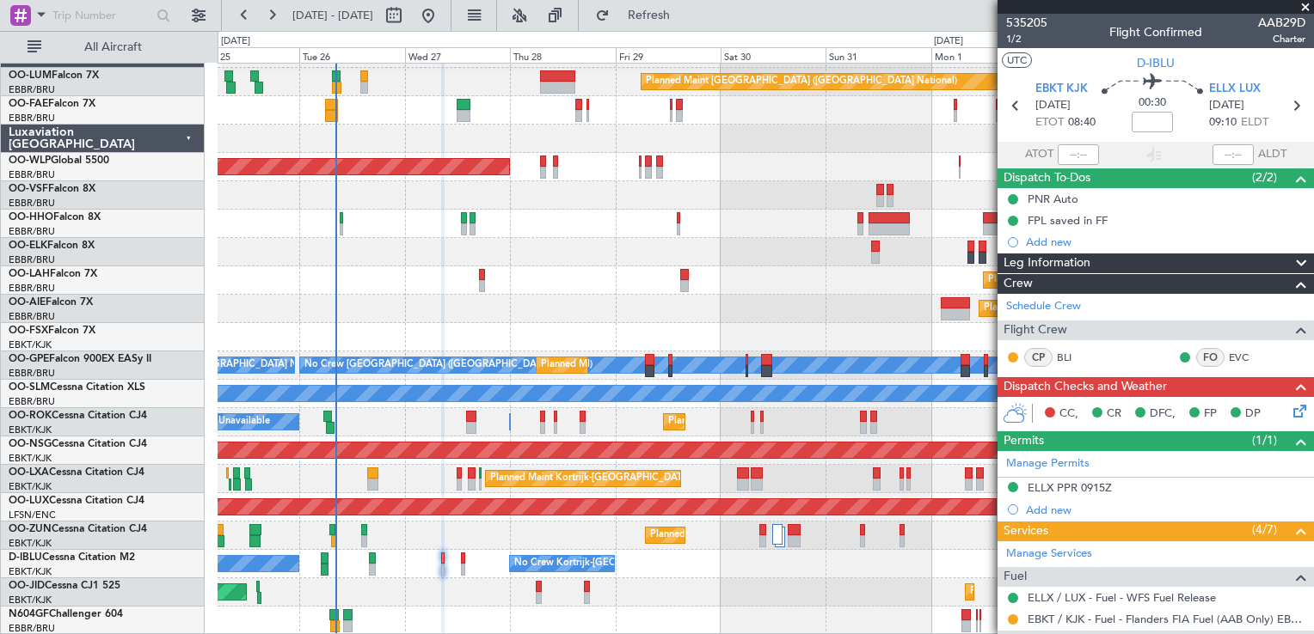
click at [1301, 5] on span at bounding box center [1304, 7] width 17 height 15
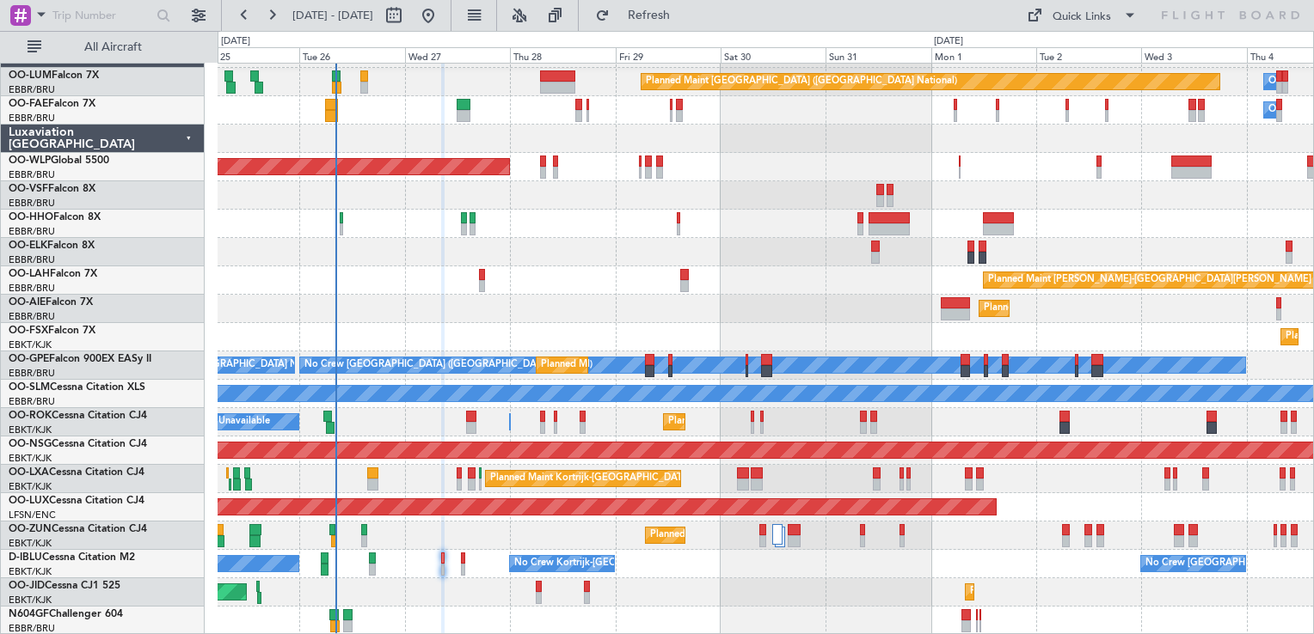
type input "0"
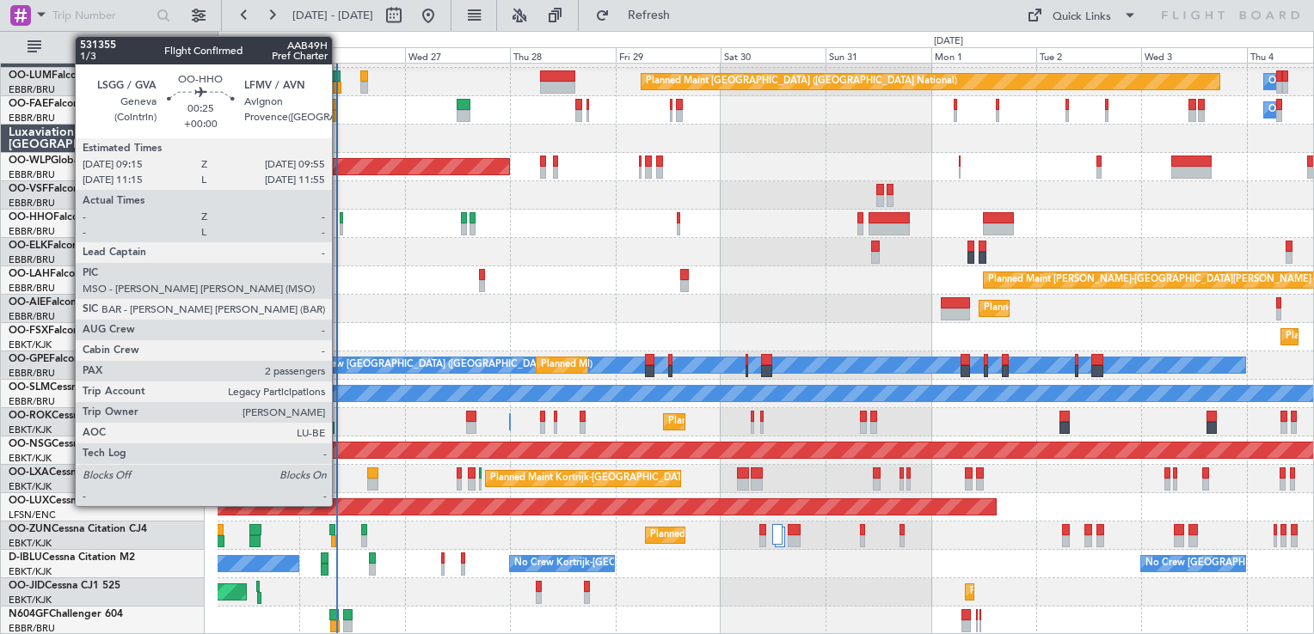
click at [340, 214] on div at bounding box center [341, 218] width 3 height 12
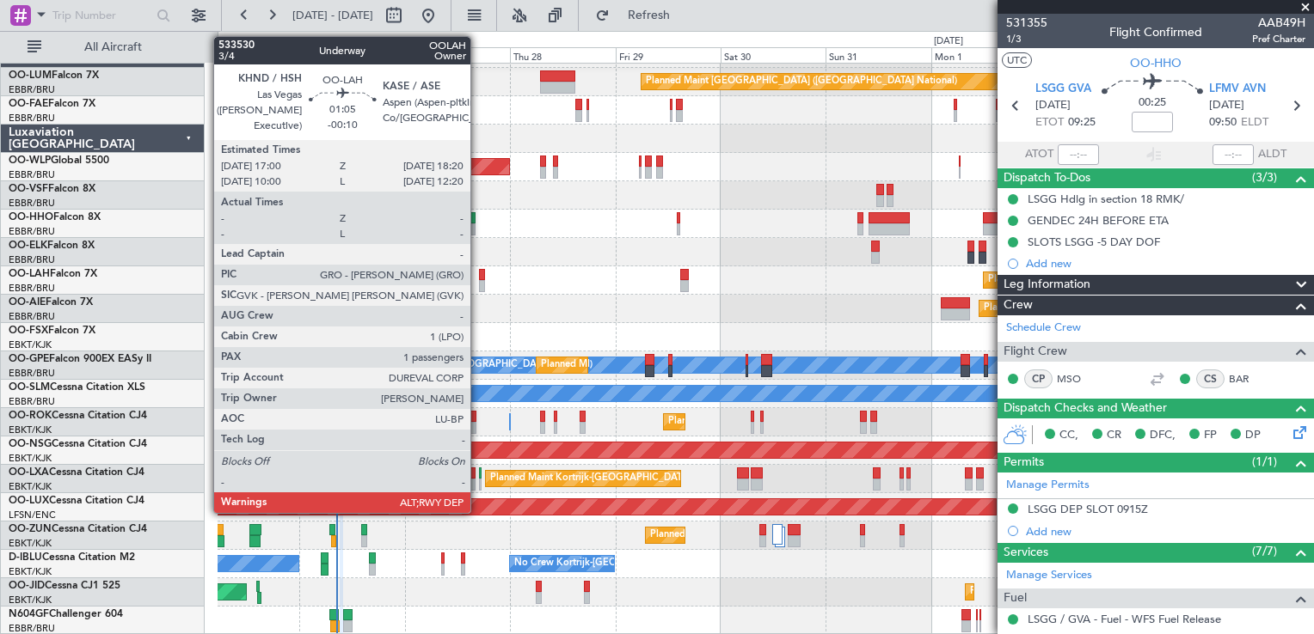
click at [479, 272] on div at bounding box center [482, 275] width 6 height 12
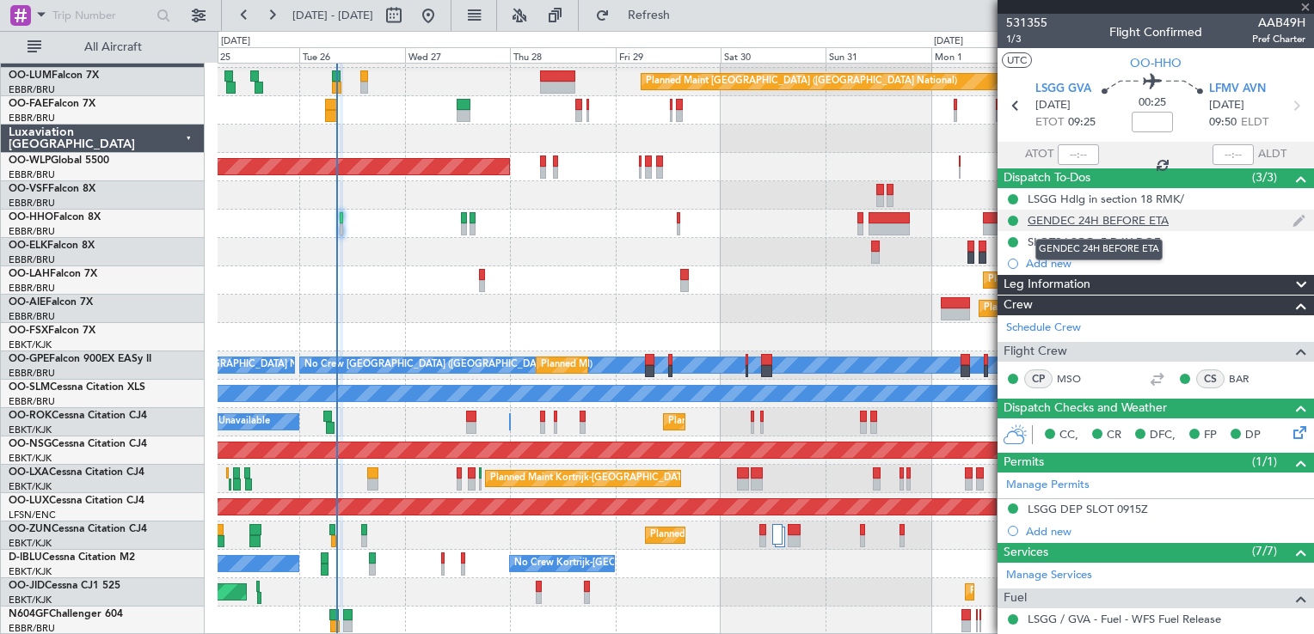
type input "-00:10"
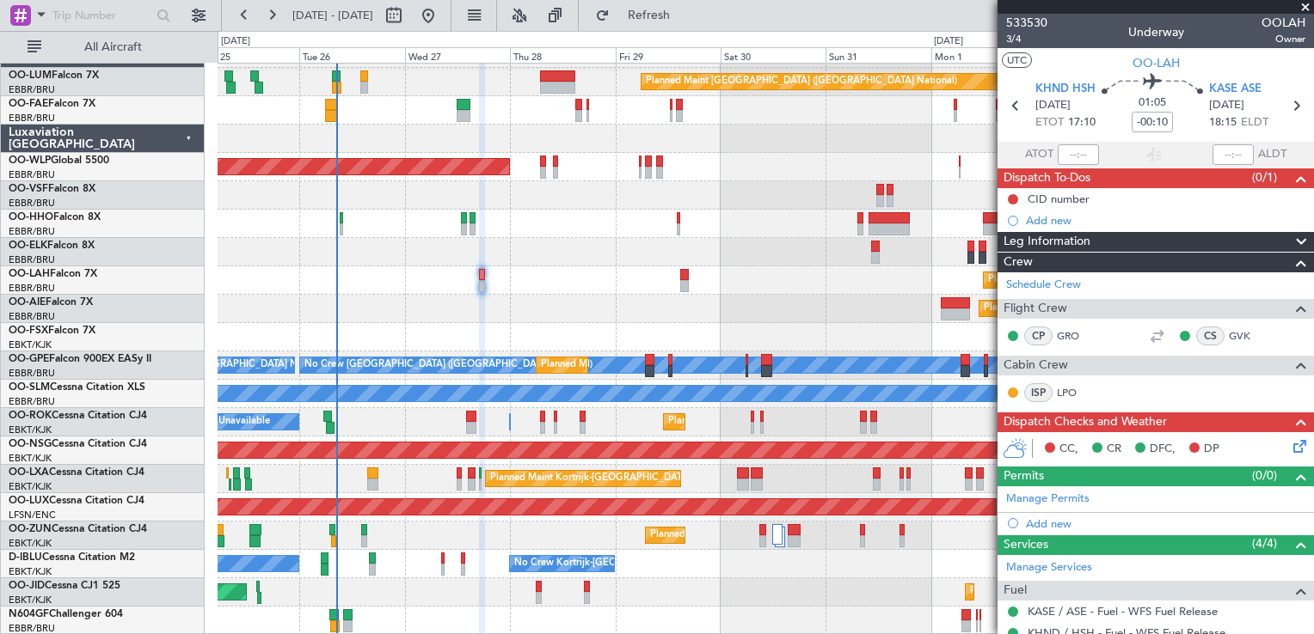
click at [1306, 6] on span at bounding box center [1304, 7] width 17 height 15
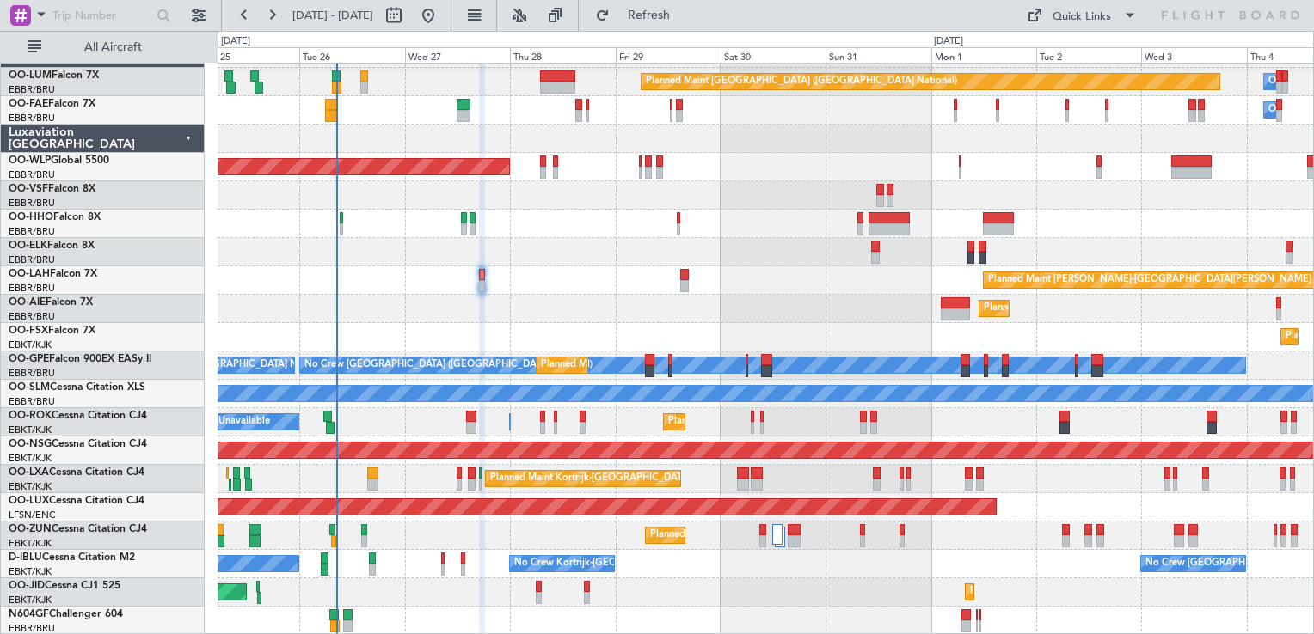
type input "0"
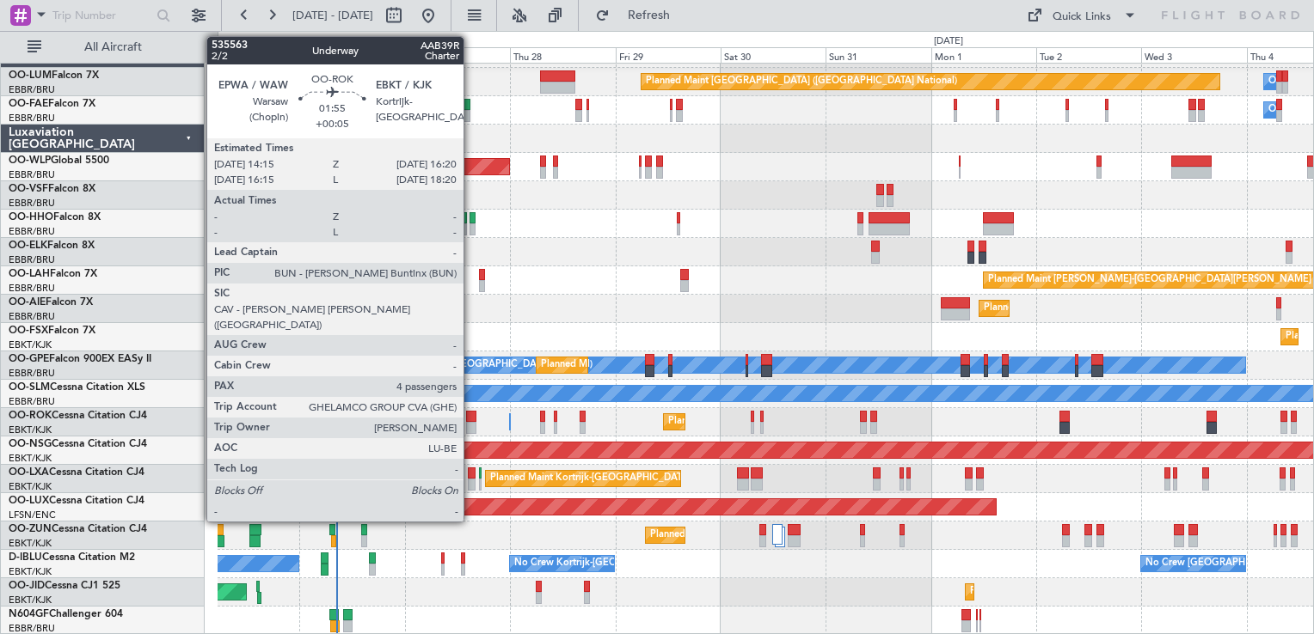
click at [471, 411] on div at bounding box center [470, 417] width 9 height 12
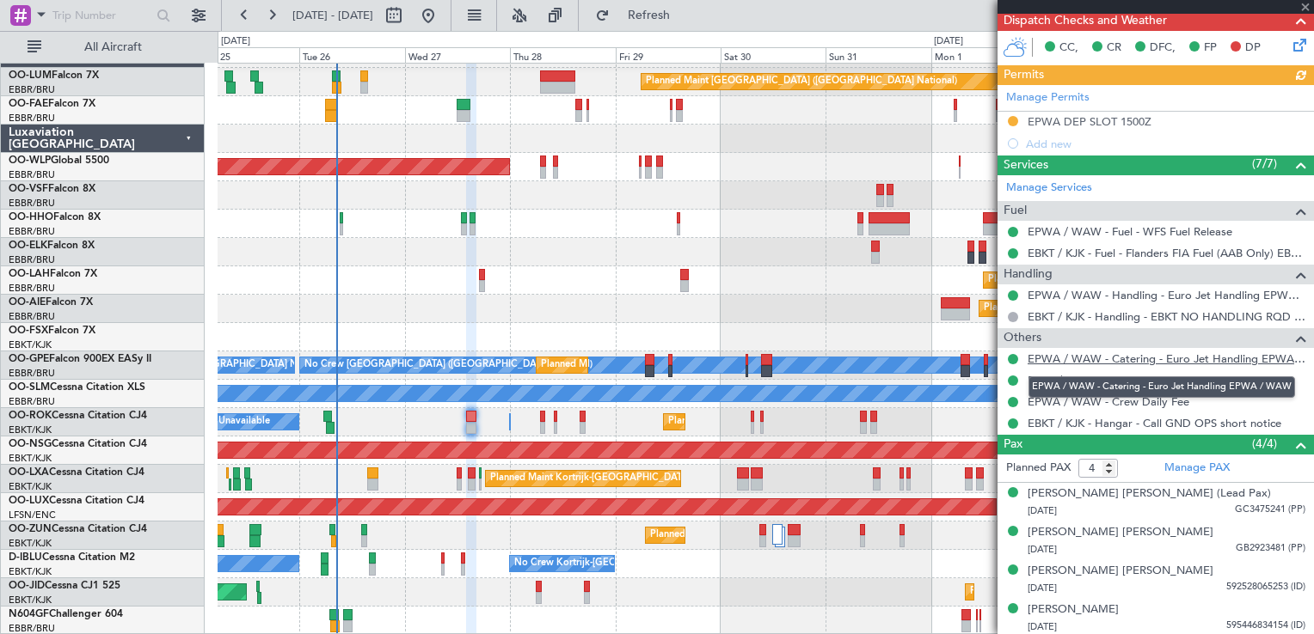
scroll to position [280, 0]
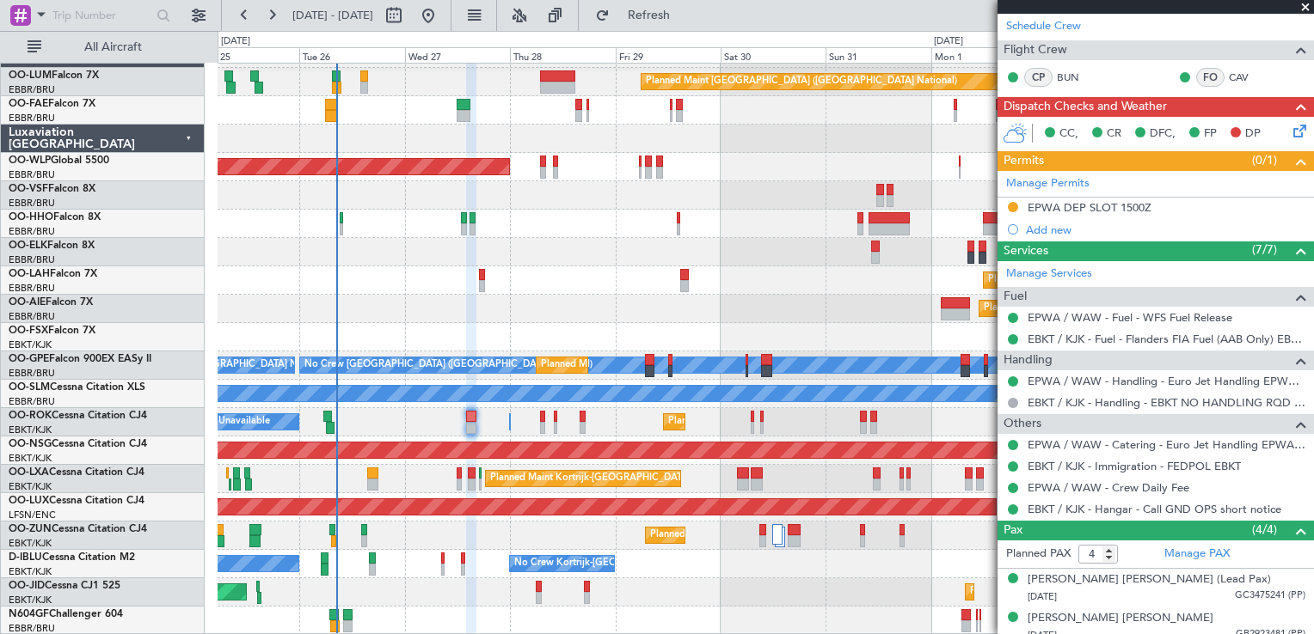
click at [1303, 8] on span at bounding box center [1304, 7] width 17 height 15
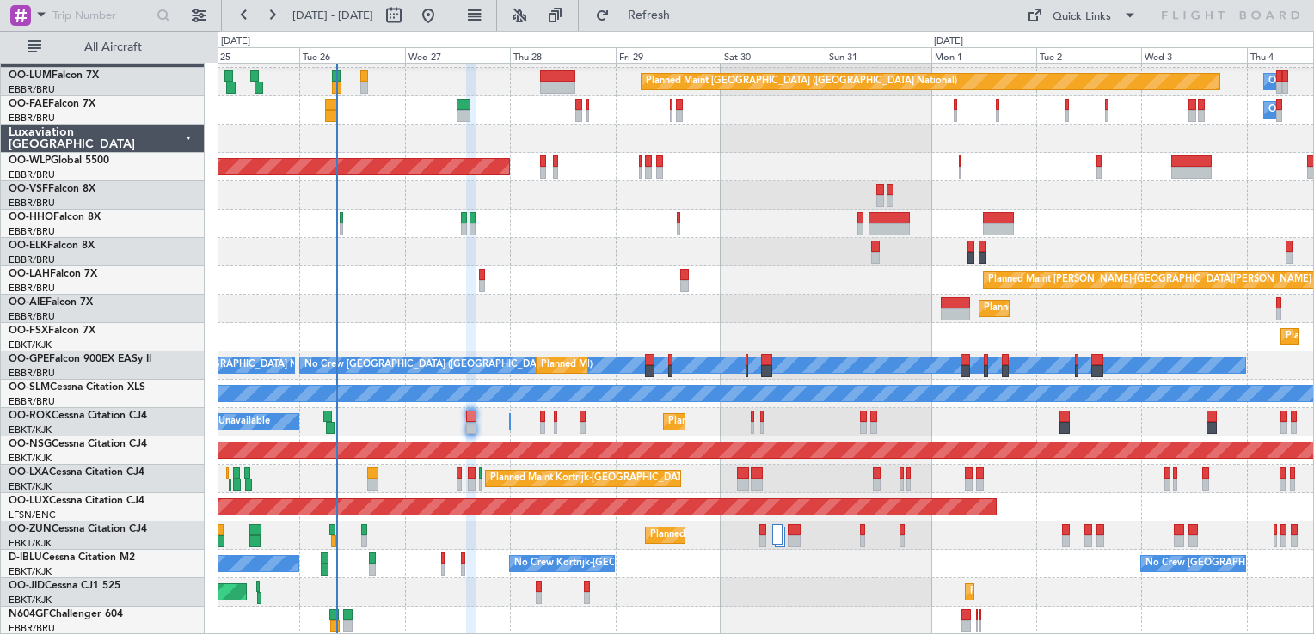
type input "0"
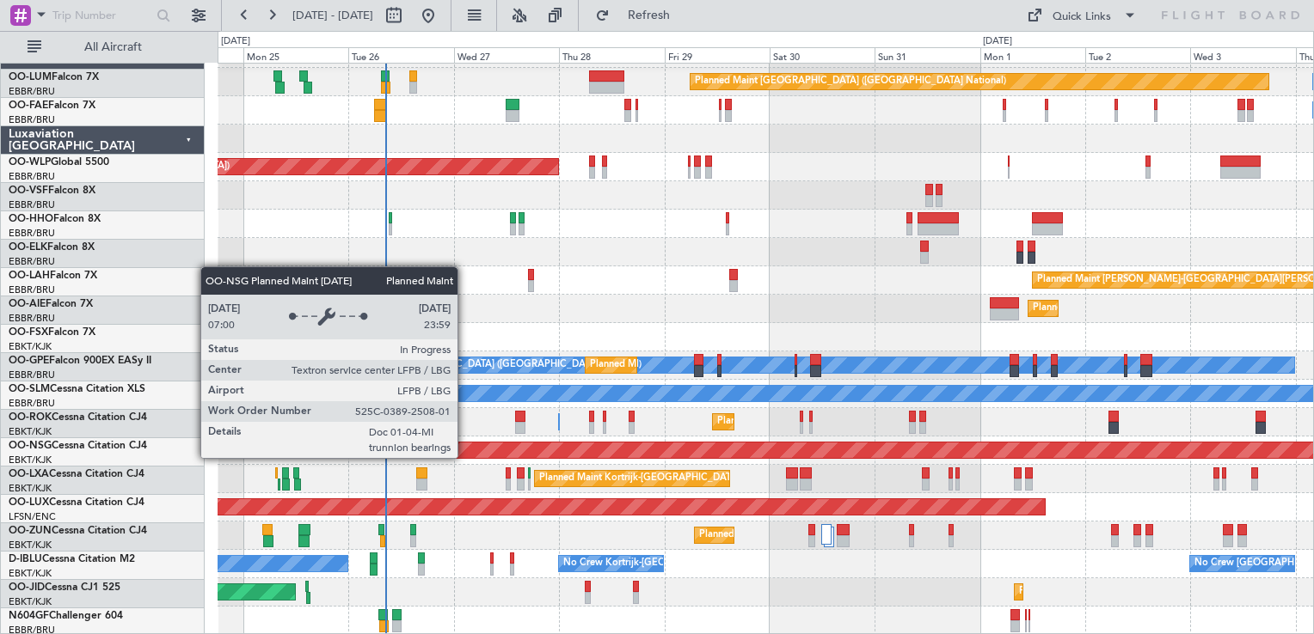
scroll to position [24, 0]
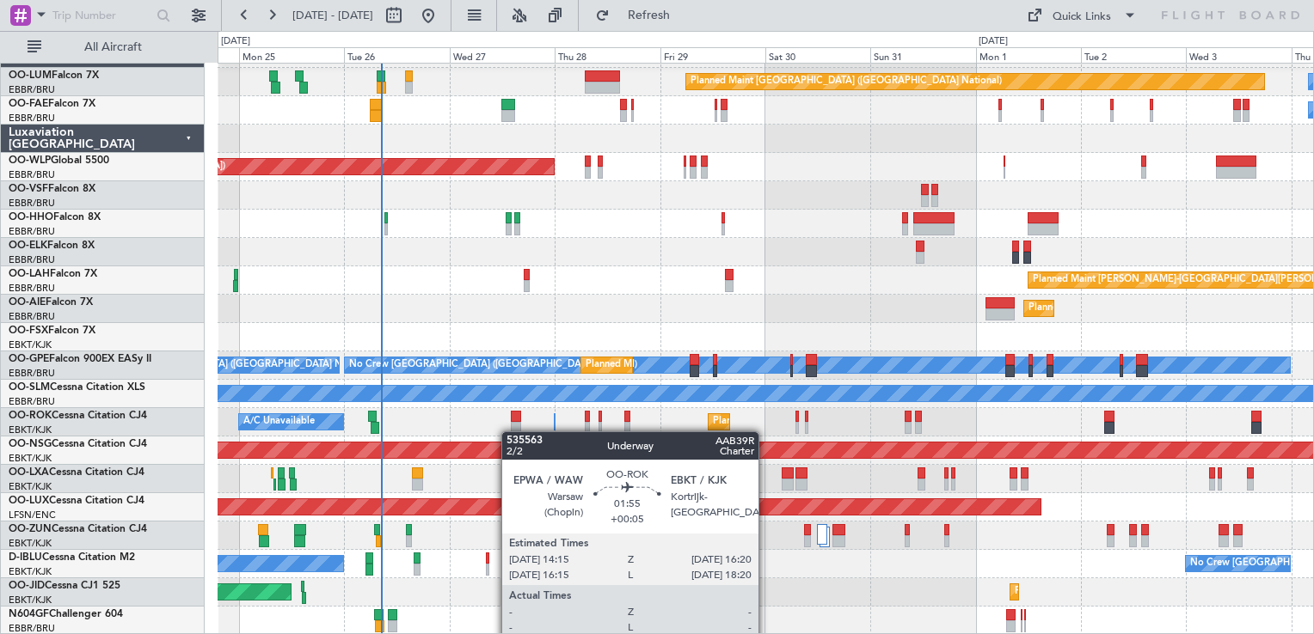
click at [510, 432] on div "Planned Maint Brussels (Brussels National) Owner Melsbroek Air Base Owner Melsb…" at bounding box center [764, 338] width 1095 height 596
